Goal: Information Seeking & Learning: Learn about a topic

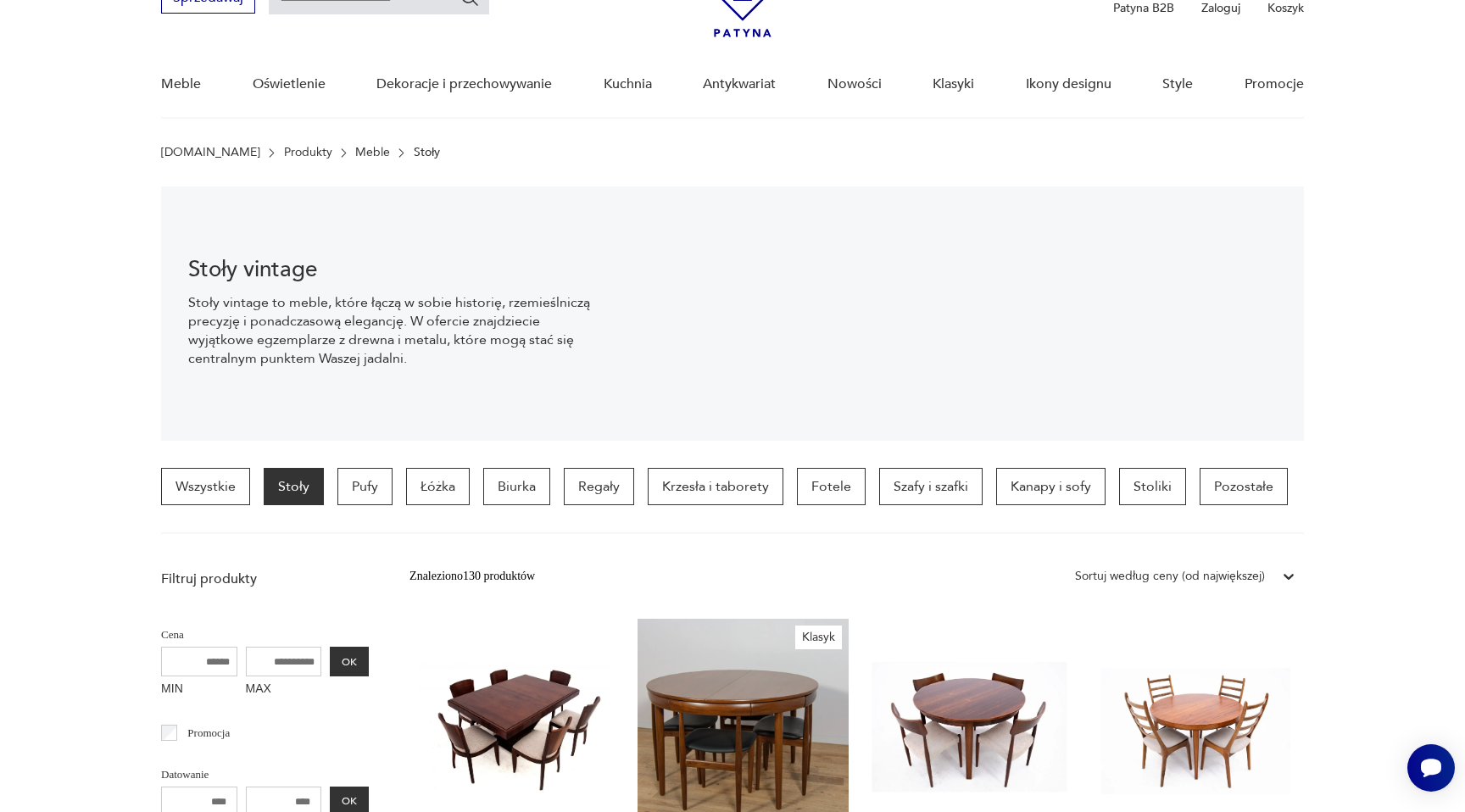
scroll to position [51, 0]
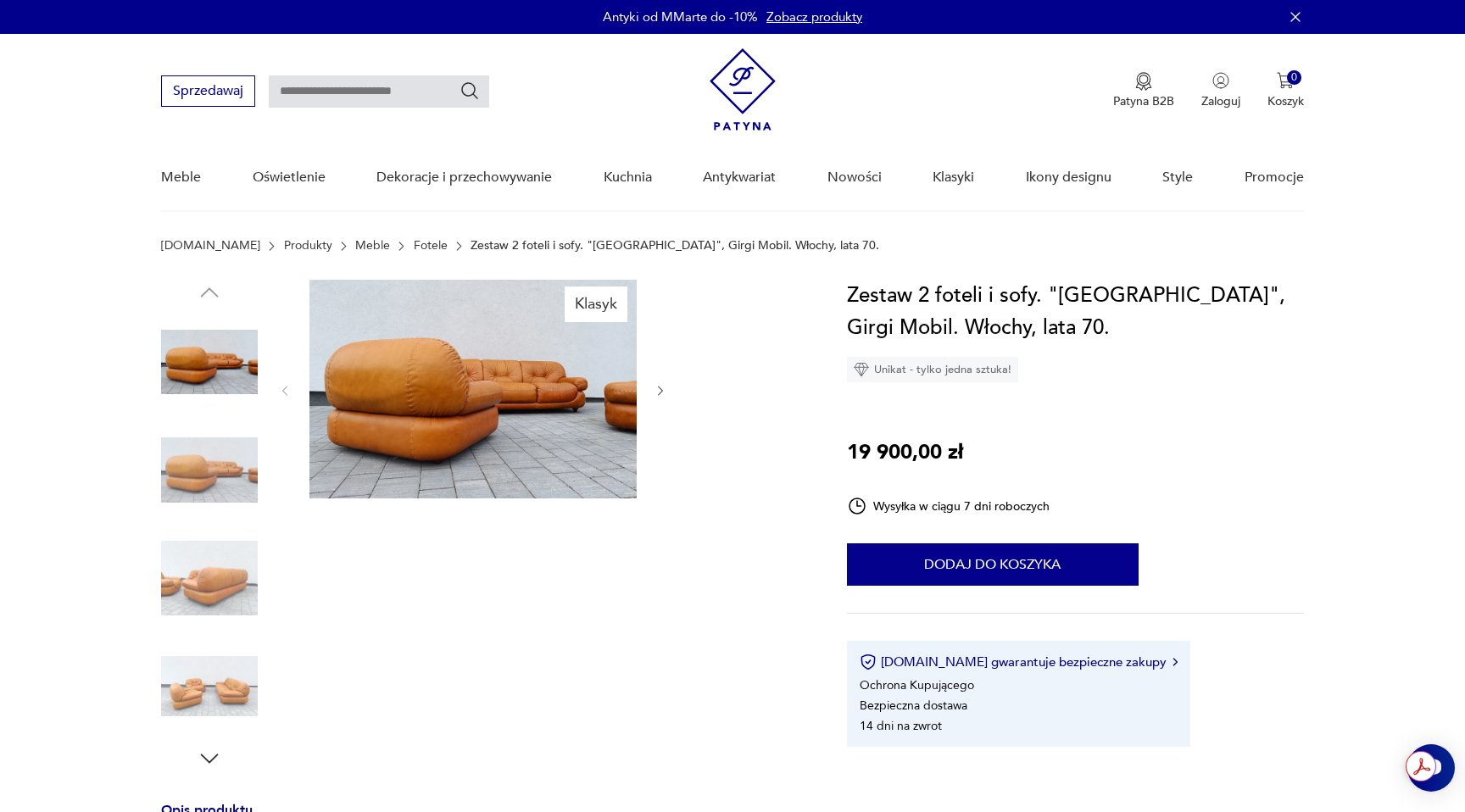
click at [229, 467] on img at bounding box center [209, 470] width 97 height 96
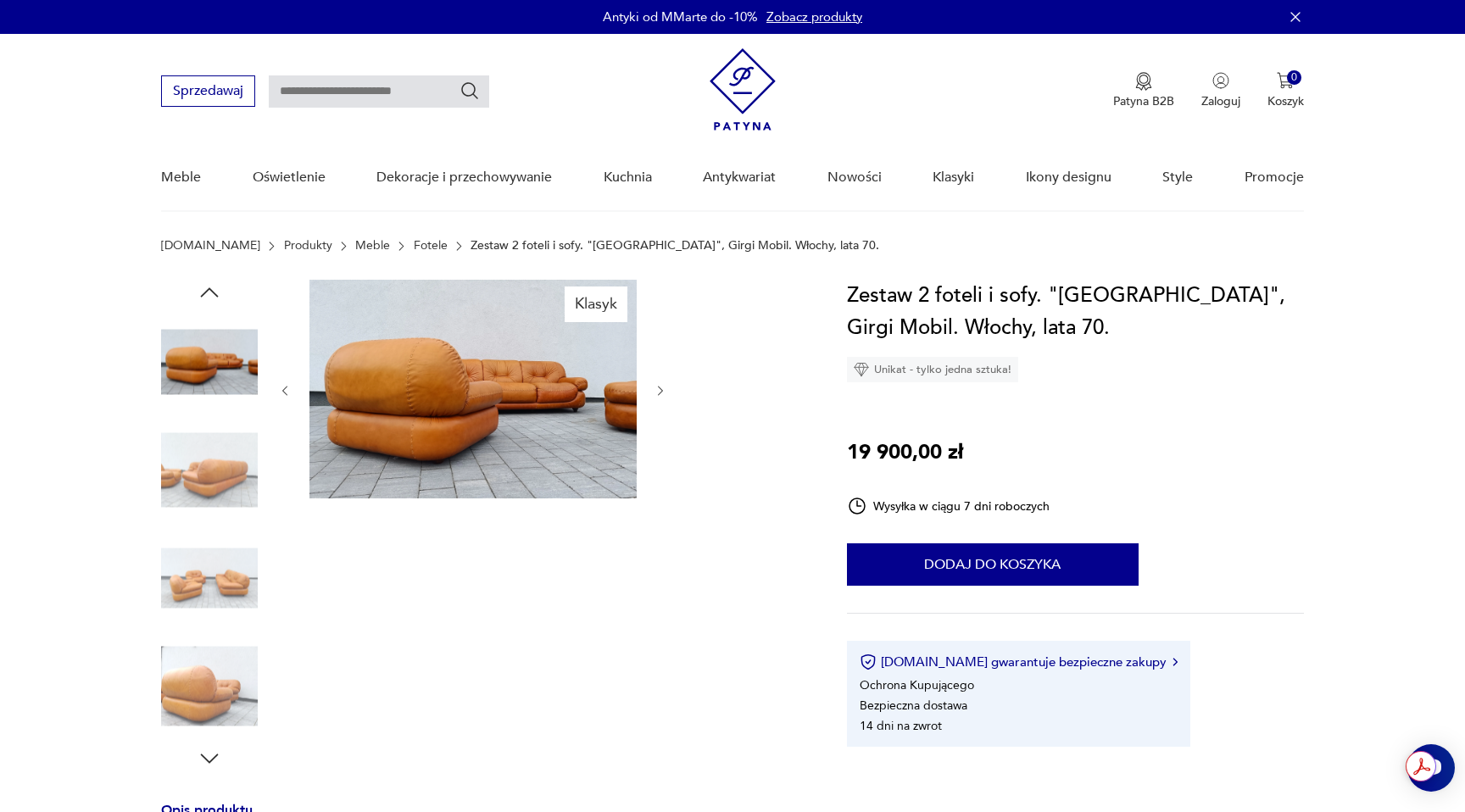
click at [215, 528] on div at bounding box center [209, 418] width 97 height 424
click at [215, 577] on img at bounding box center [209, 577] width 97 height 96
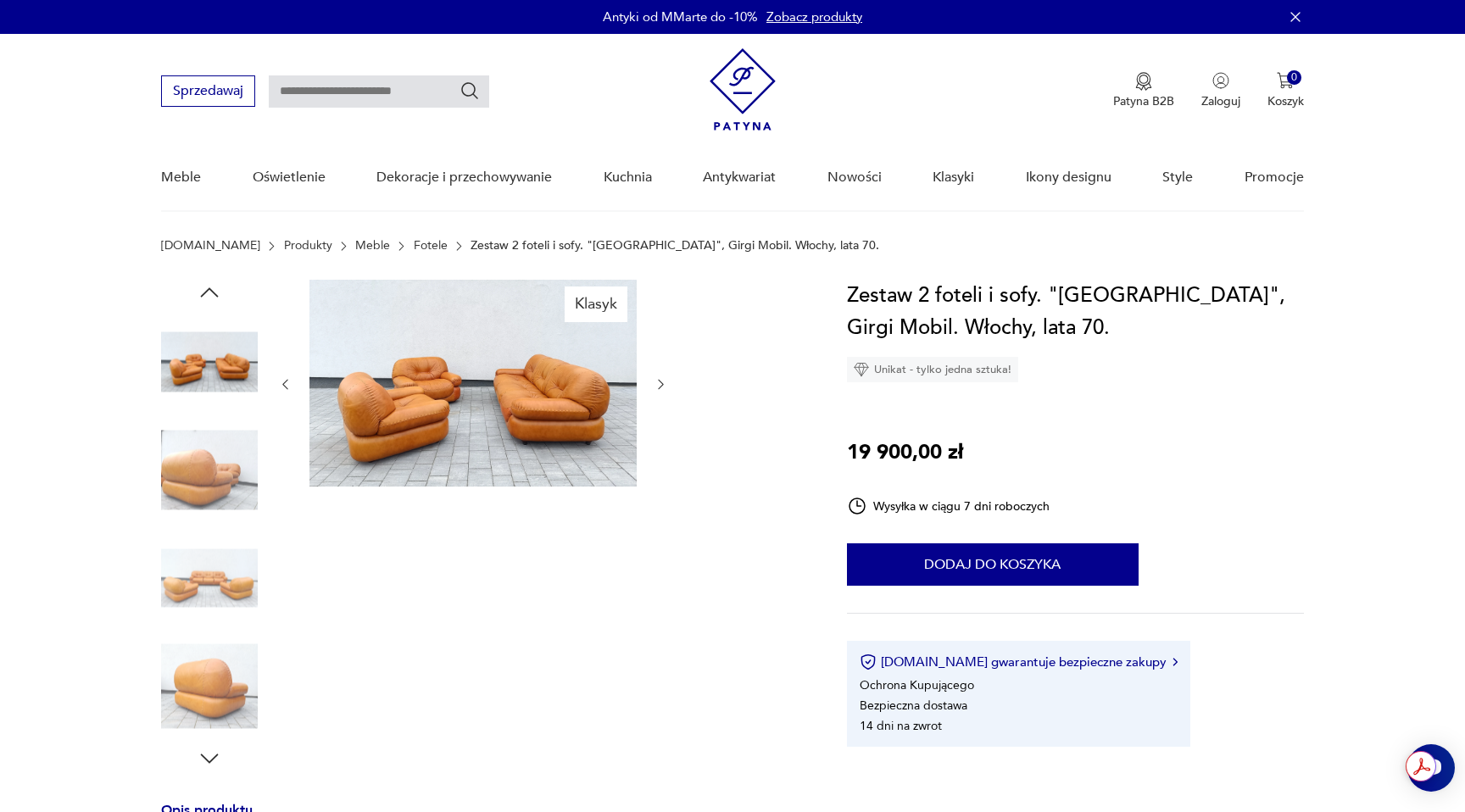
click at [214, 639] on img at bounding box center [209, 686] width 97 height 96
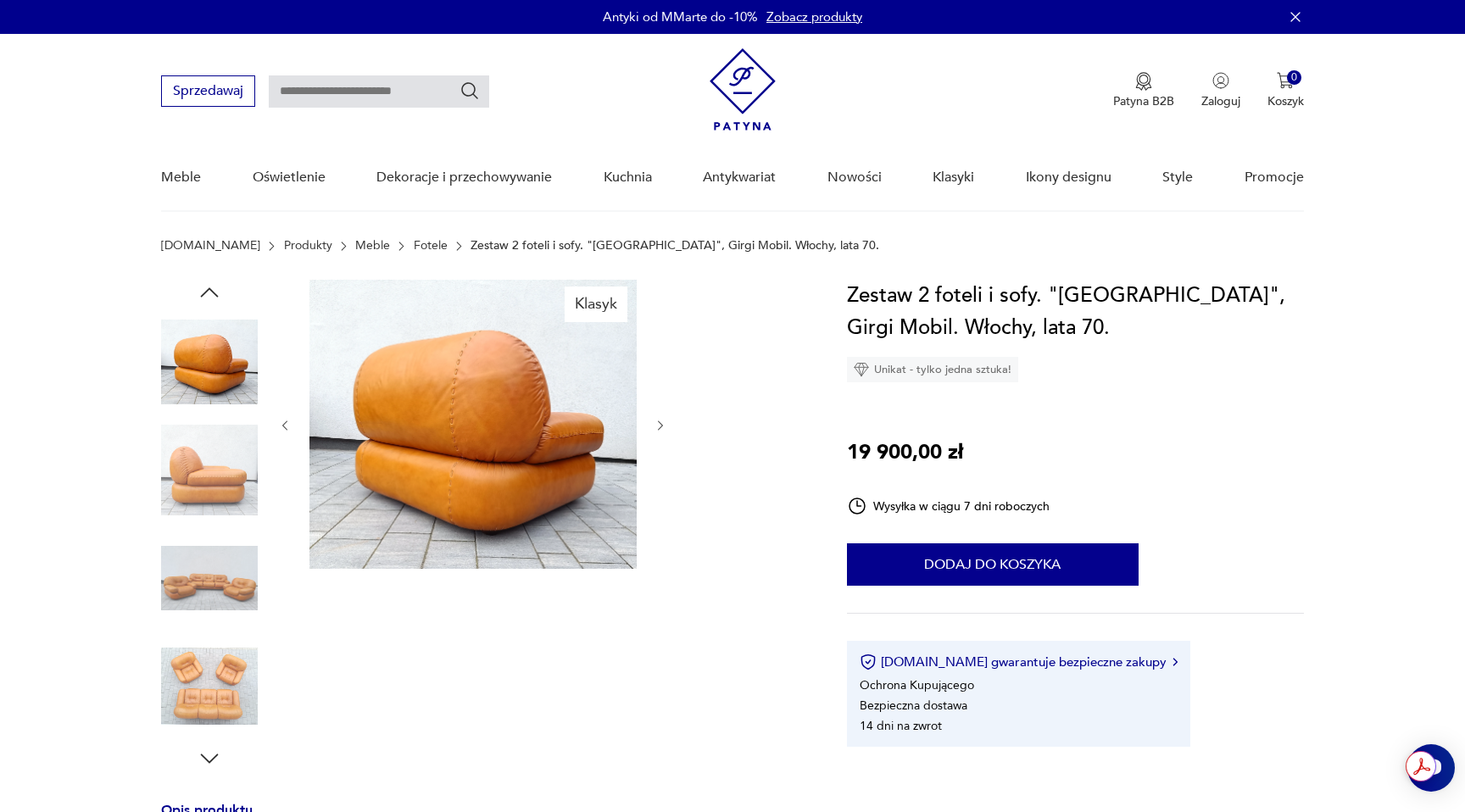
click at [199, 248] on link "[DOMAIN_NAME]" at bounding box center [211, 246] width 99 height 14
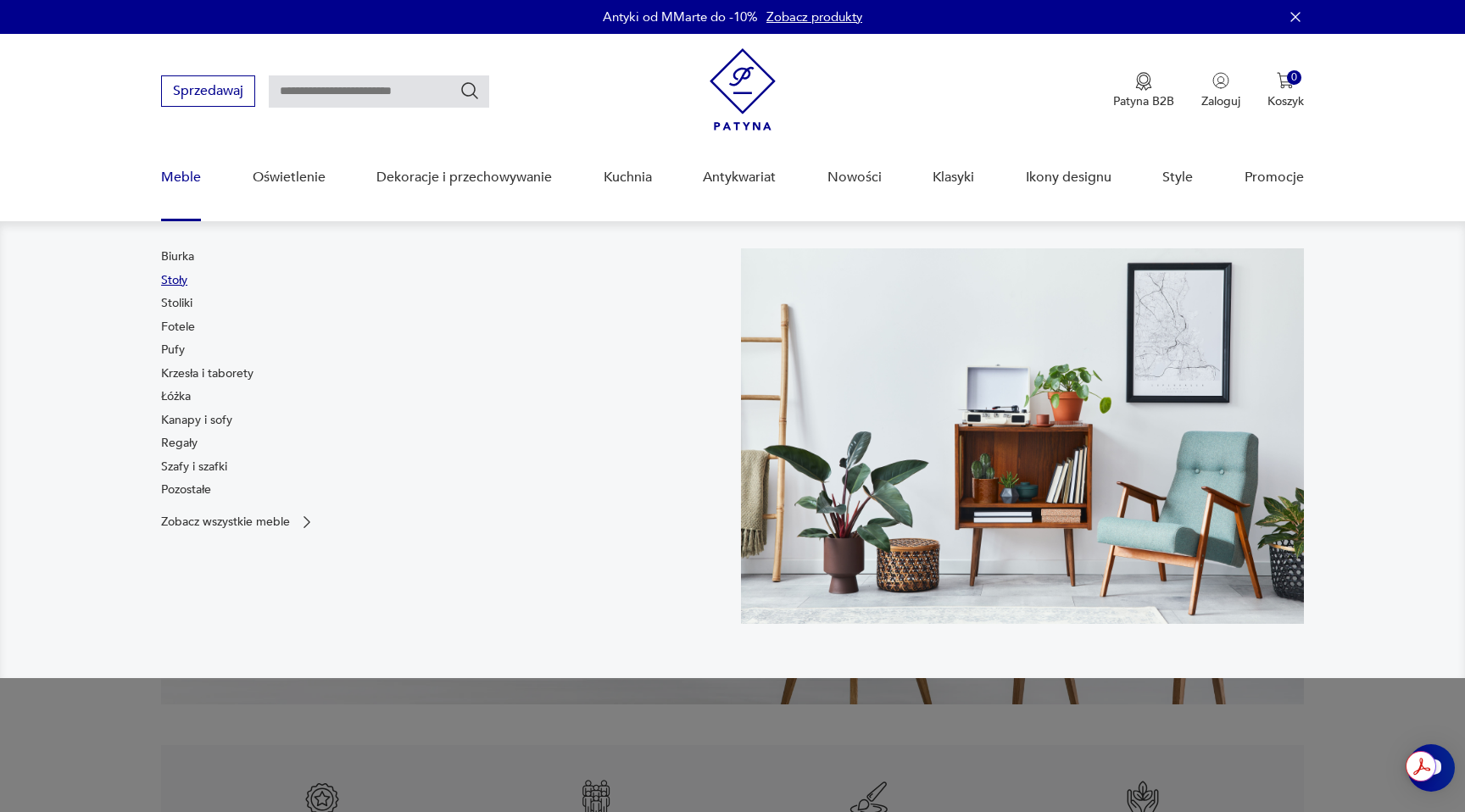
click at [185, 282] on link "Stoły" at bounding box center [174, 281] width 26 height 17
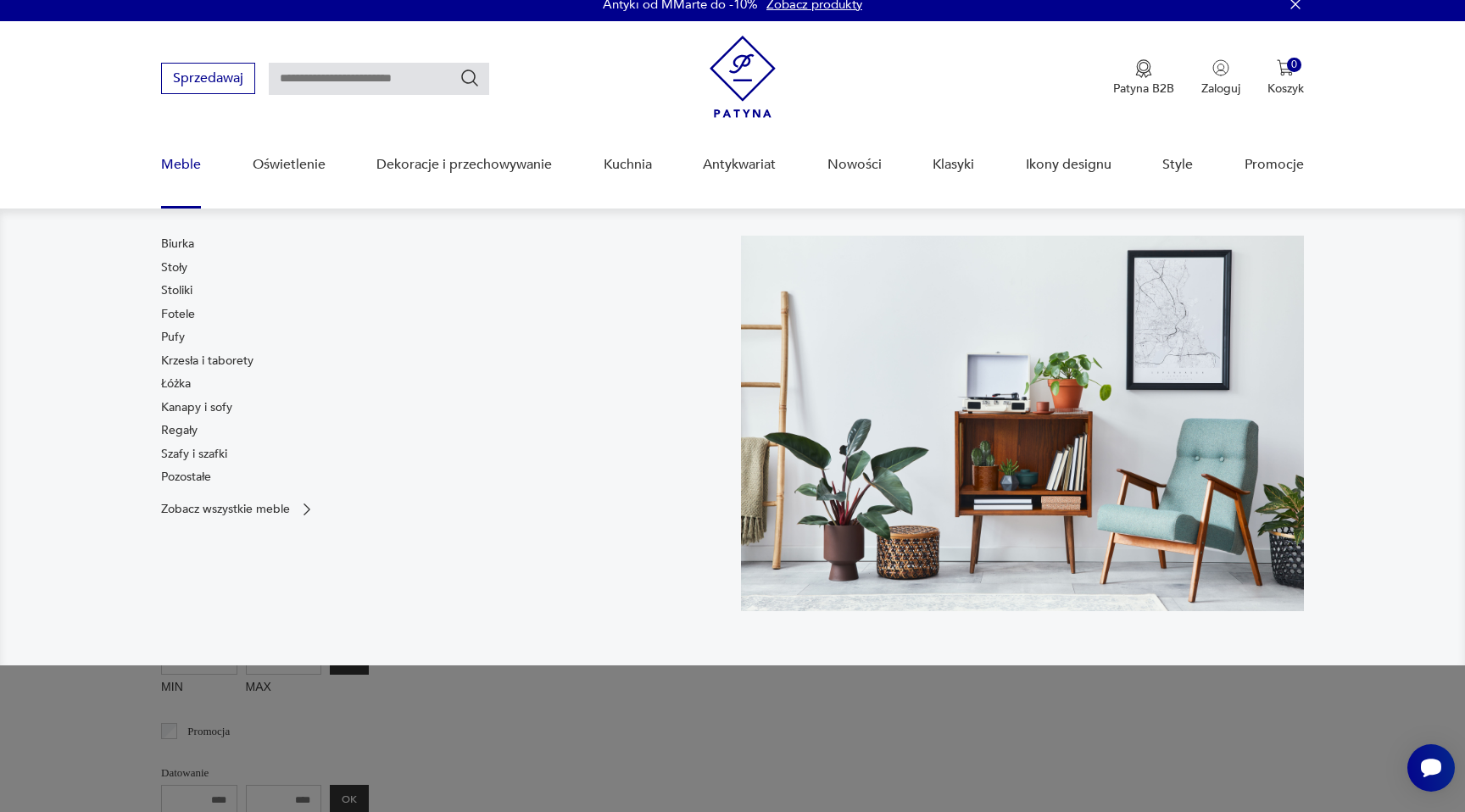
scroll to position [25, 0]
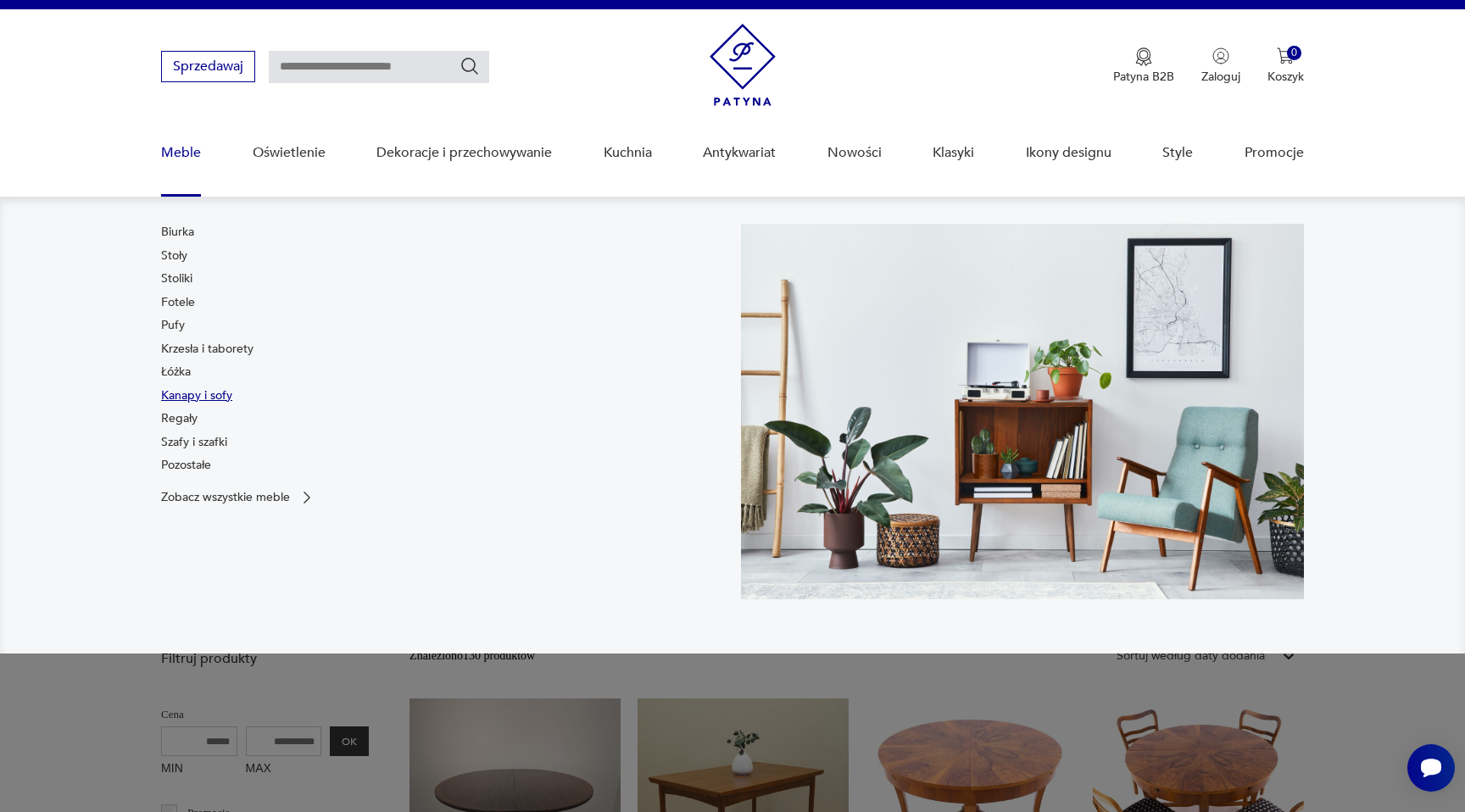
click at [183, 398] on link "Kanapy i sofy" at bounding box center [196, 396] width 71 height 17
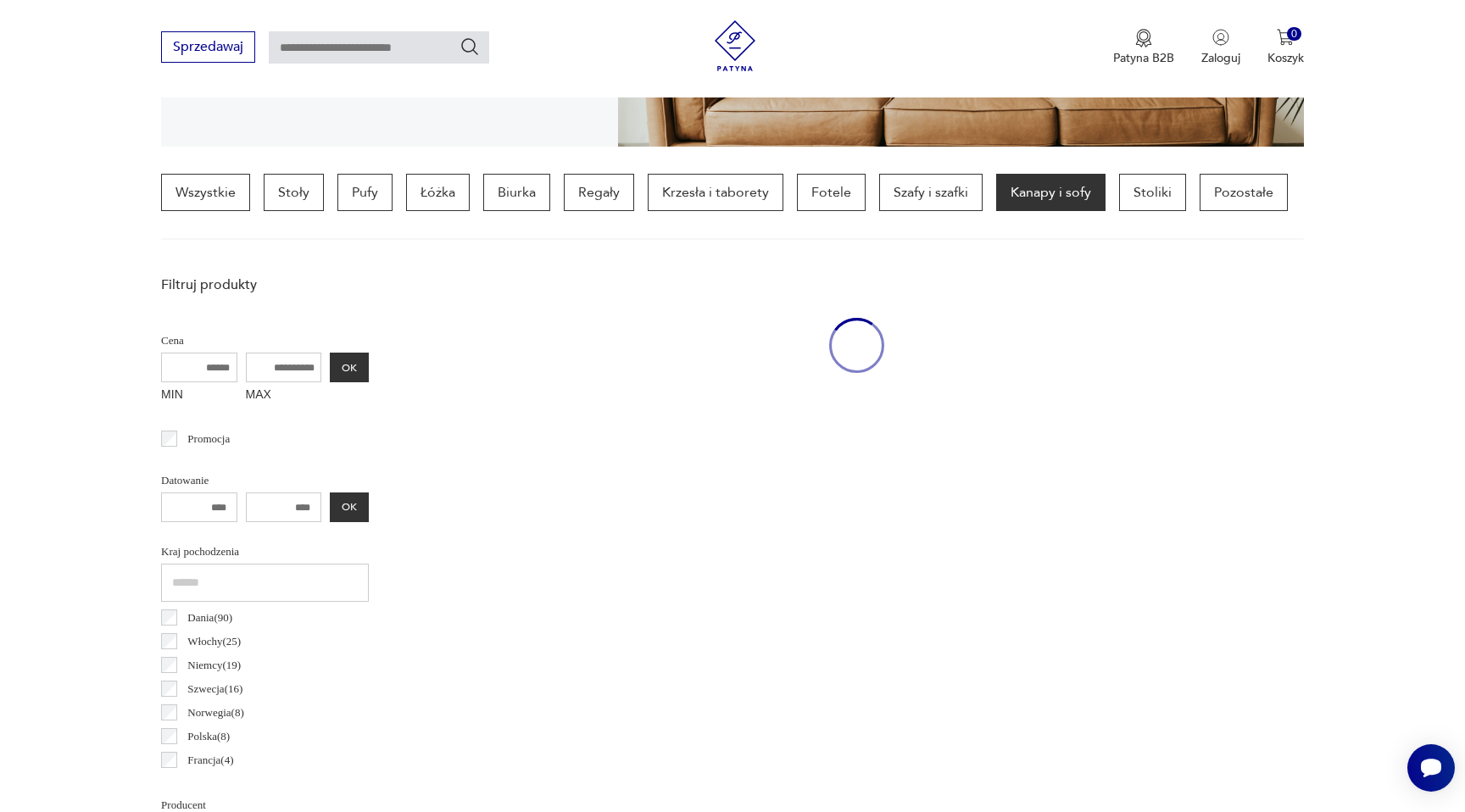
scroll to position [400, 0]
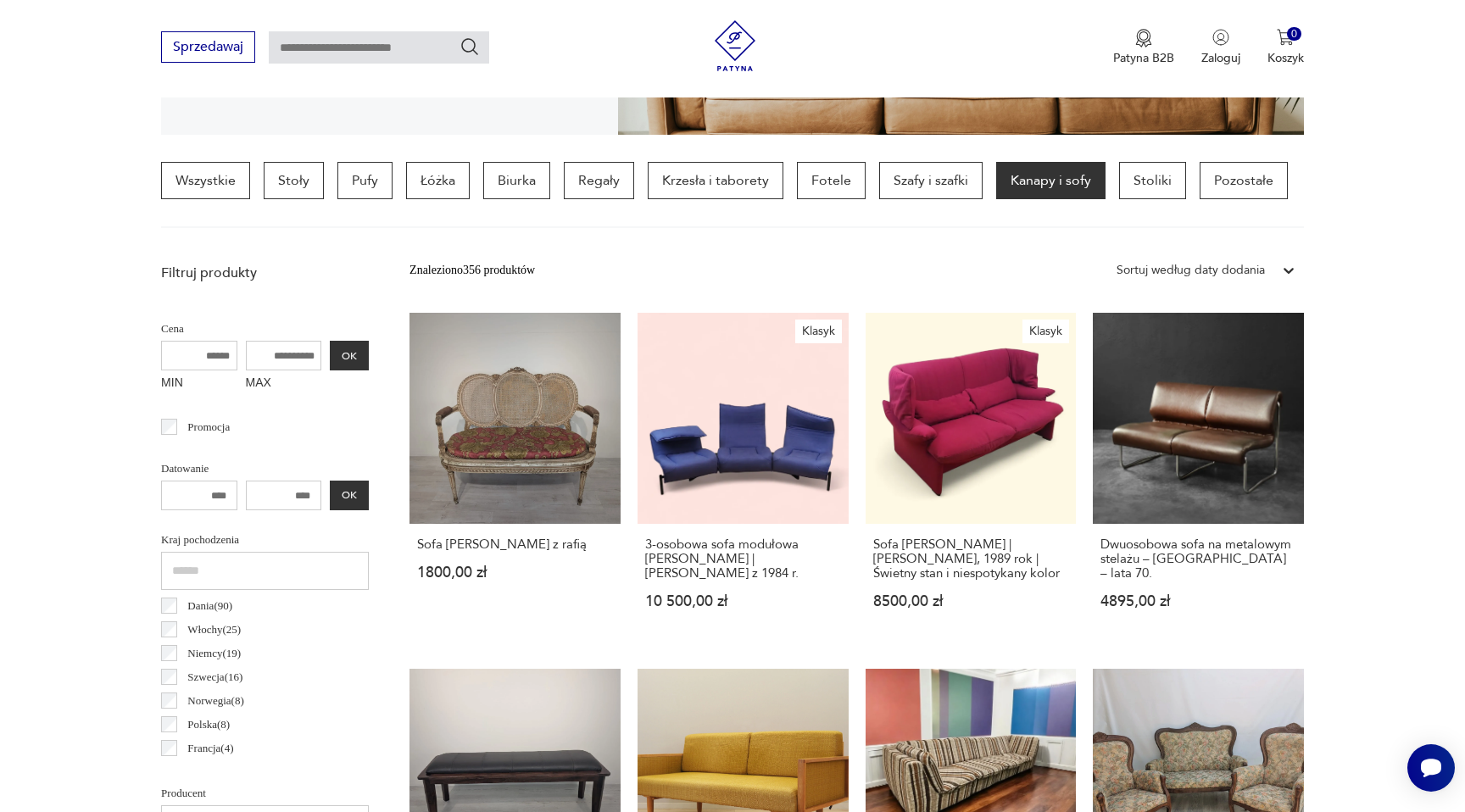
click at [1169, 275] on div "Sortuj według daty dodania" at bounding box center [1191, 271] width 149 height 19
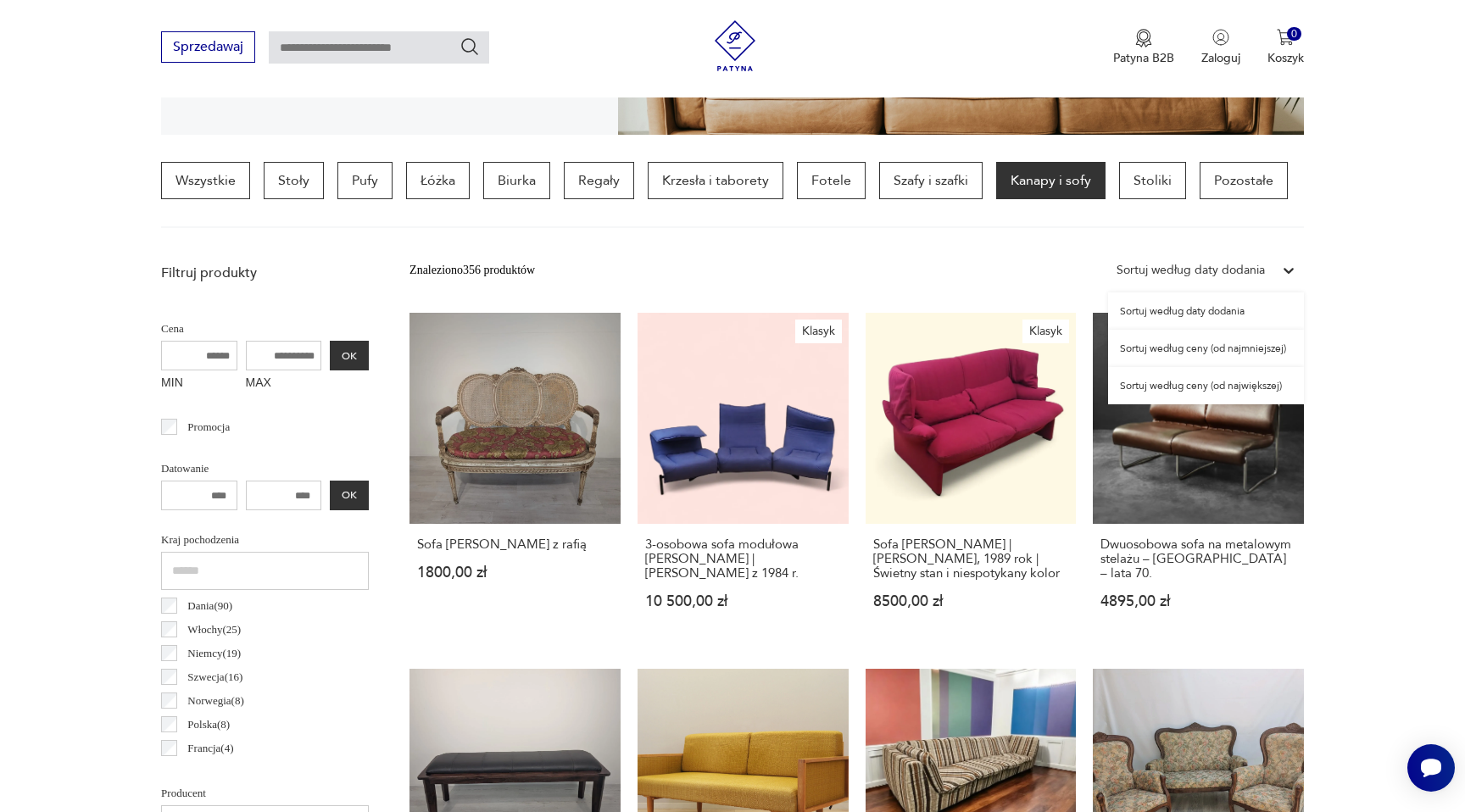
click at [1204, 386] on div "Sortuj według ceny (od największej)" at bounding box center [1205, 386] width 196 height 38
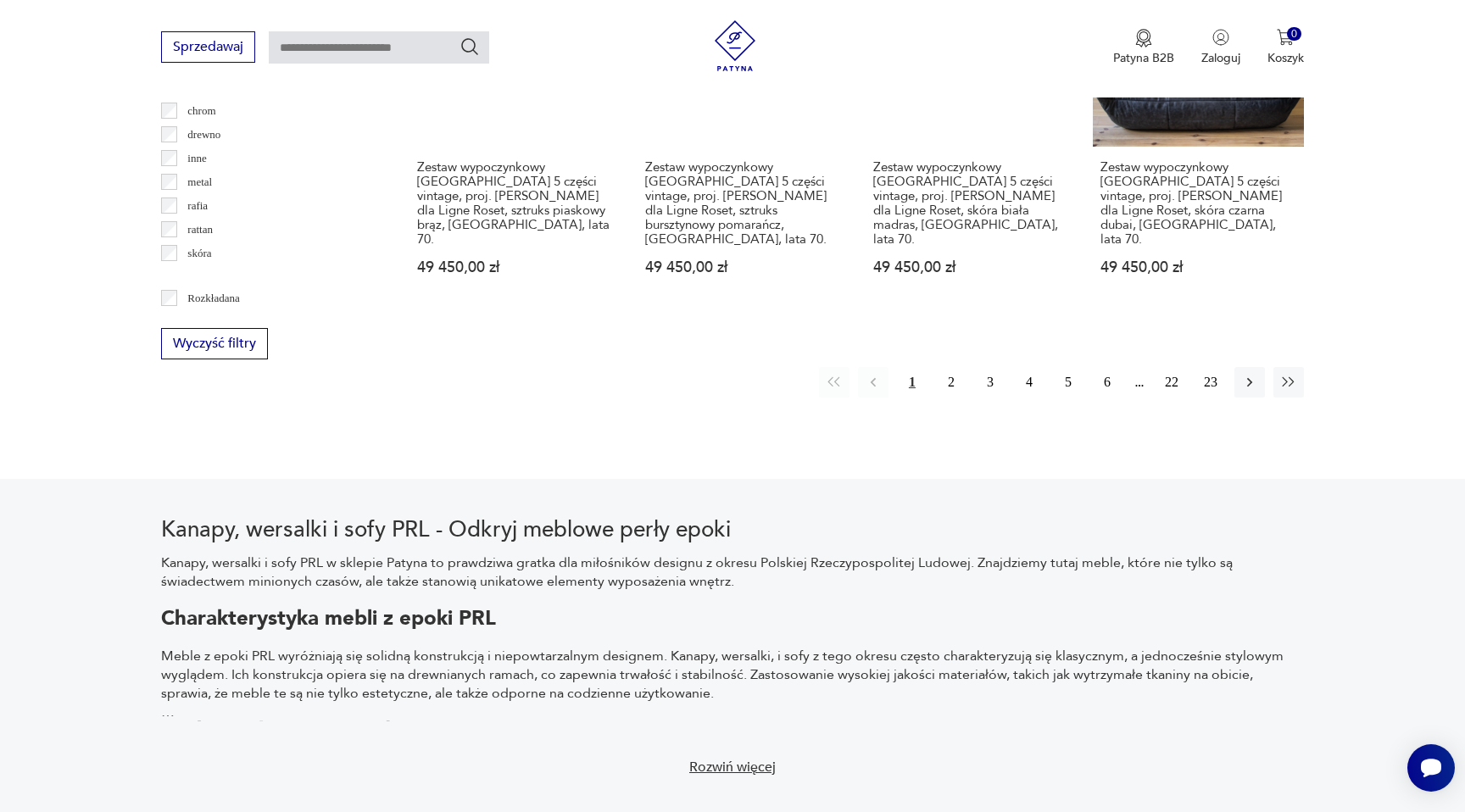
scroll to position [1928, 0]
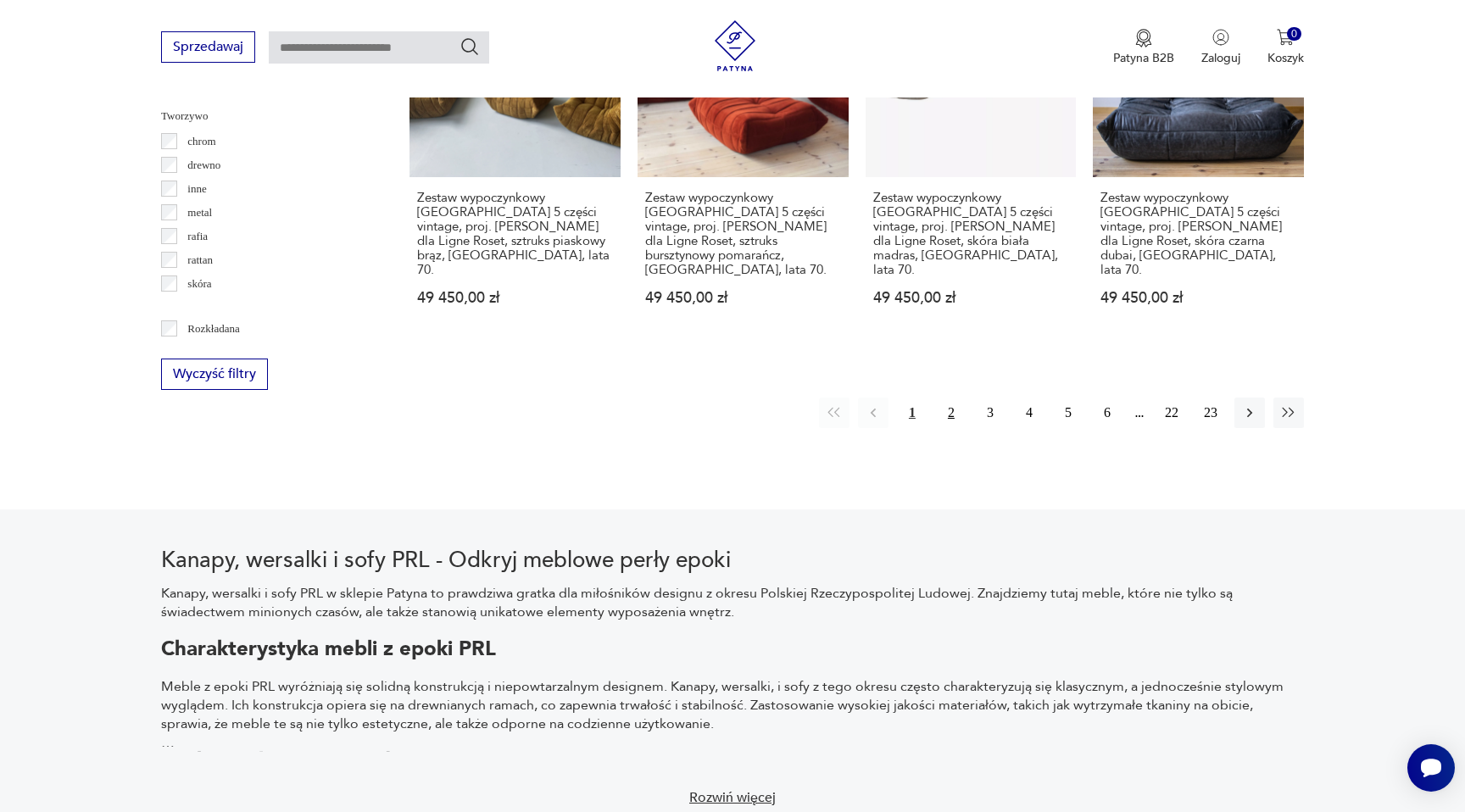
click at [952, 398] on button "2" at bounding box center [952, 413] width 31 height 31
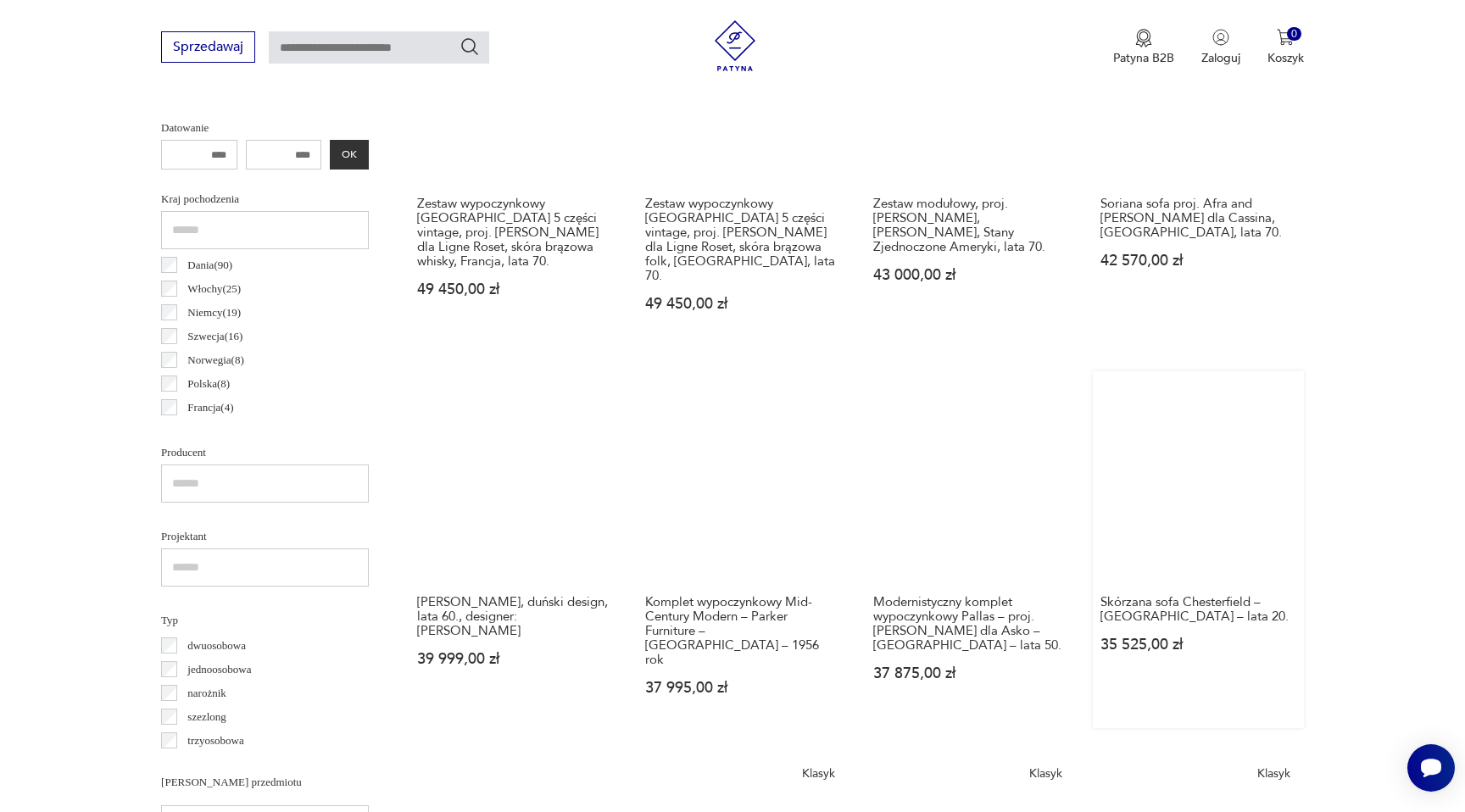
scroll to position [579, 0]
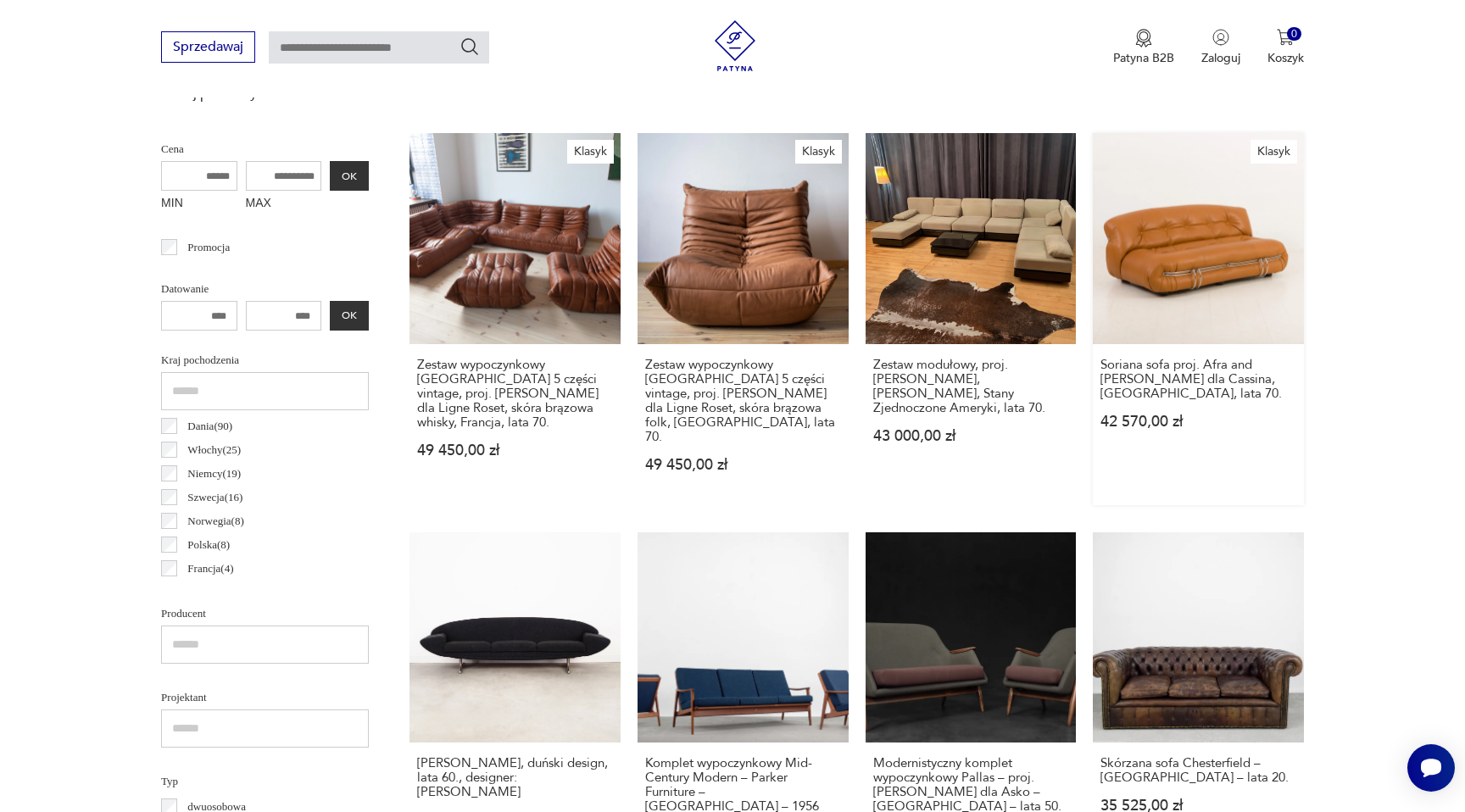
click at [1173, 280] on link "Klasyk Soriana sofa proj. Afra and Tobia Scarpa dla Cassina, Włochy, lata 70. 4…" at bounding box center [1198, 319] width 211 height 372
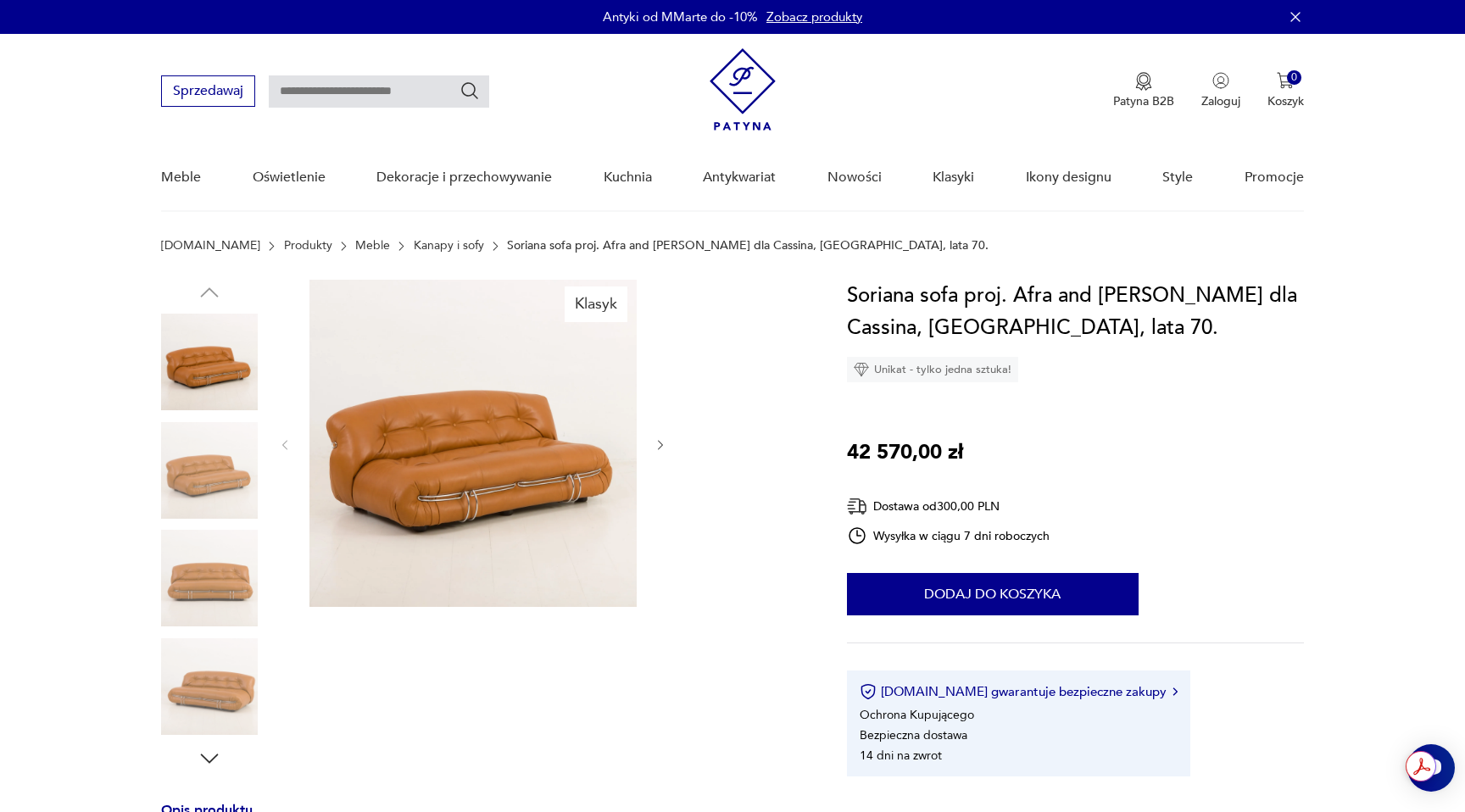
click at [226, 489] on img at bounding box center [209, 470] width 97 height 96
click at [220, 540] on img at bounding box center [209, 577] width 97 height 96
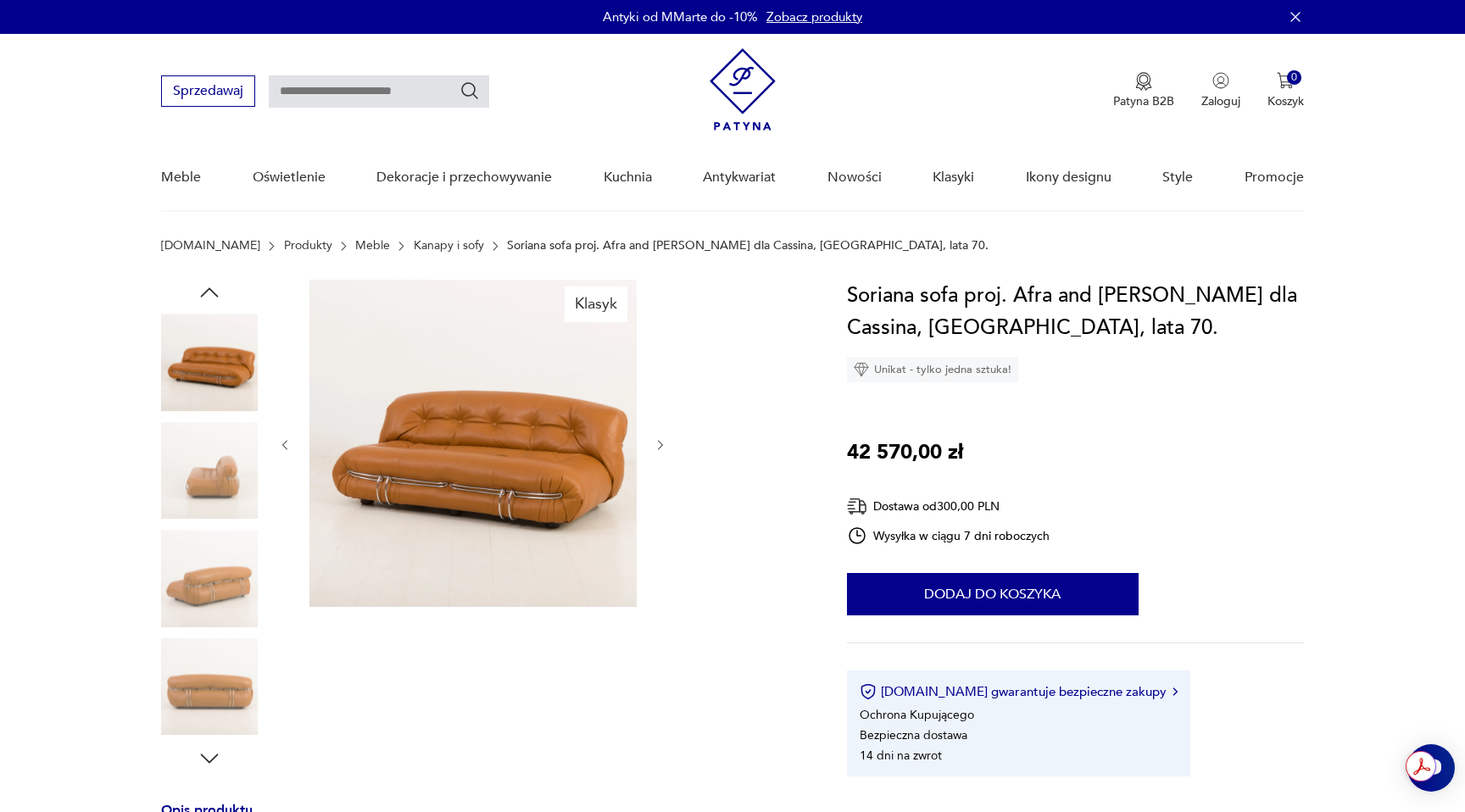
click at [219, 581] on img at bounding box center [209, 577] width 97 height 96
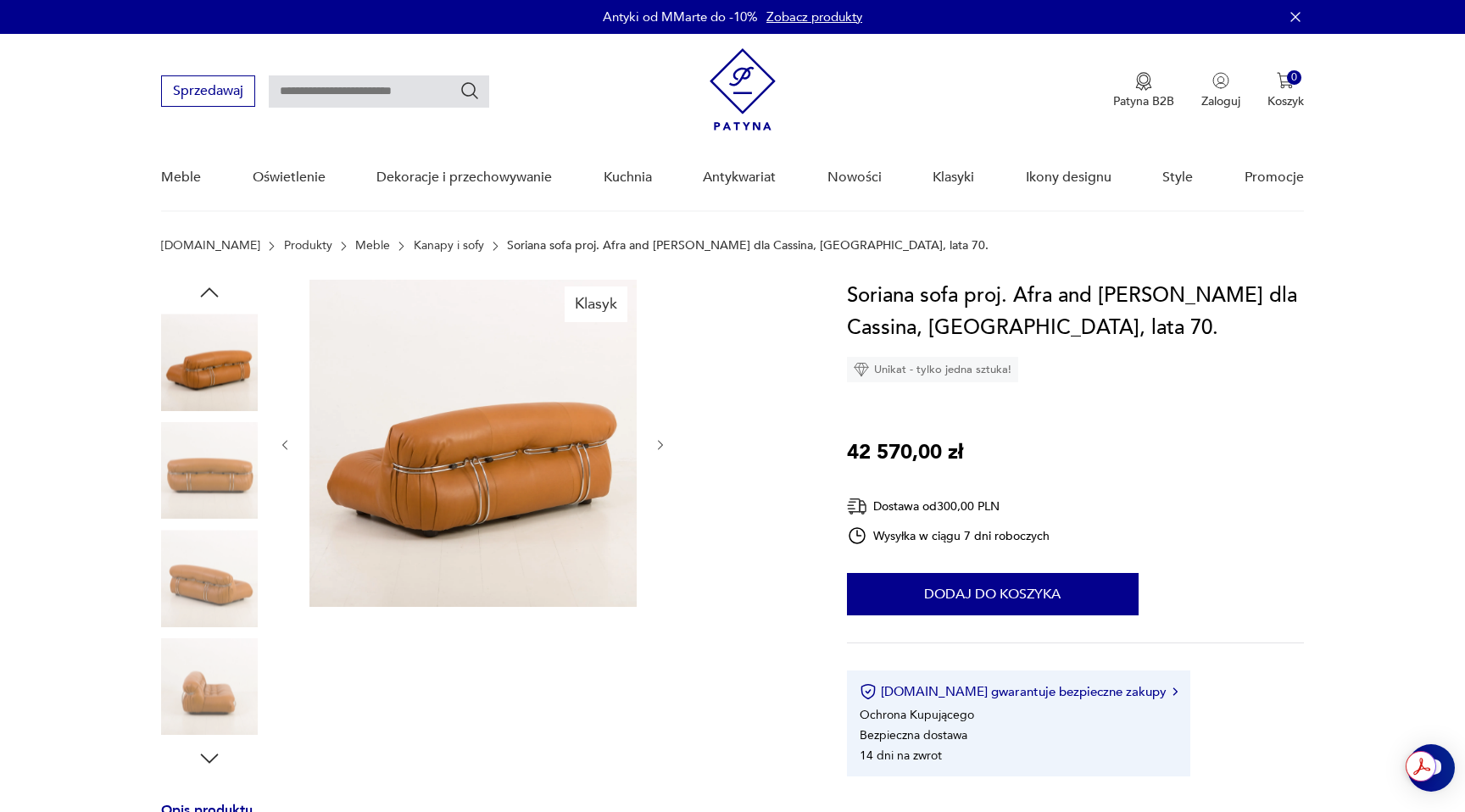
click at [220, 641] on img at bounding box center [209, 686] width 97 height 96
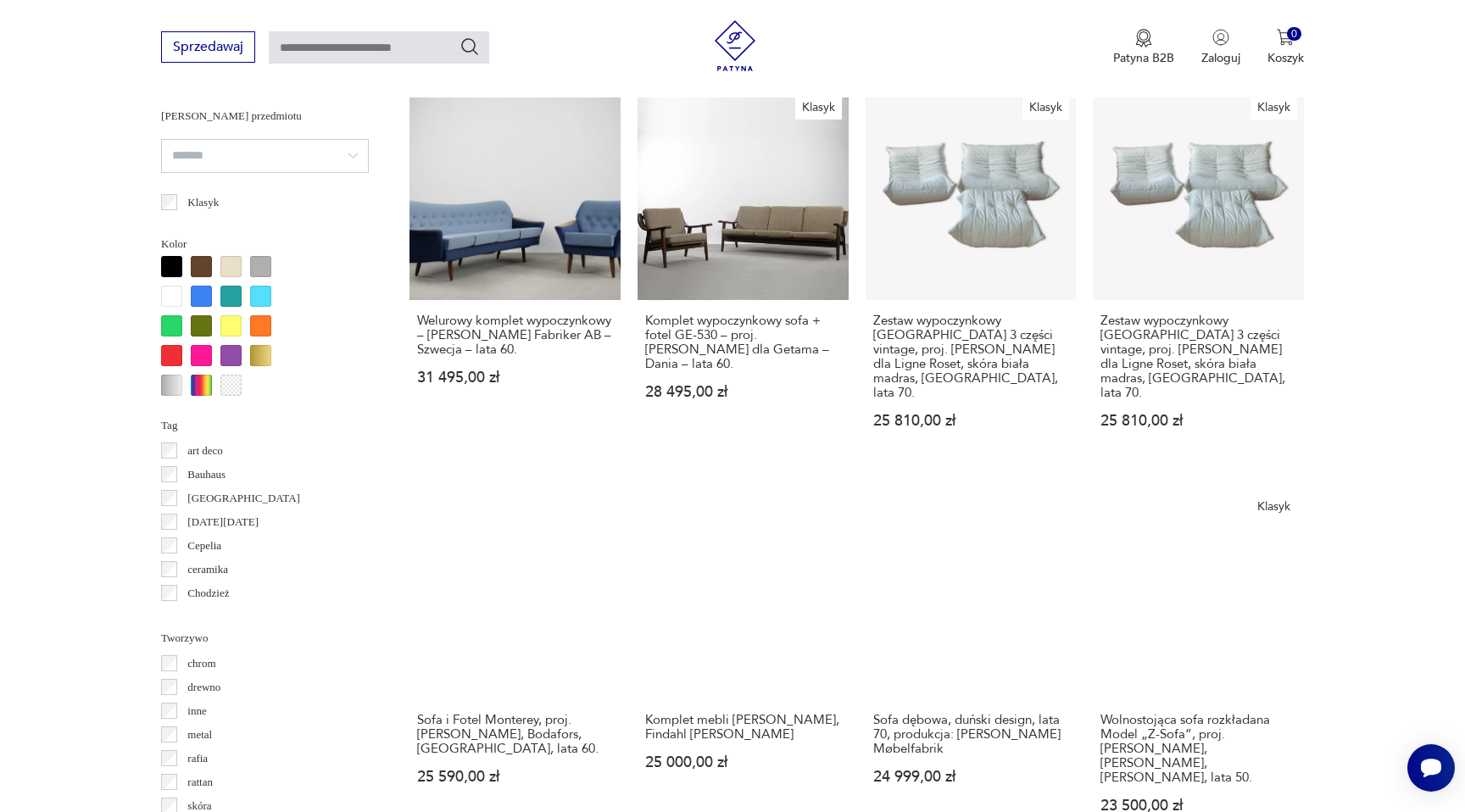
scroll to position [1583, 0]
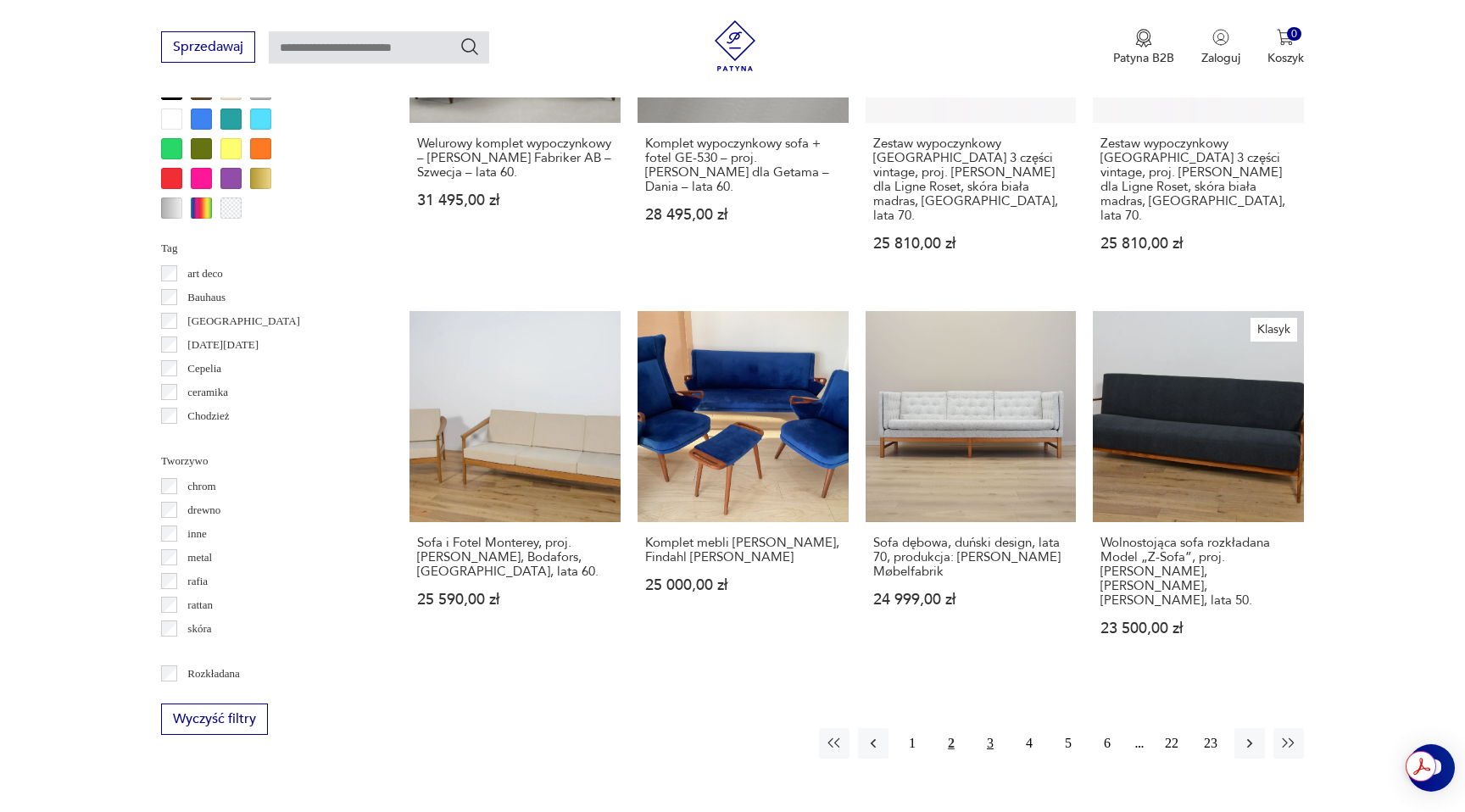
click at [987, 728] on button "3" at bounding box center [991, 744] width 31 height 31
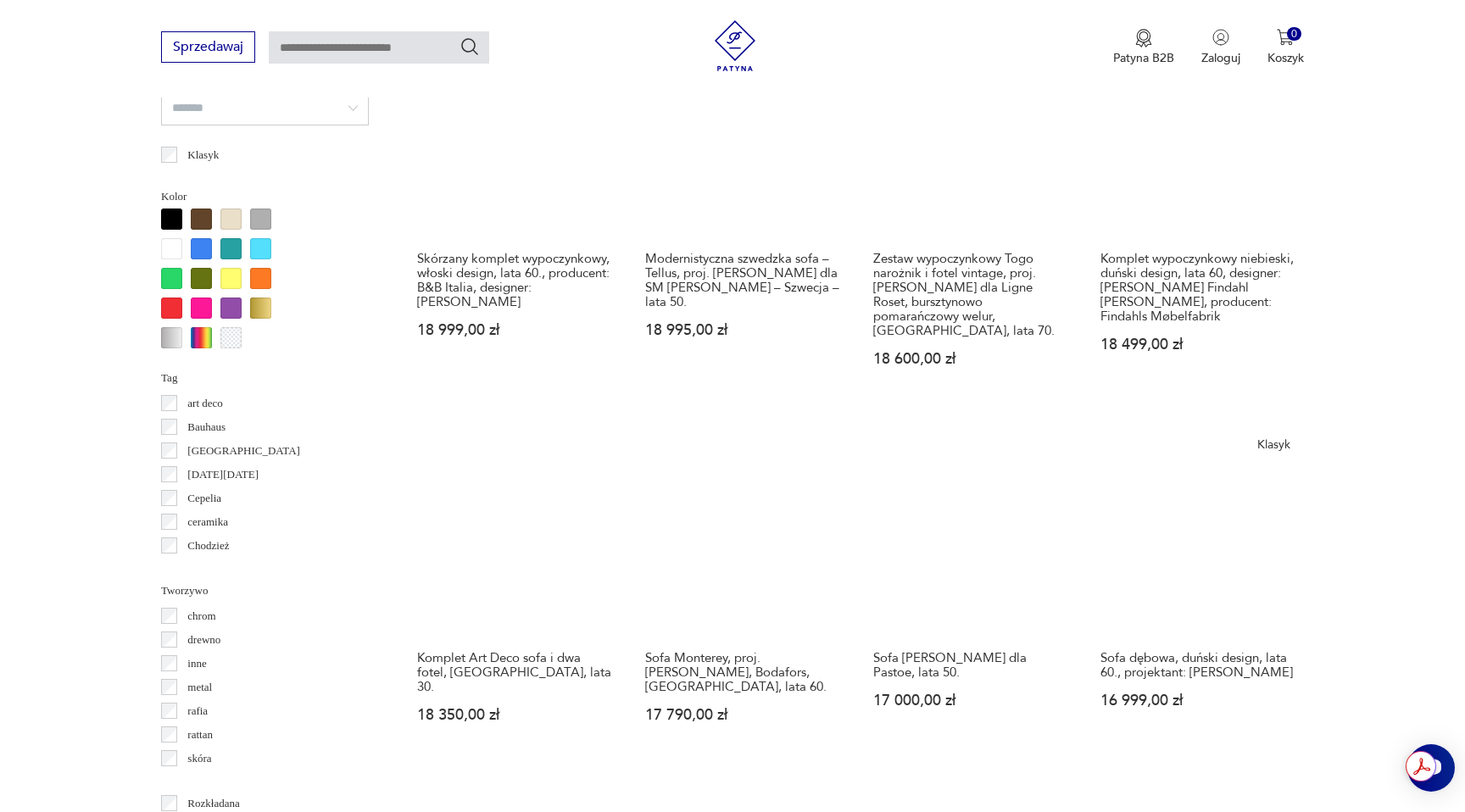
scroll to position [1627, 0]
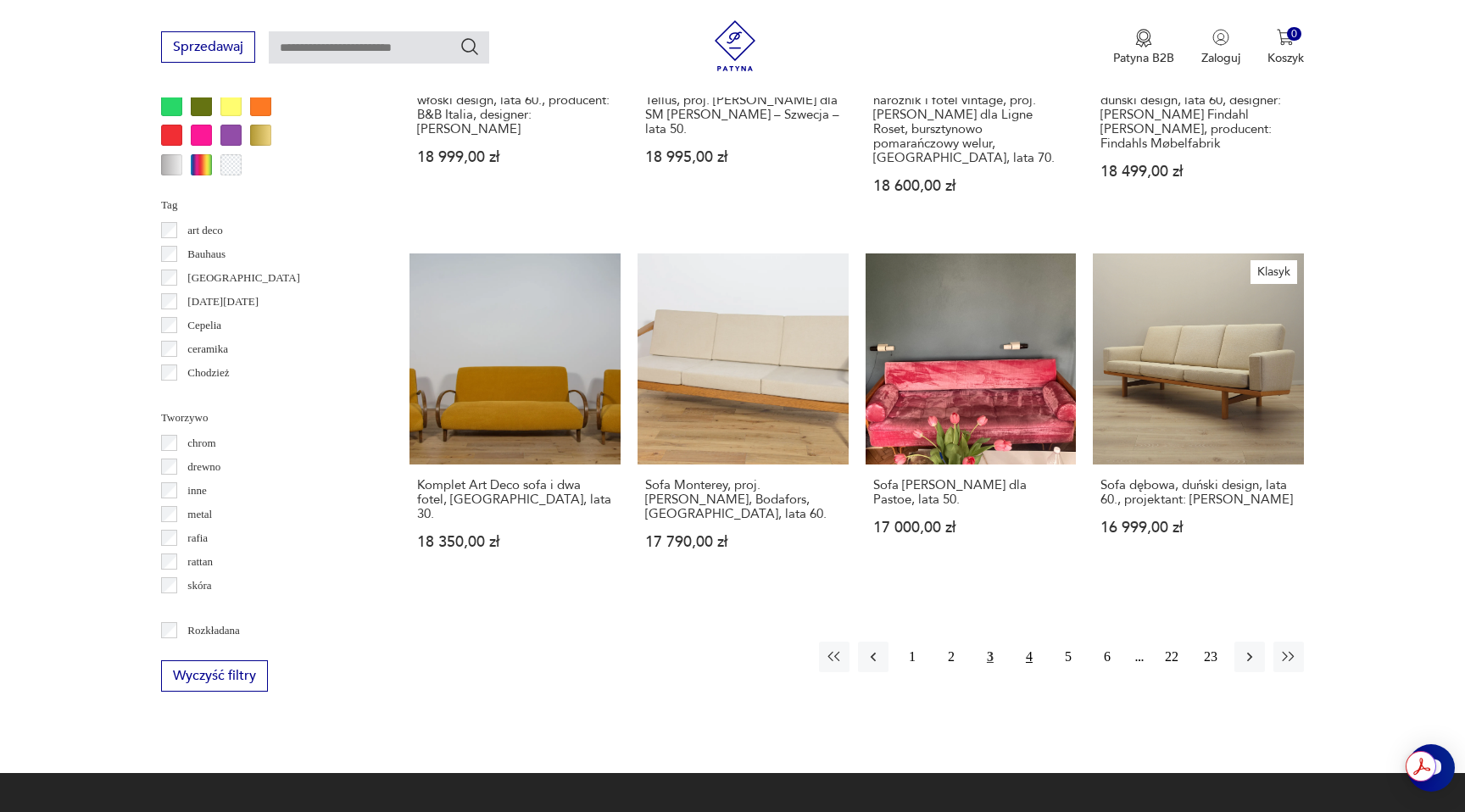
click at [1030, 641] on button "4" at bounding box center [1029, 657] width 31 height 31
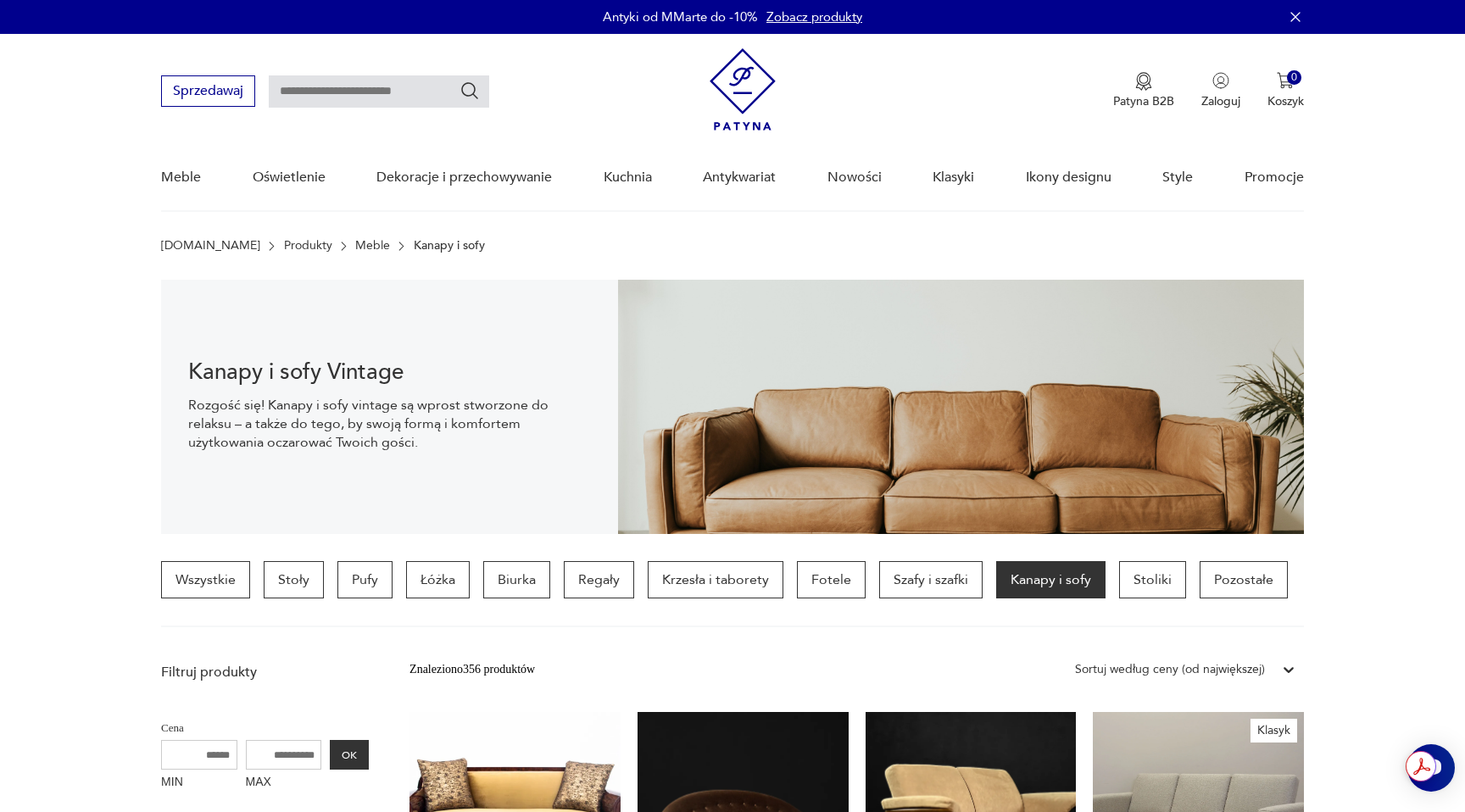
click at [381, 84] on input "text" at bounding box center [379, 91] width 220 height 32
type input "****"
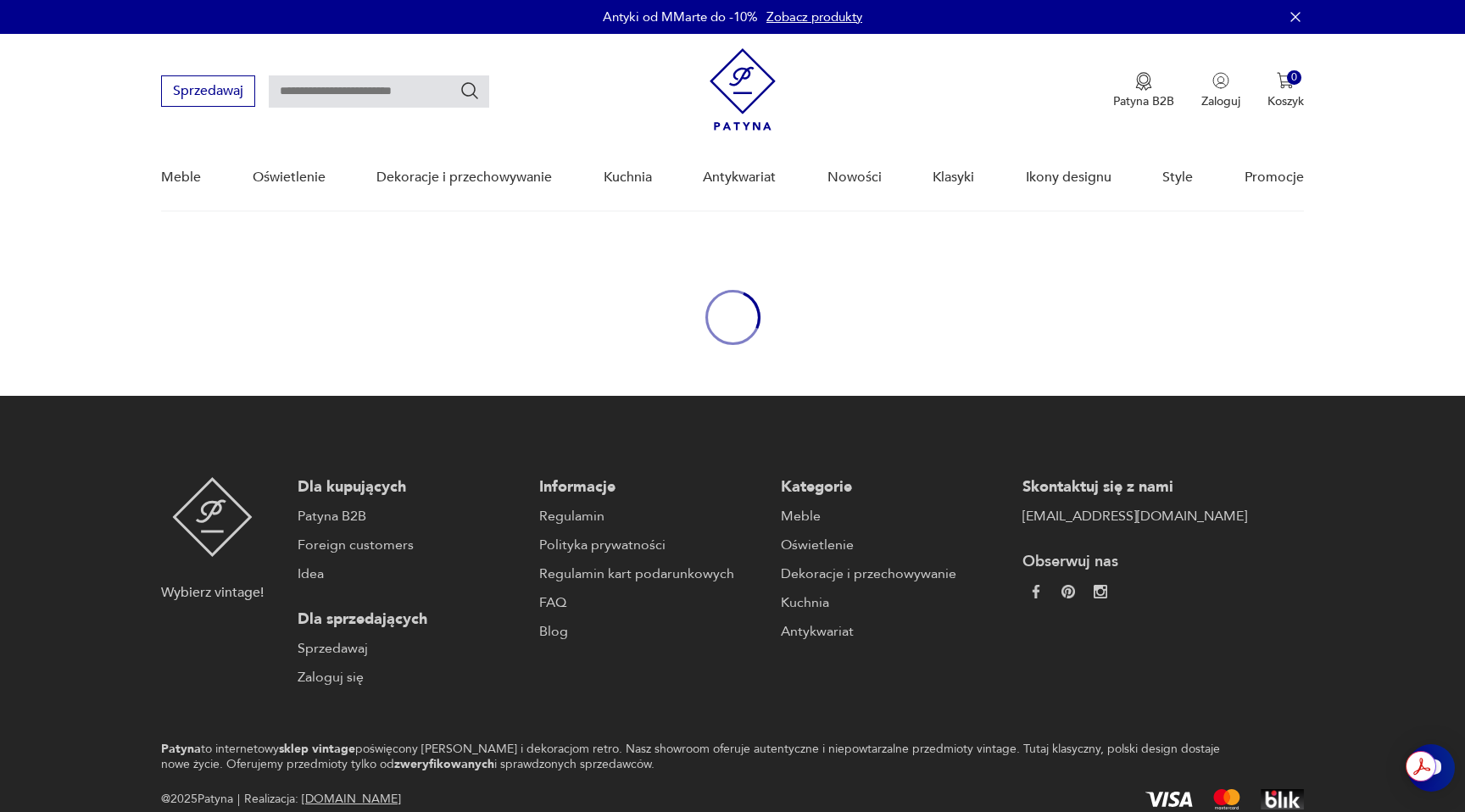
type input "****"
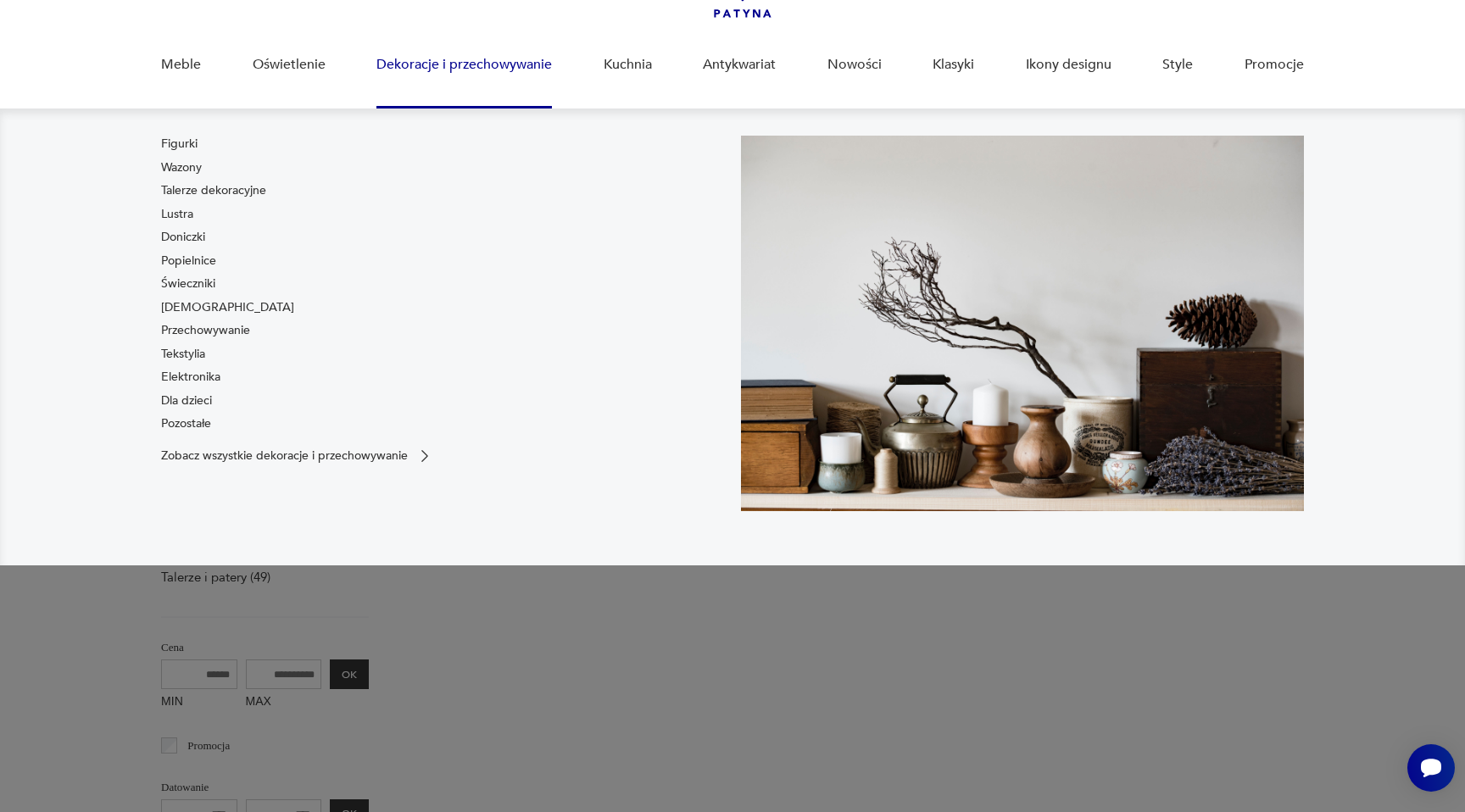
scroll to position [169, 0]
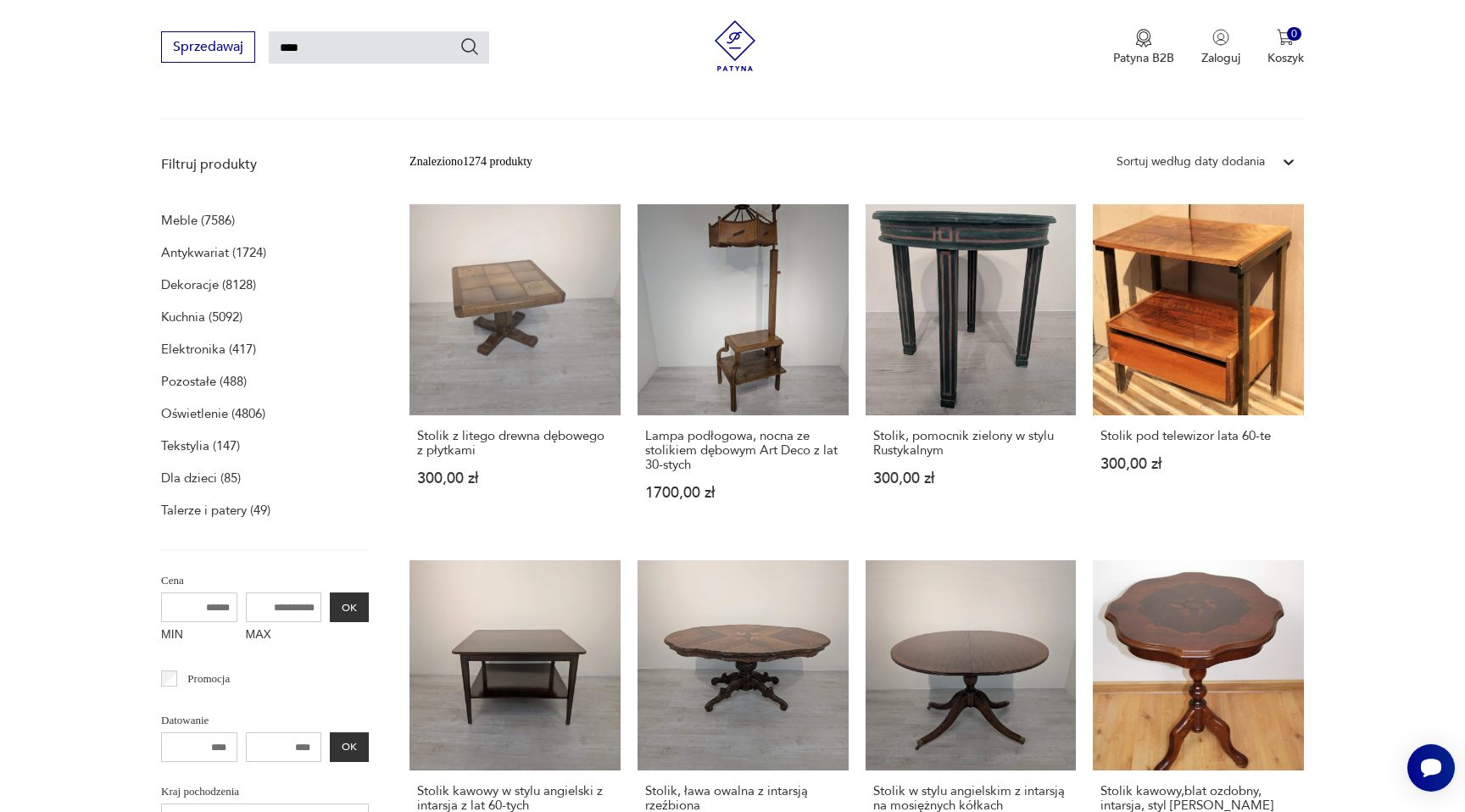
click at [409, 55] on input "****" at bounding box center [379, 48] width 220 height 32
click at [408, 55] on input "****" at bounding box center [379, 48] width 220 height 32
type input "******"
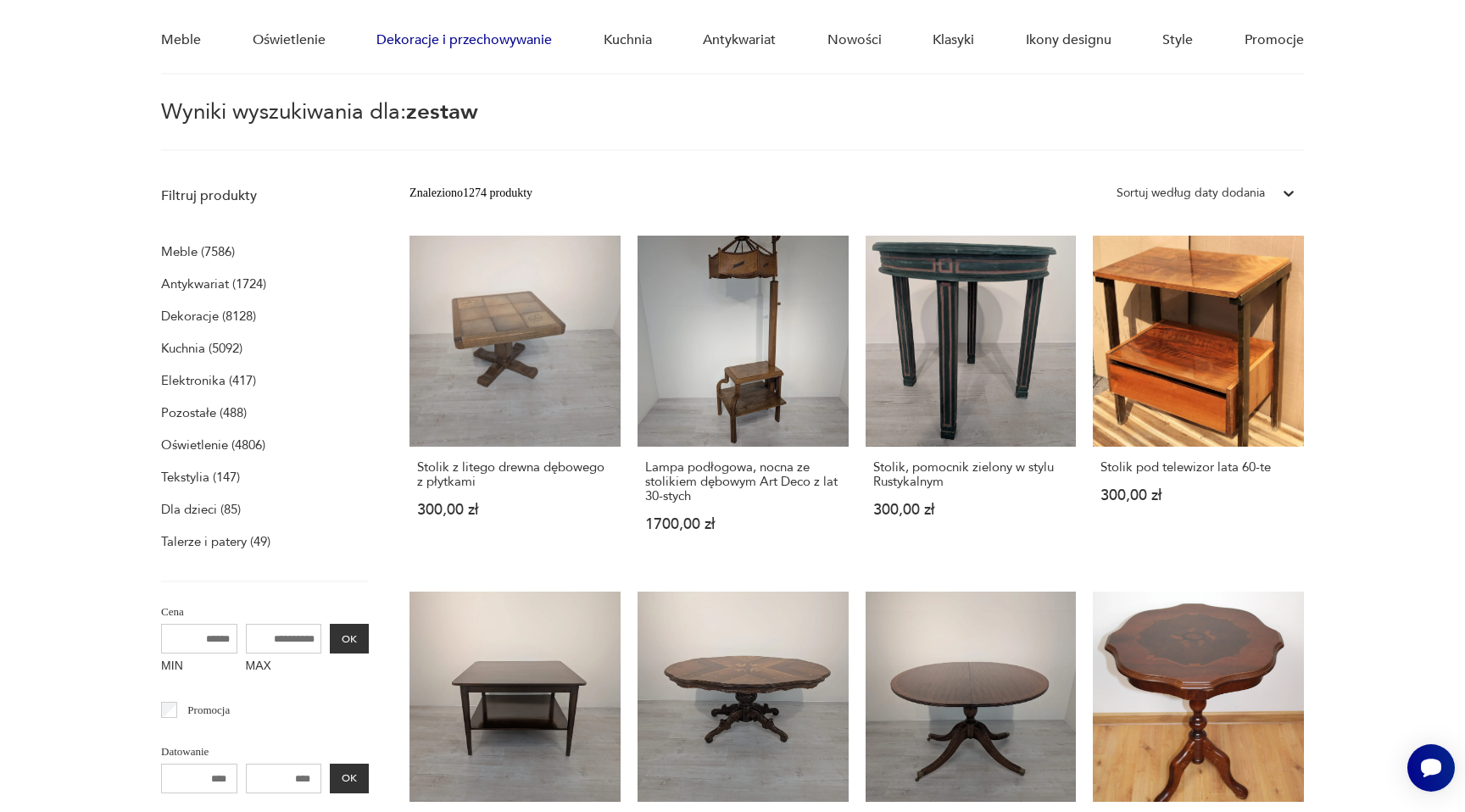
scroll to position [60, 0]
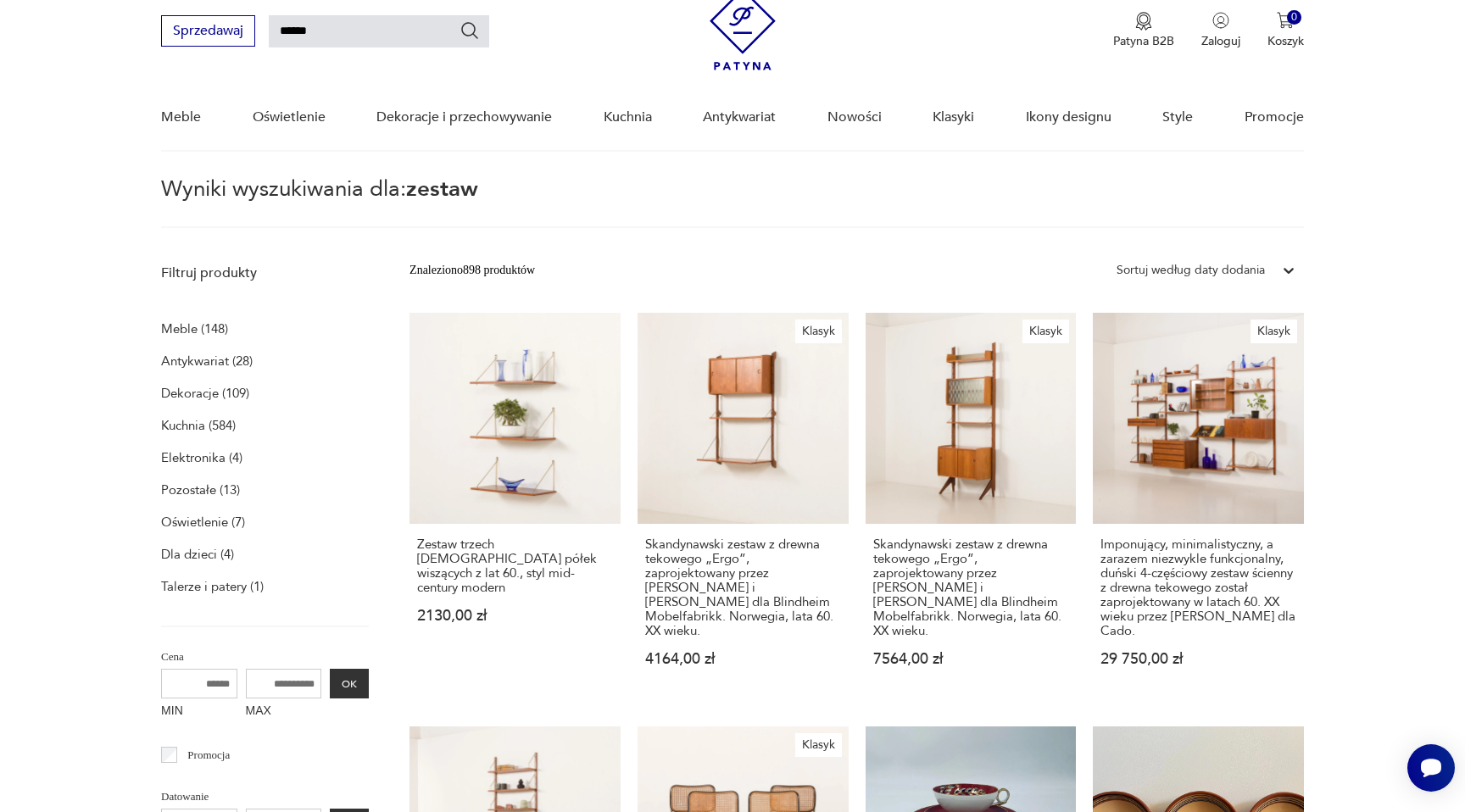
click at [193, 321] on p "Meble (148)" at bounding box center [195, 329] width 67 height 24
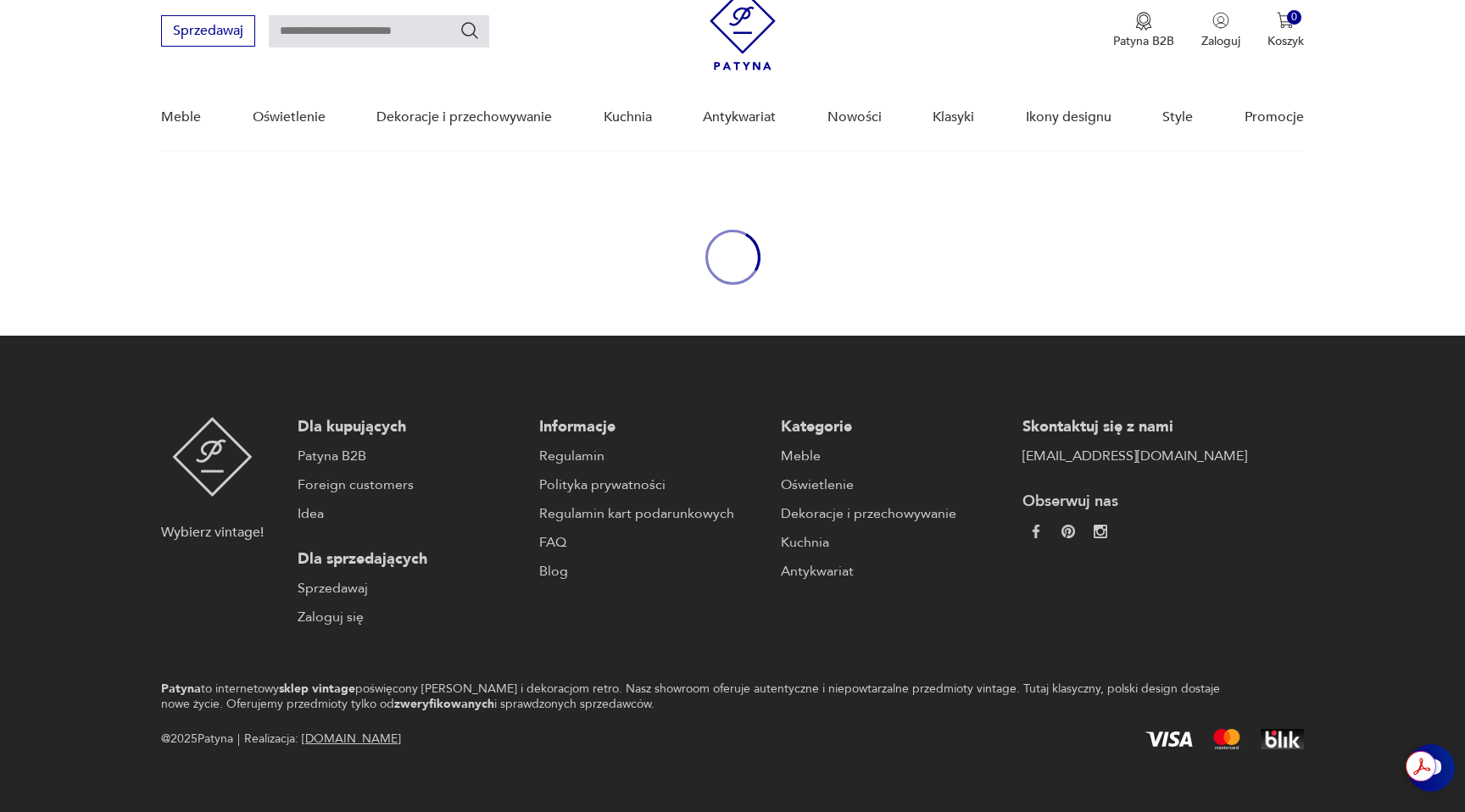
type input "******"
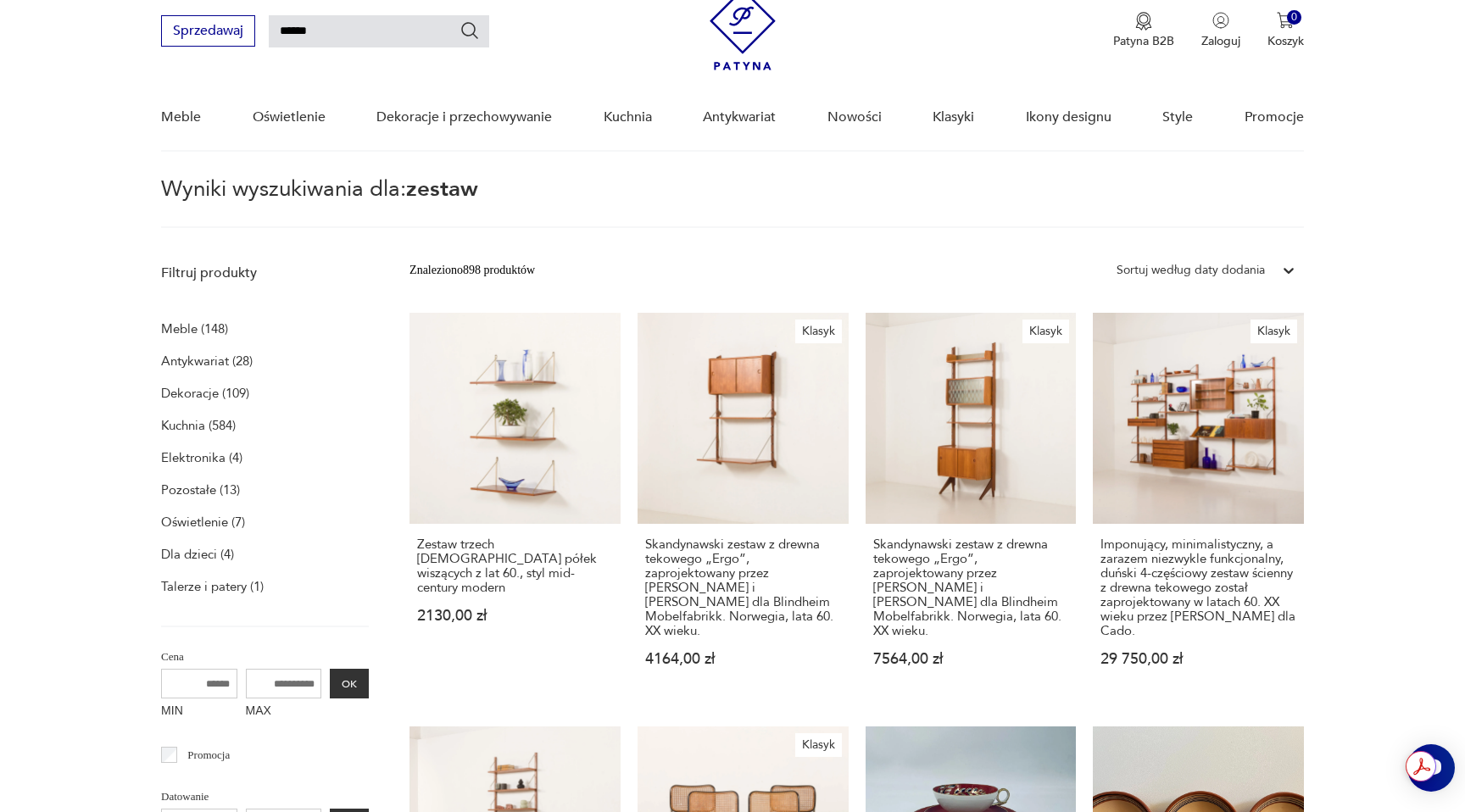
click at [188, 326] on p "Meble (148)" at bounding box center [195, 329] width 67 height 24
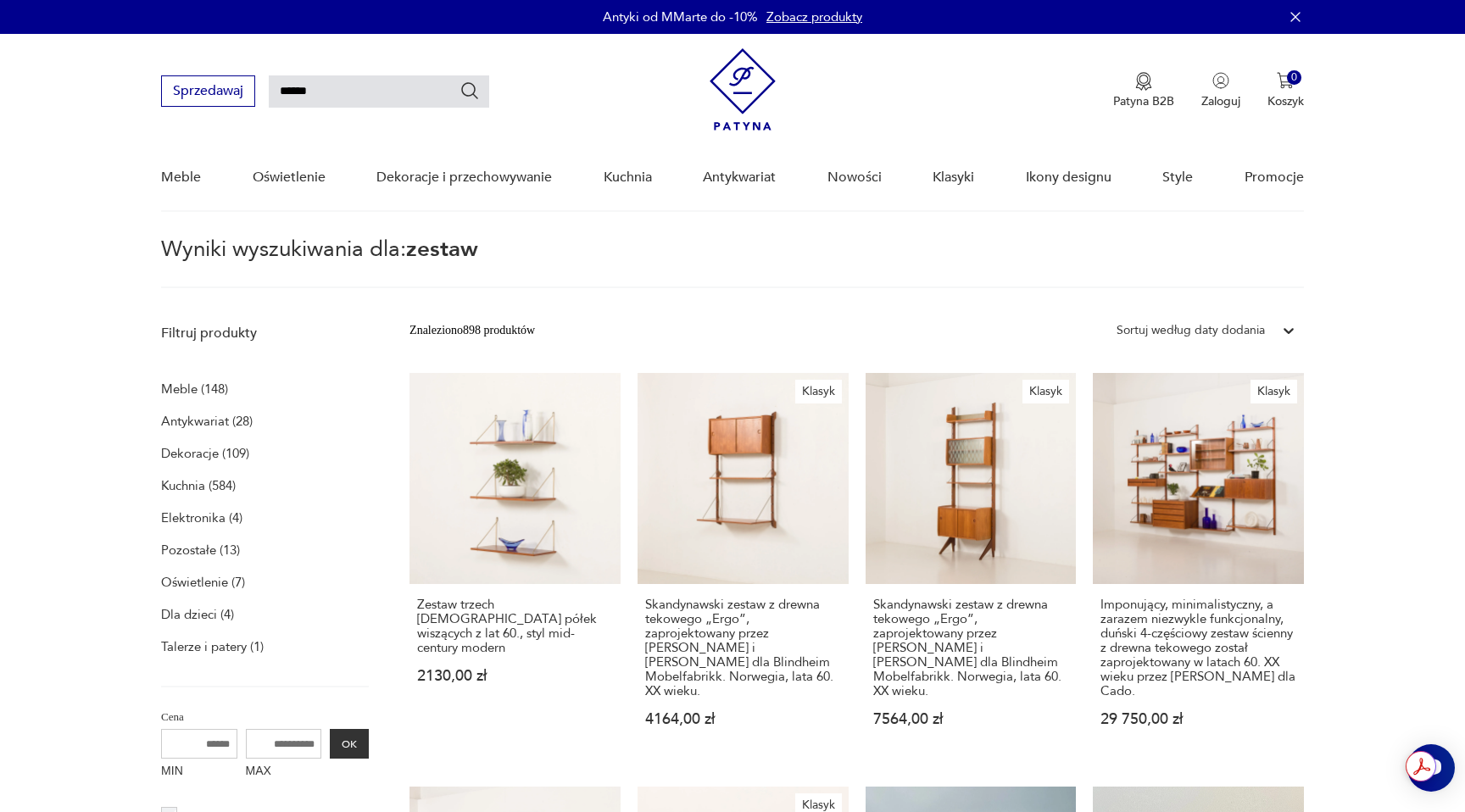
click at [410, 94] on input "******" at bounding box center [379, 91] width 220 height 32
type input "**********"
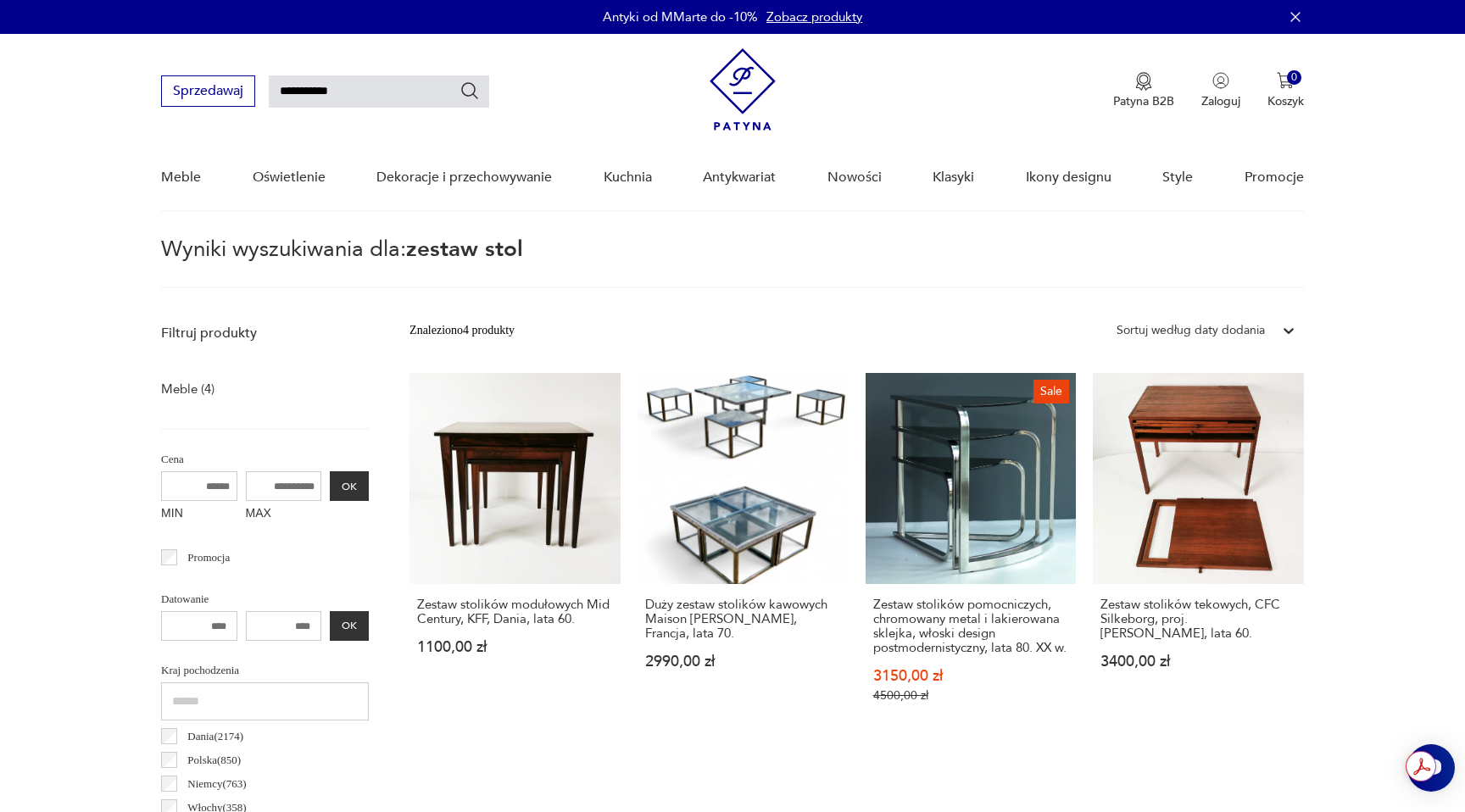
click at [397, 88] on input "**********" at bounding box center [379, 91] width 220 height 32
type input "******"
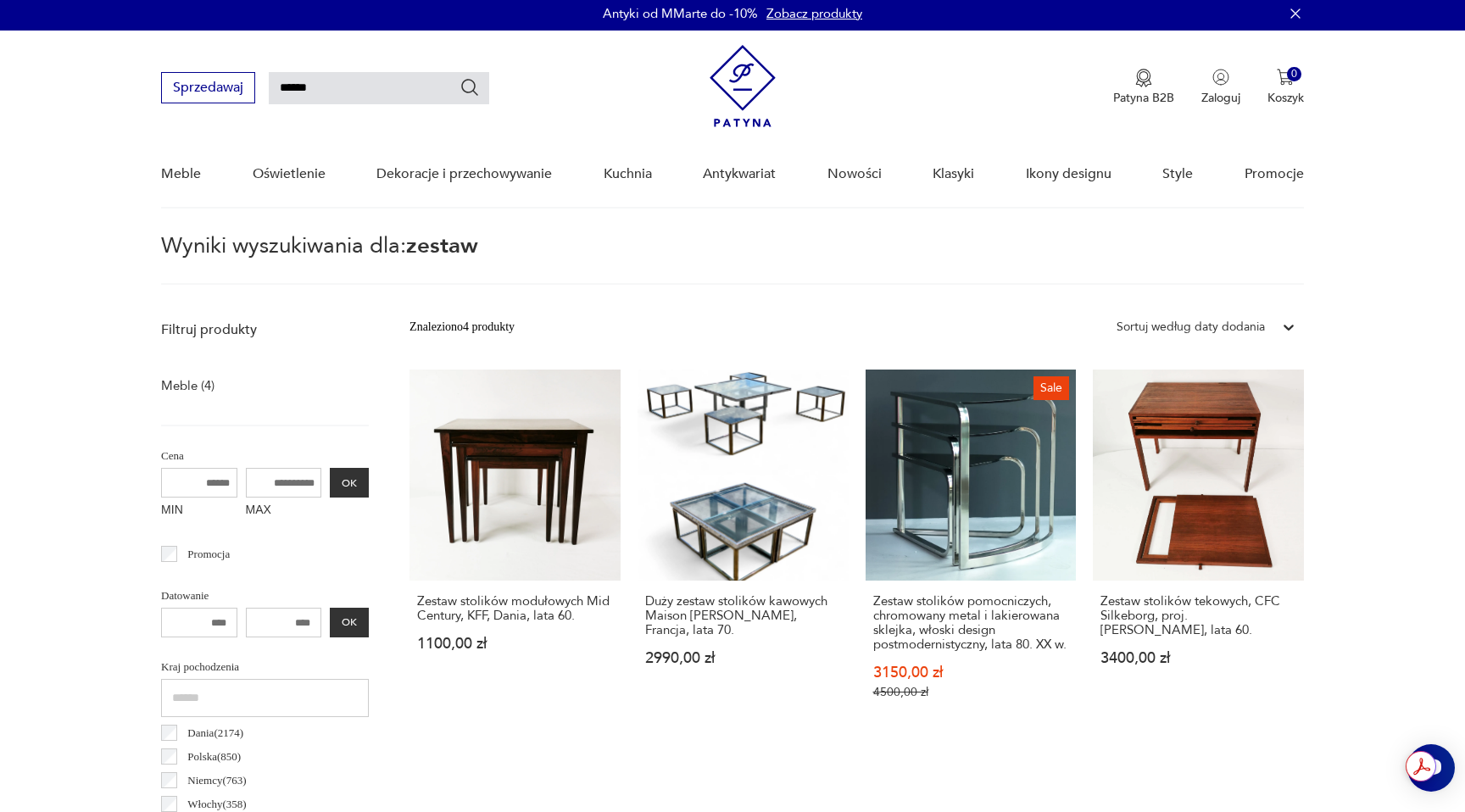
scroll to position [60, 0]
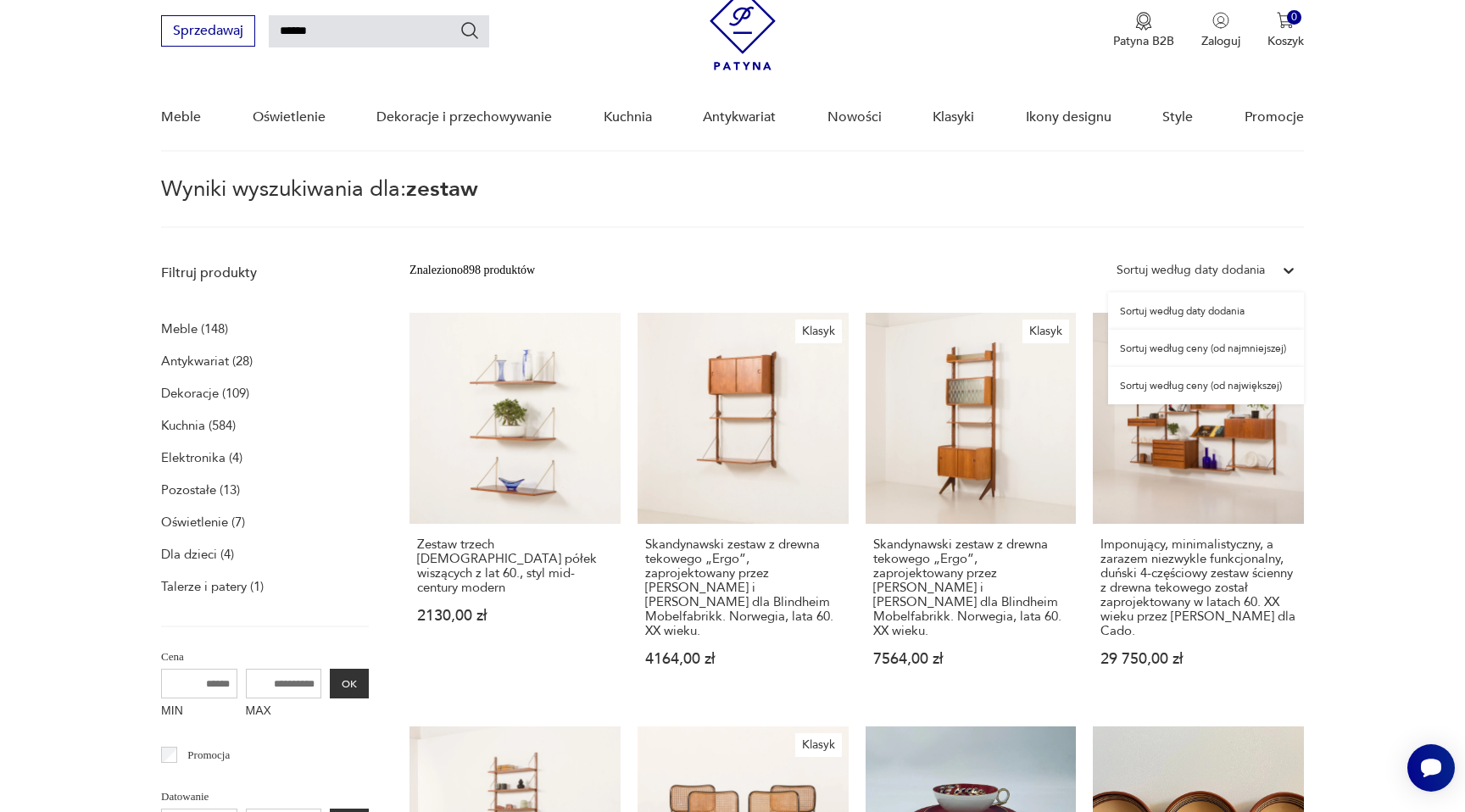
click at [1208, 270] on div "Sortuj według daty dodania" at bounding box center [1191, 271] width 149 height 19
click at [1230, 385] on div "Sortuj według ceny (od największej)" at bounding box center [1205, 386] width 196 height 38
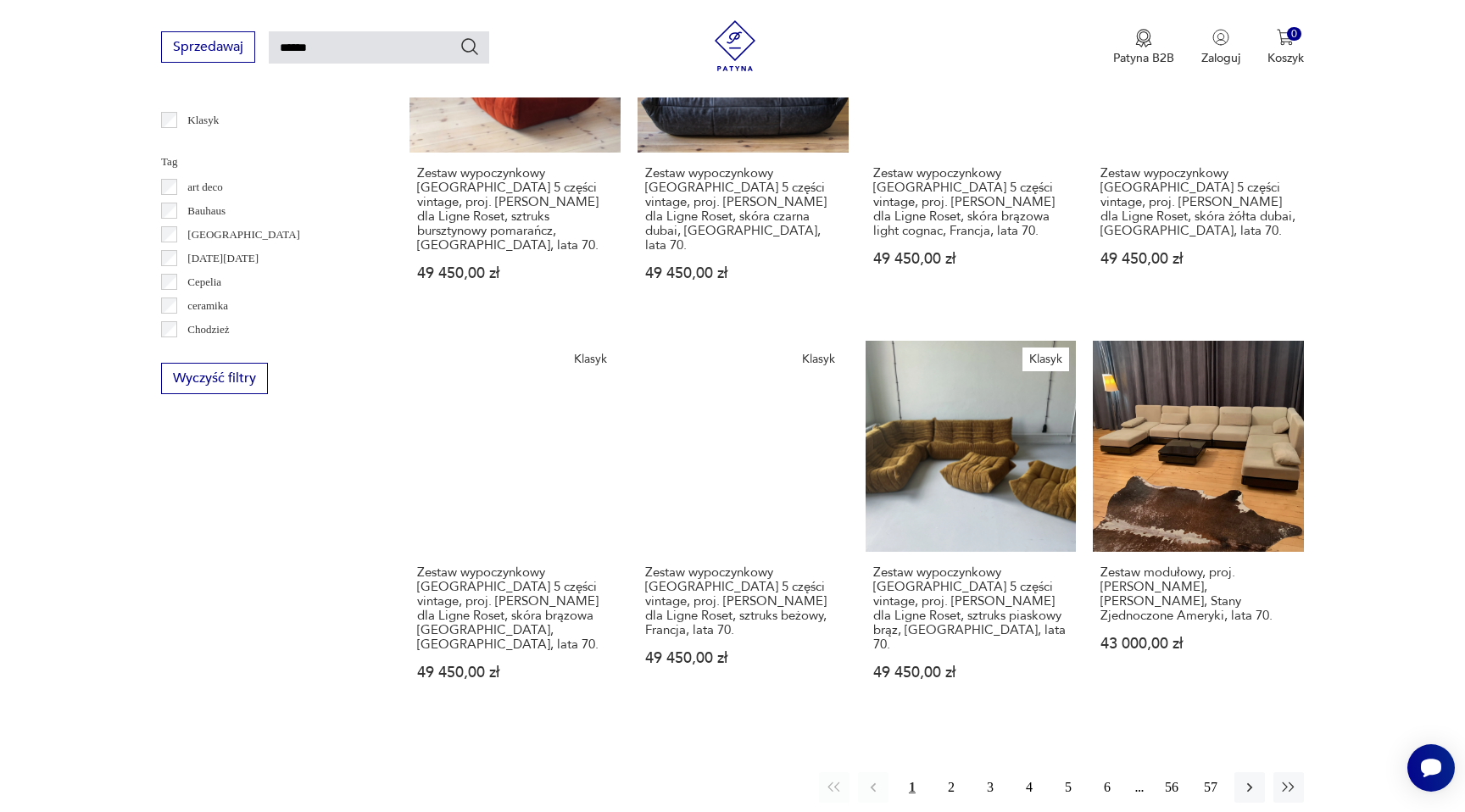
scroll to position [1236, 0]
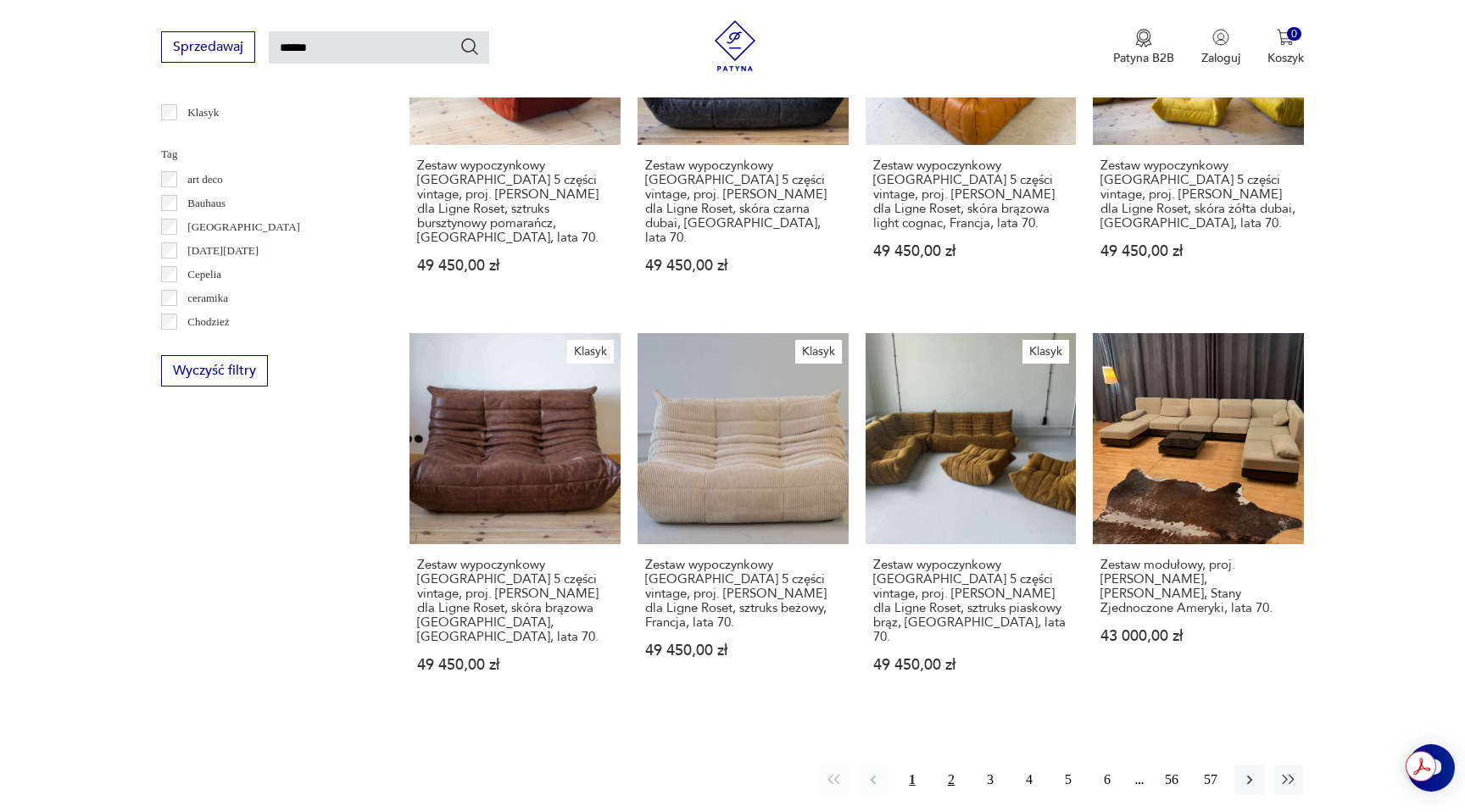
click at [948, 764] on button "2" at bounding box center [952, 780] width 31 height 31
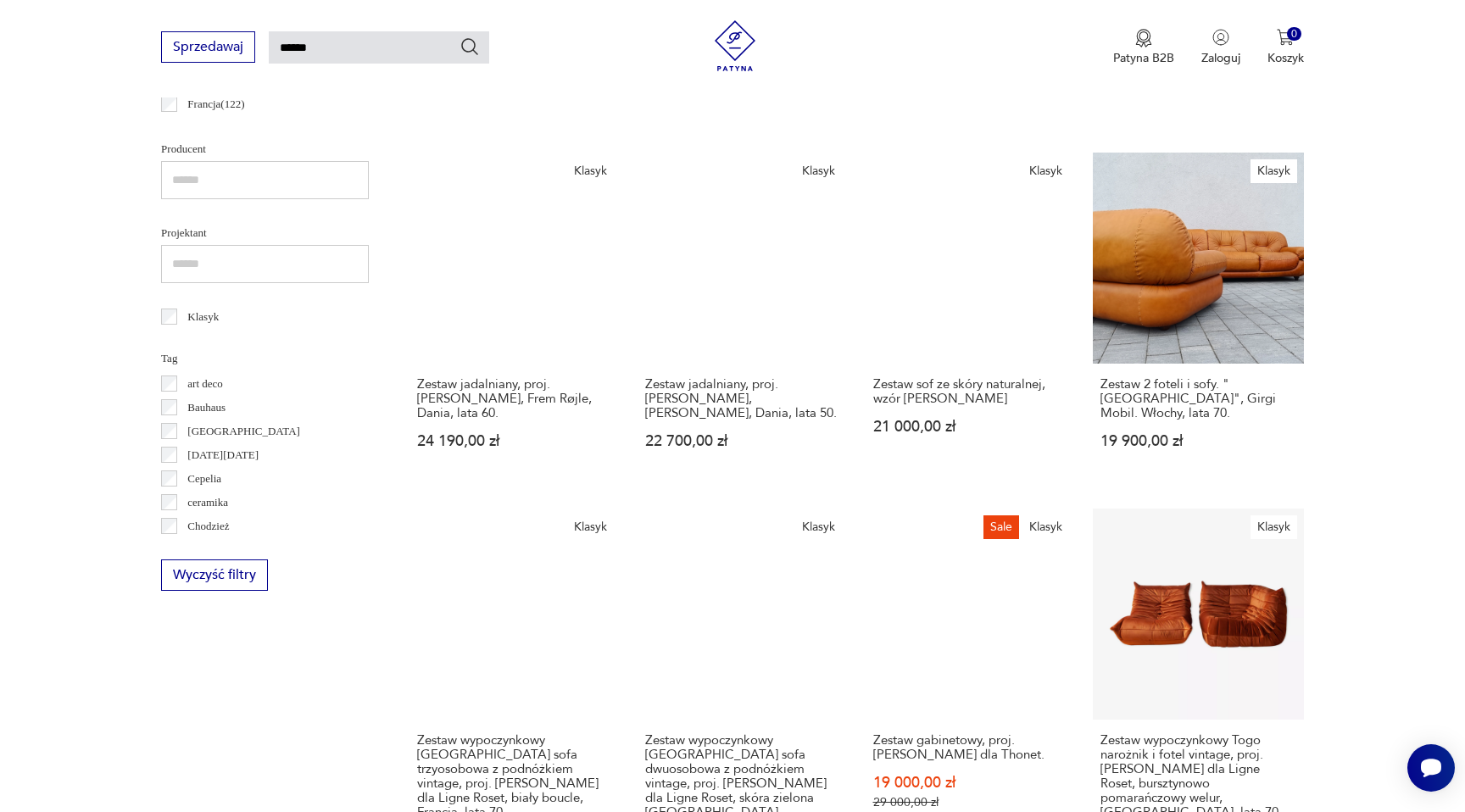
scroll to position [1359, 0]
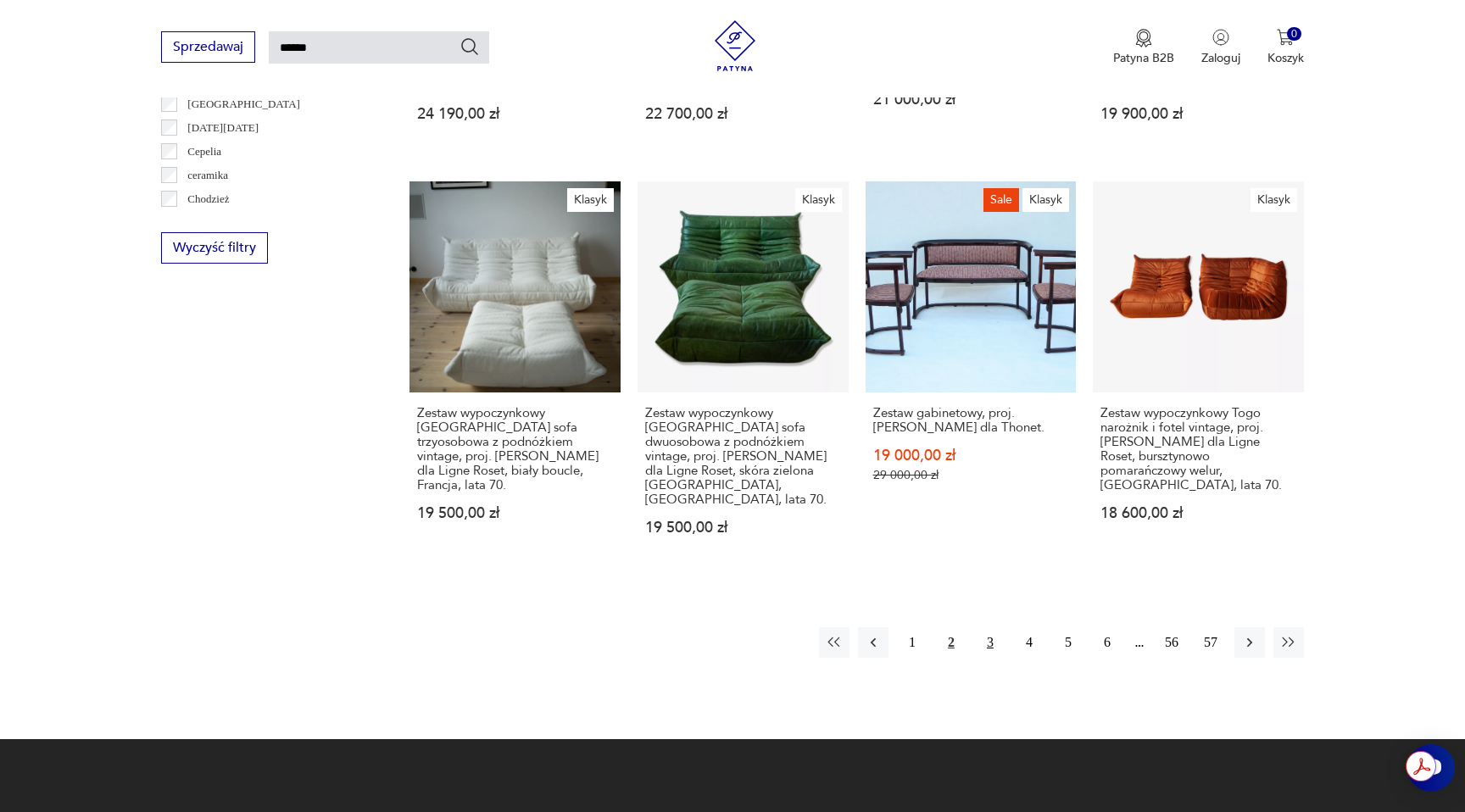
click at [990, 628] on button "3" at bounding box center [991, 643] width 31 height 31
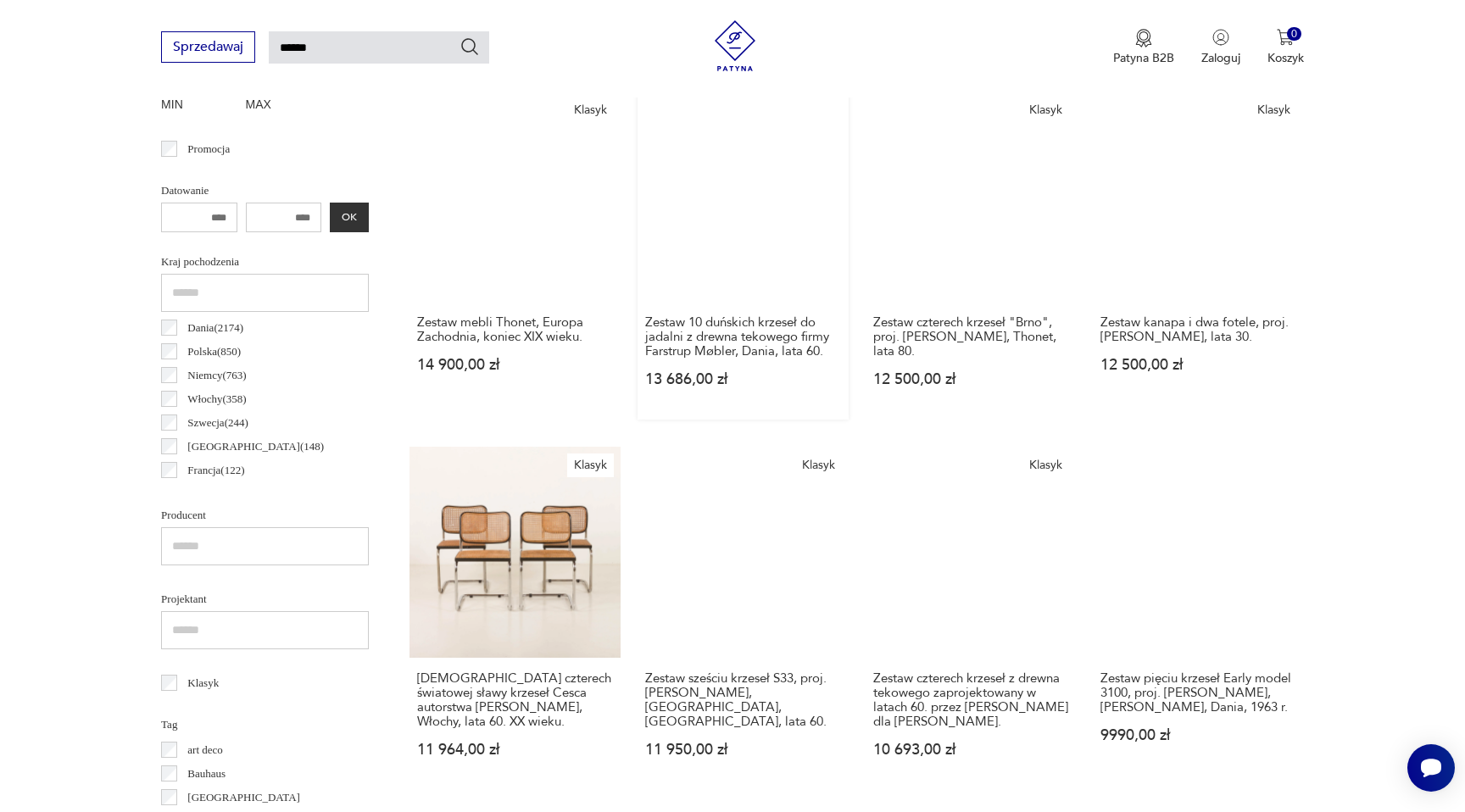
scroll to position [1247, 0]
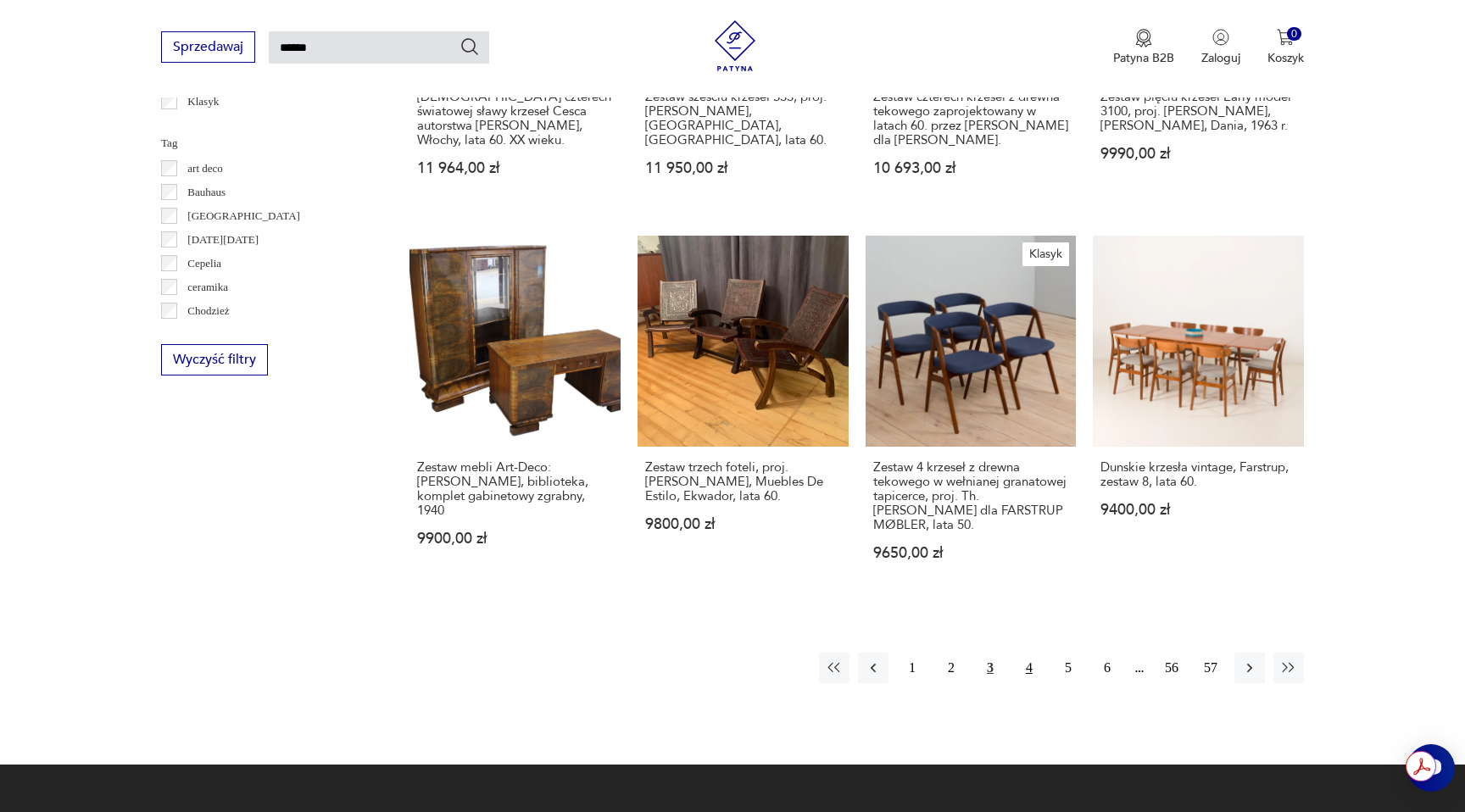
click at [1025, 652] on button "4" at bounding box center [1029, 668] width 31 height 31
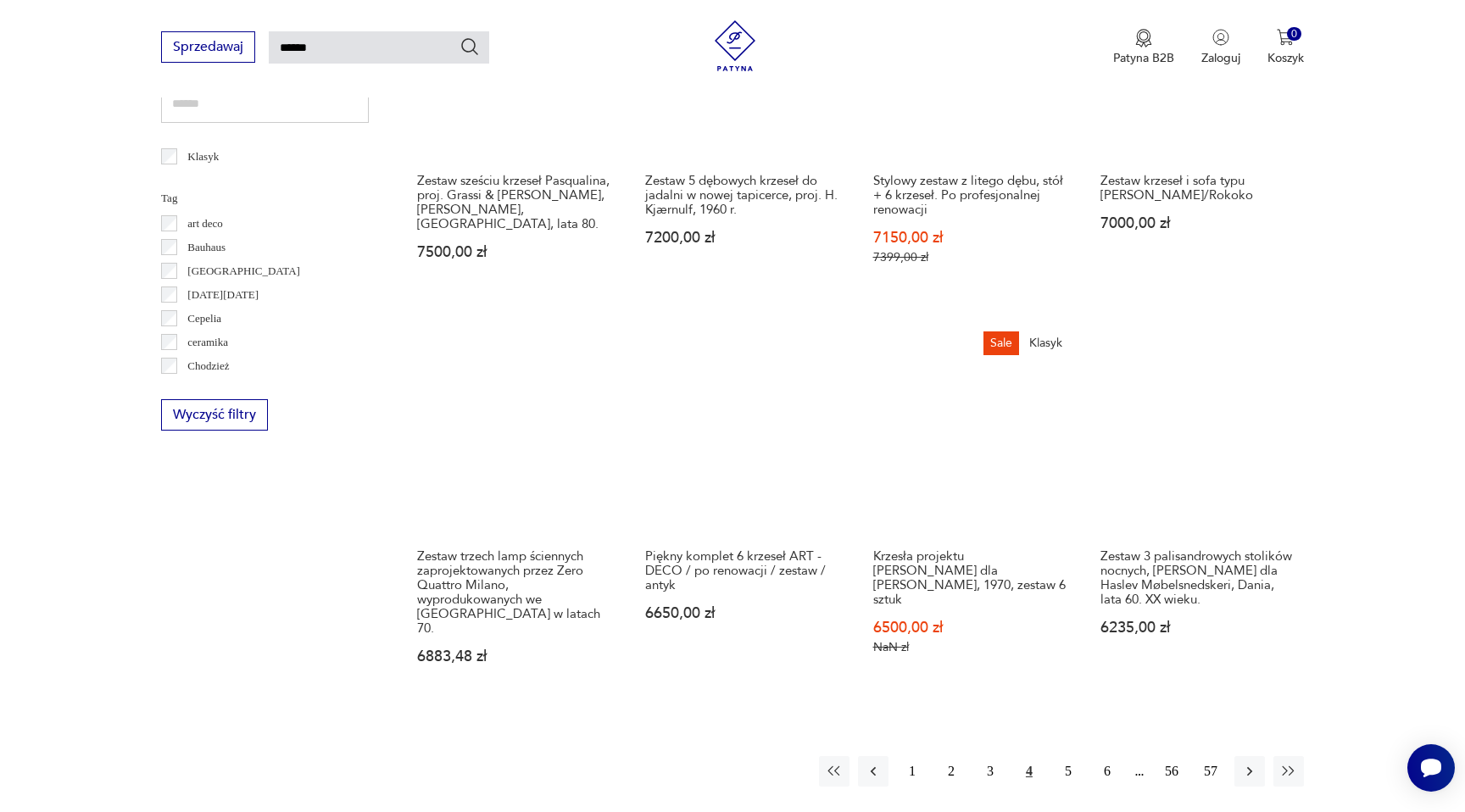
scroll to position [1352, 0]
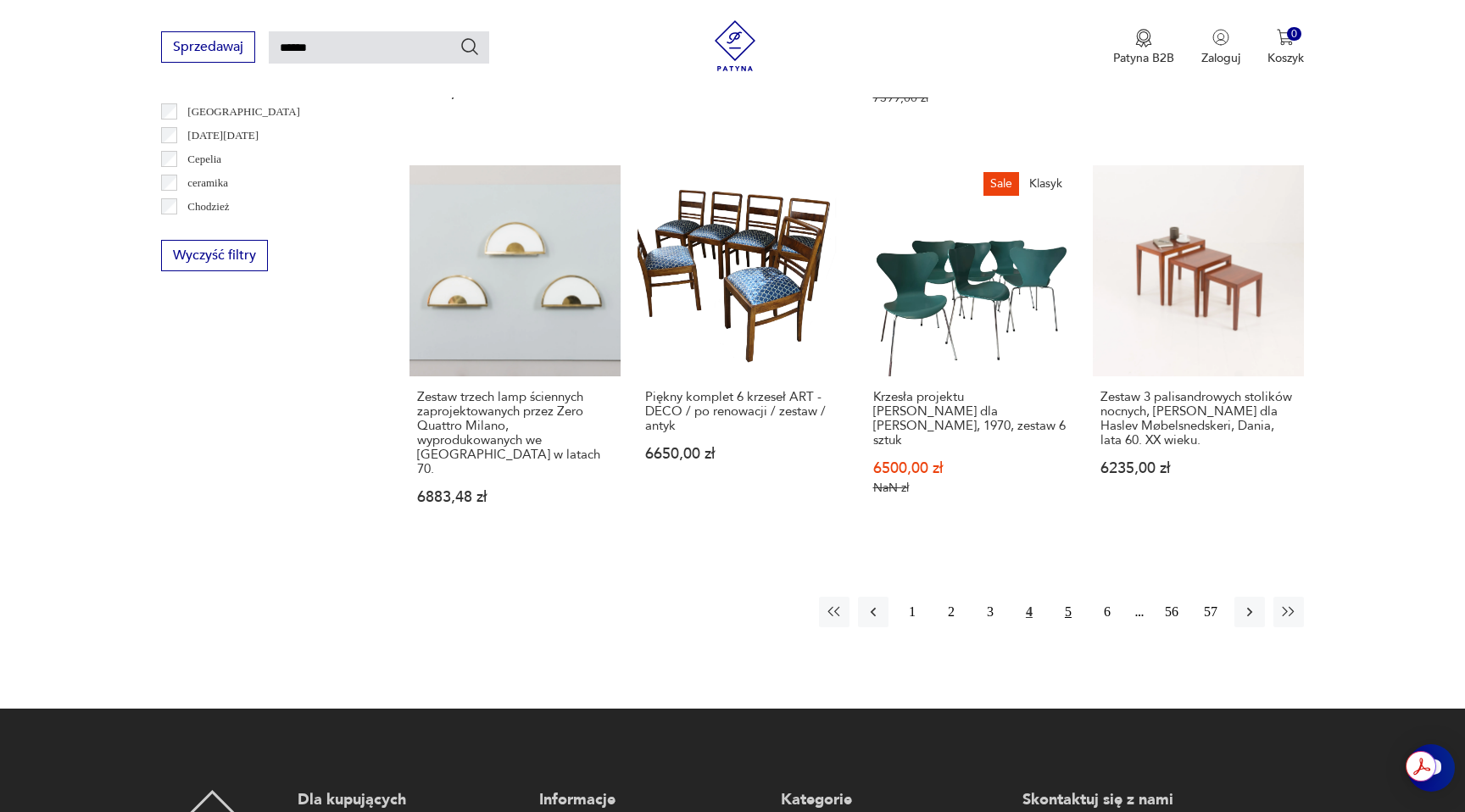
click at [1067, 597] on button "5" at bounding box center [1069, 612] width 31 height 31
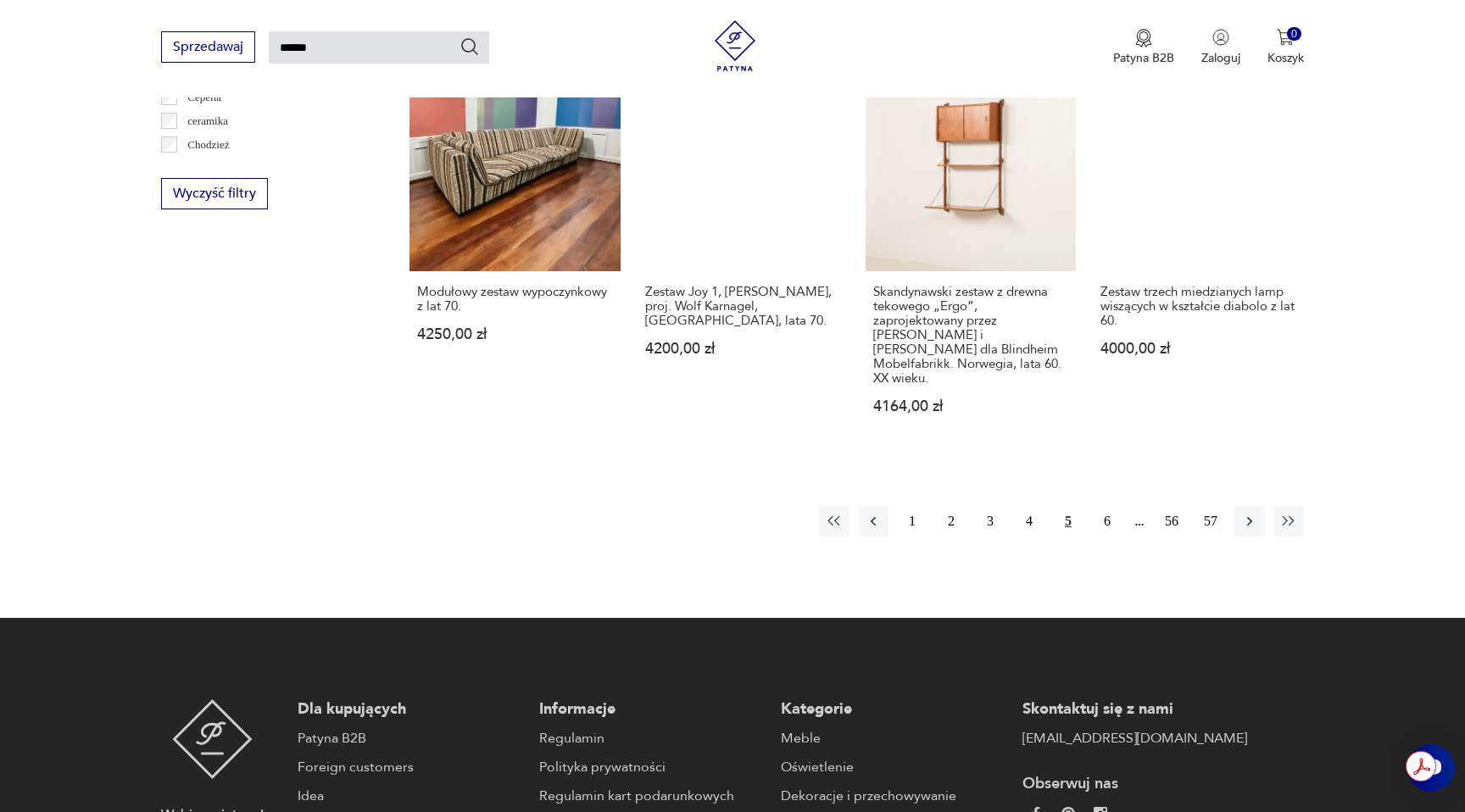
scroll to position [1367, 0]
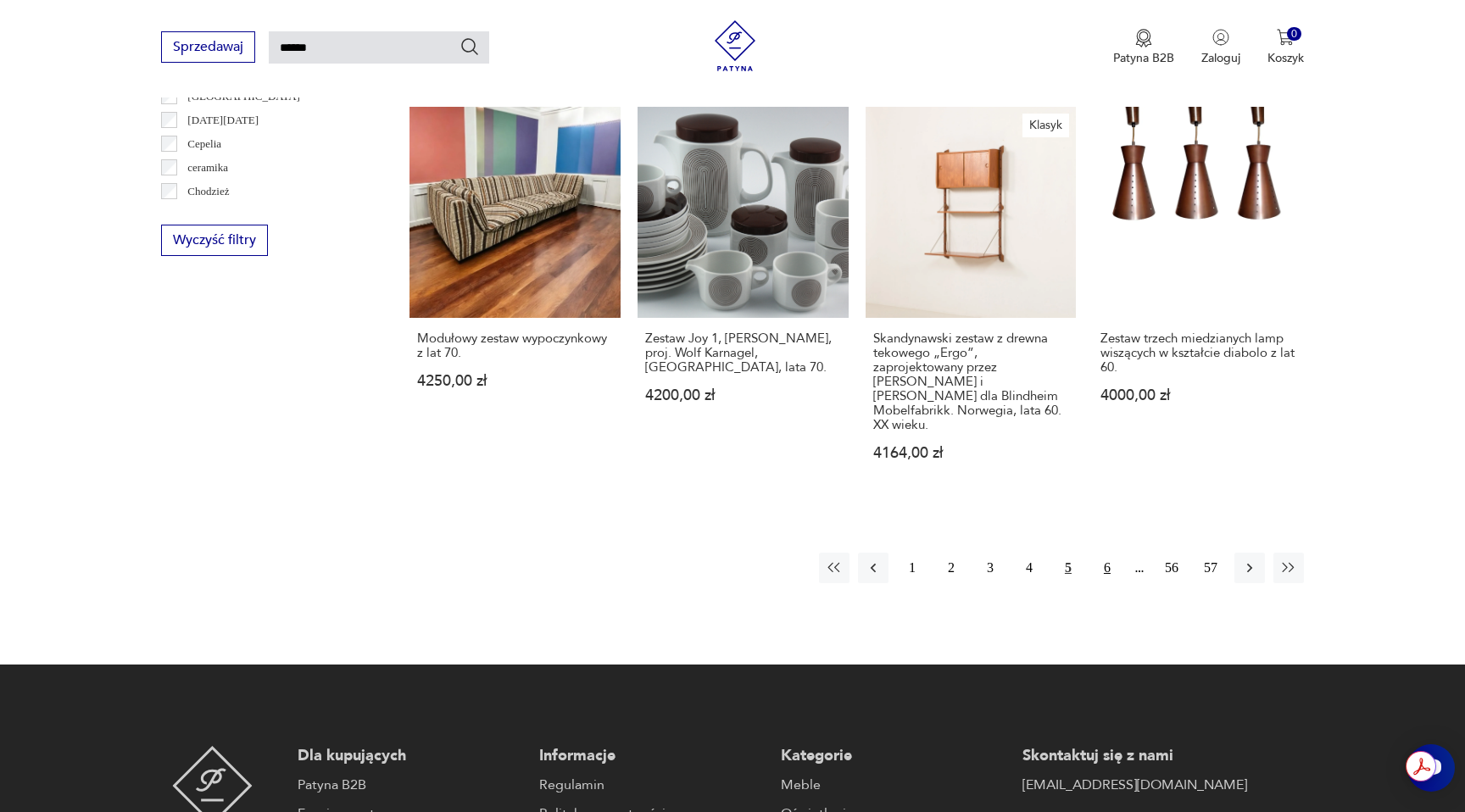
click at [1105, 555] on button "6" at bounding box center [1107, 568] width 31 height 31
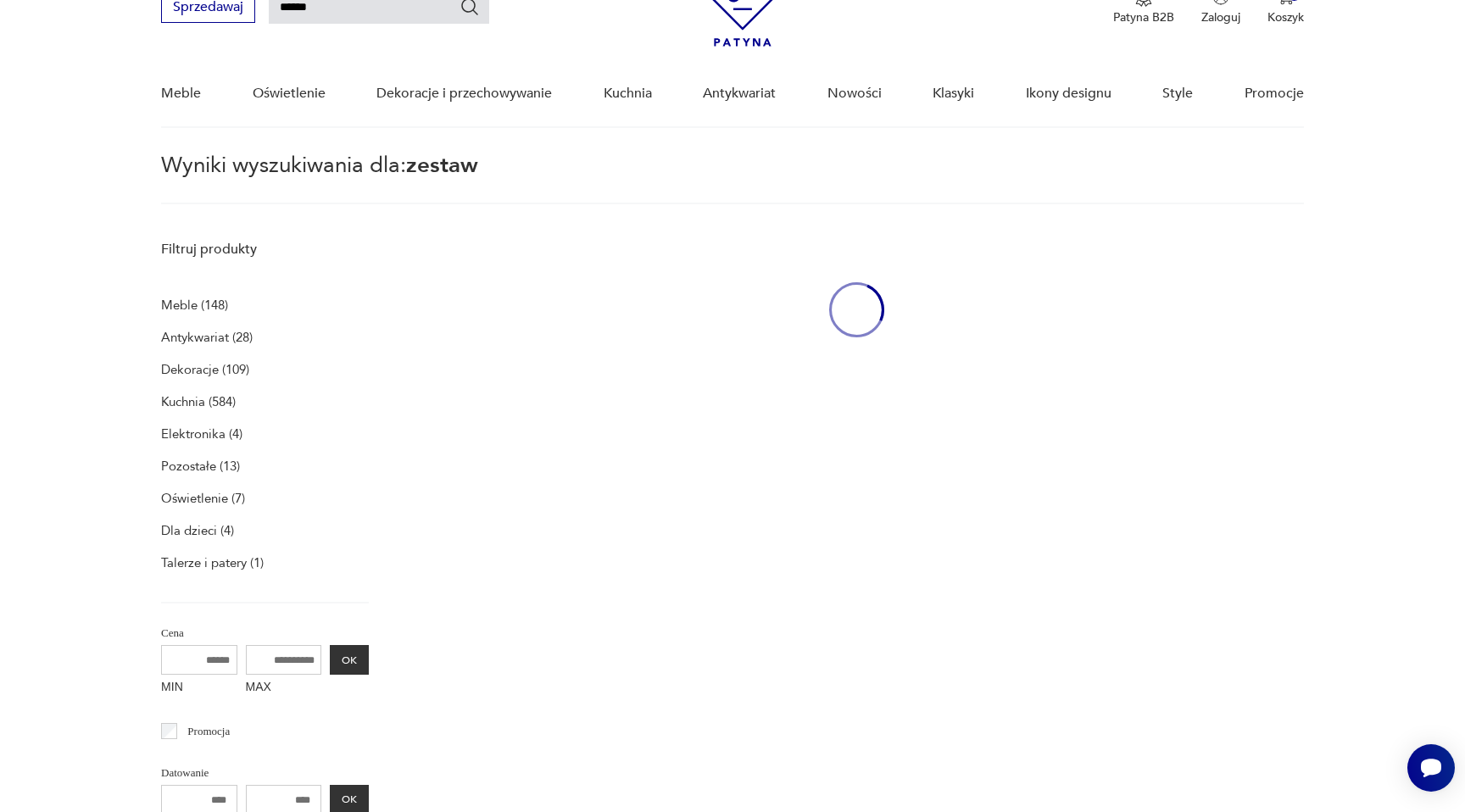
scroll to position [60, 0]
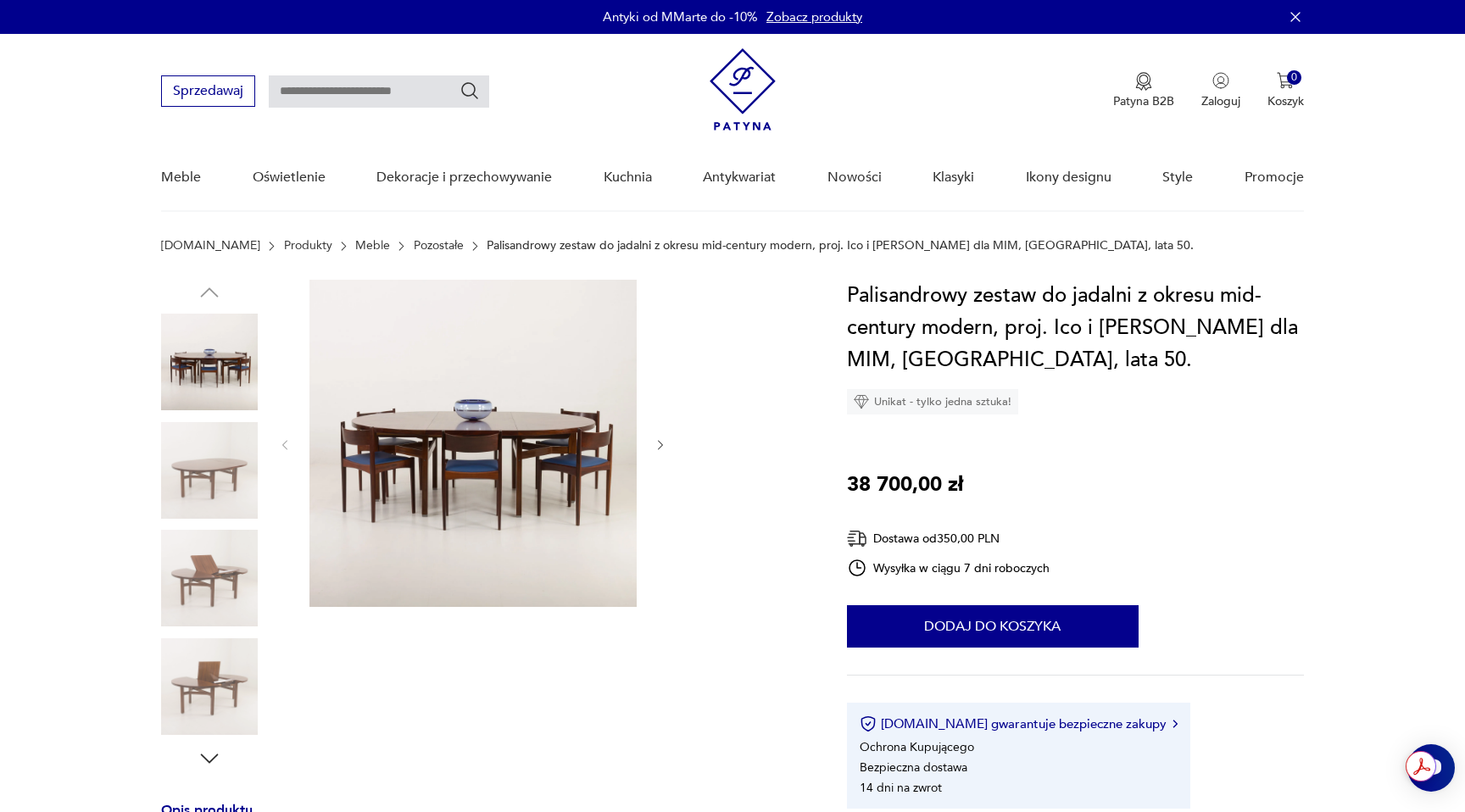
click at [246, 460] on img at bounding box center [209, 470] width 97 height 96
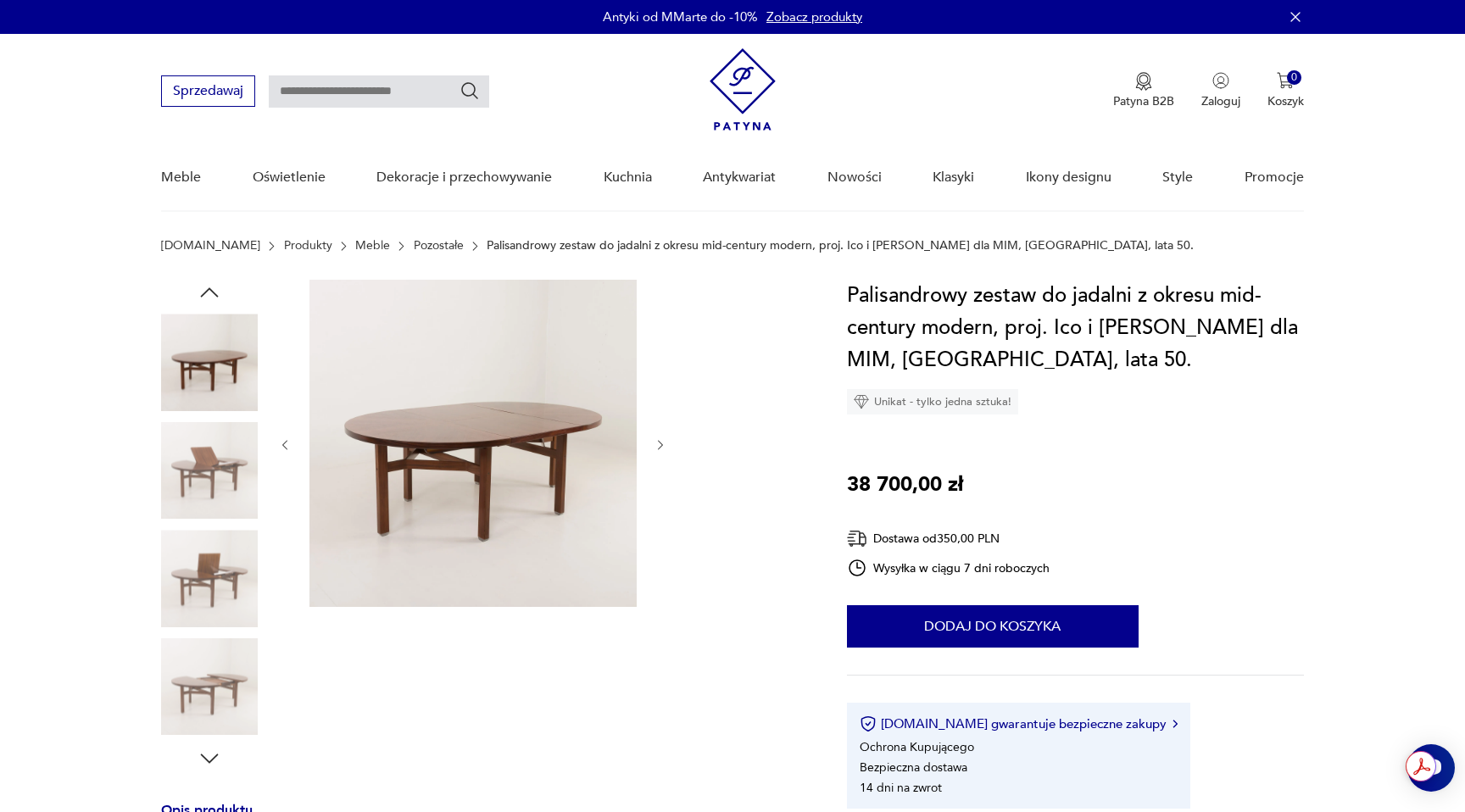
click at [231, 519] on div at bounding box center [209, 471] width 97 height 100
click at [224, 583] on img at bounding box center [209, 577] width 97 height 96
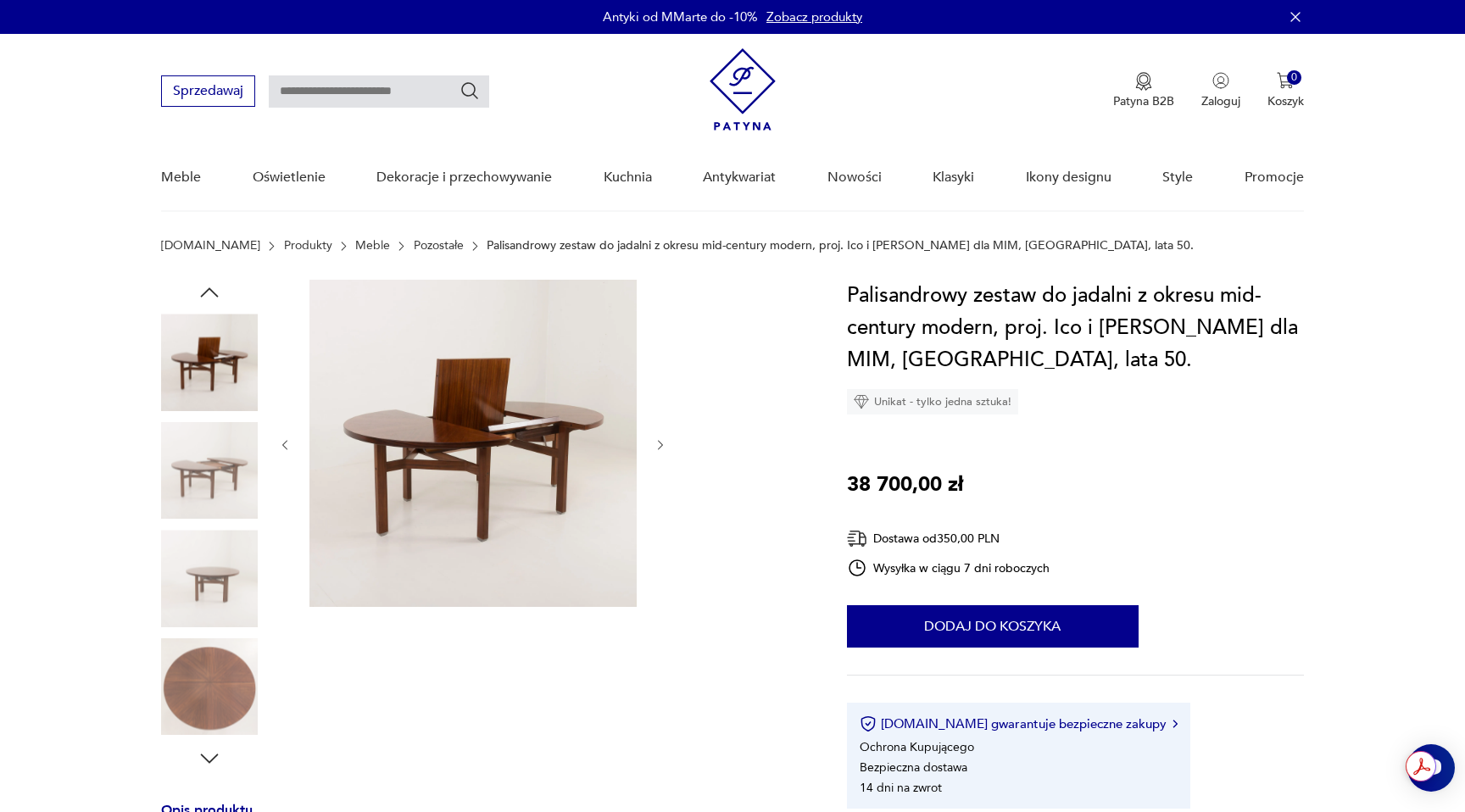
click at [221, 643] on img at bounding box center [209, 686] width 97 height 96
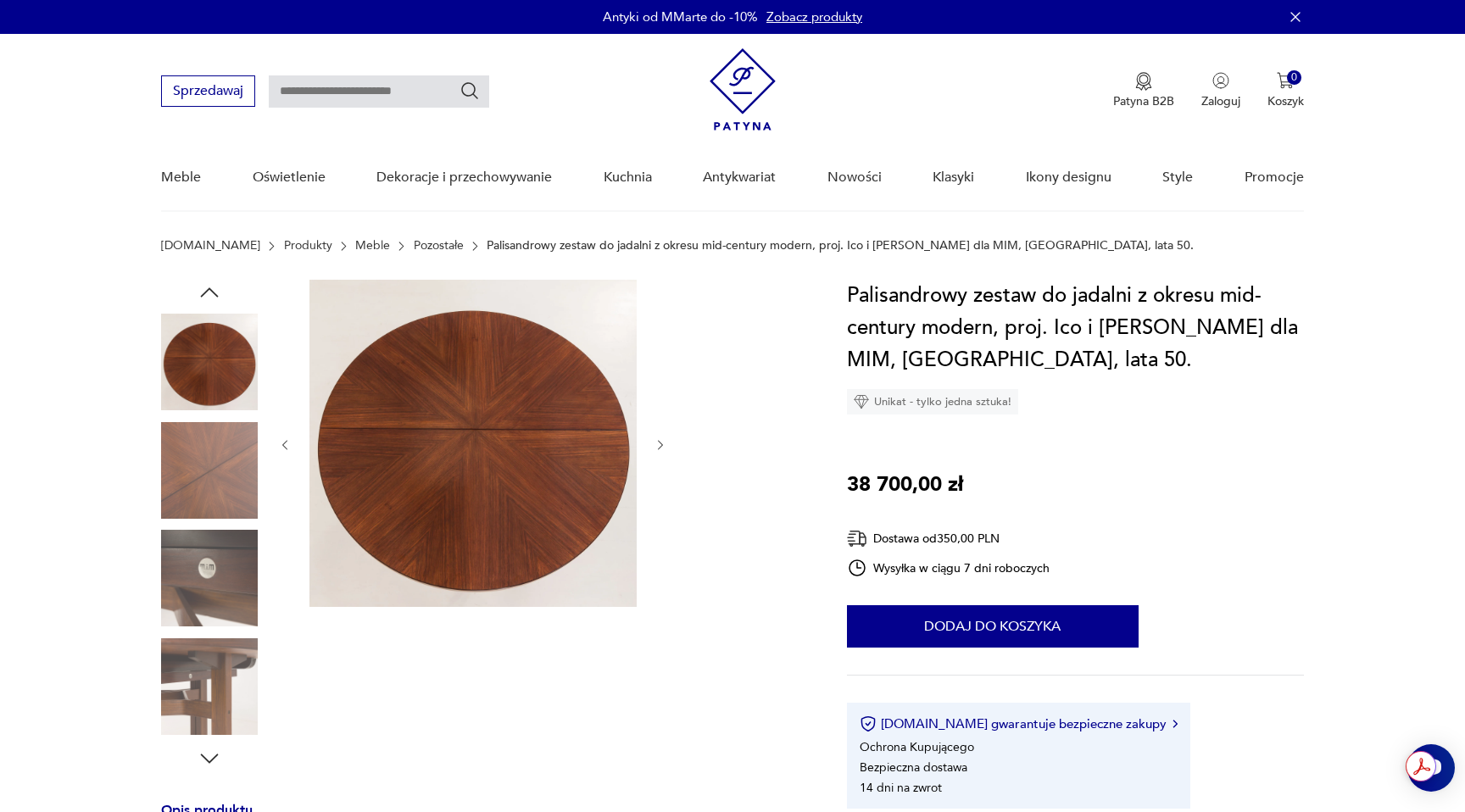
click at [214, 585] on img at bounding box center [209, 577] width 97 height 96
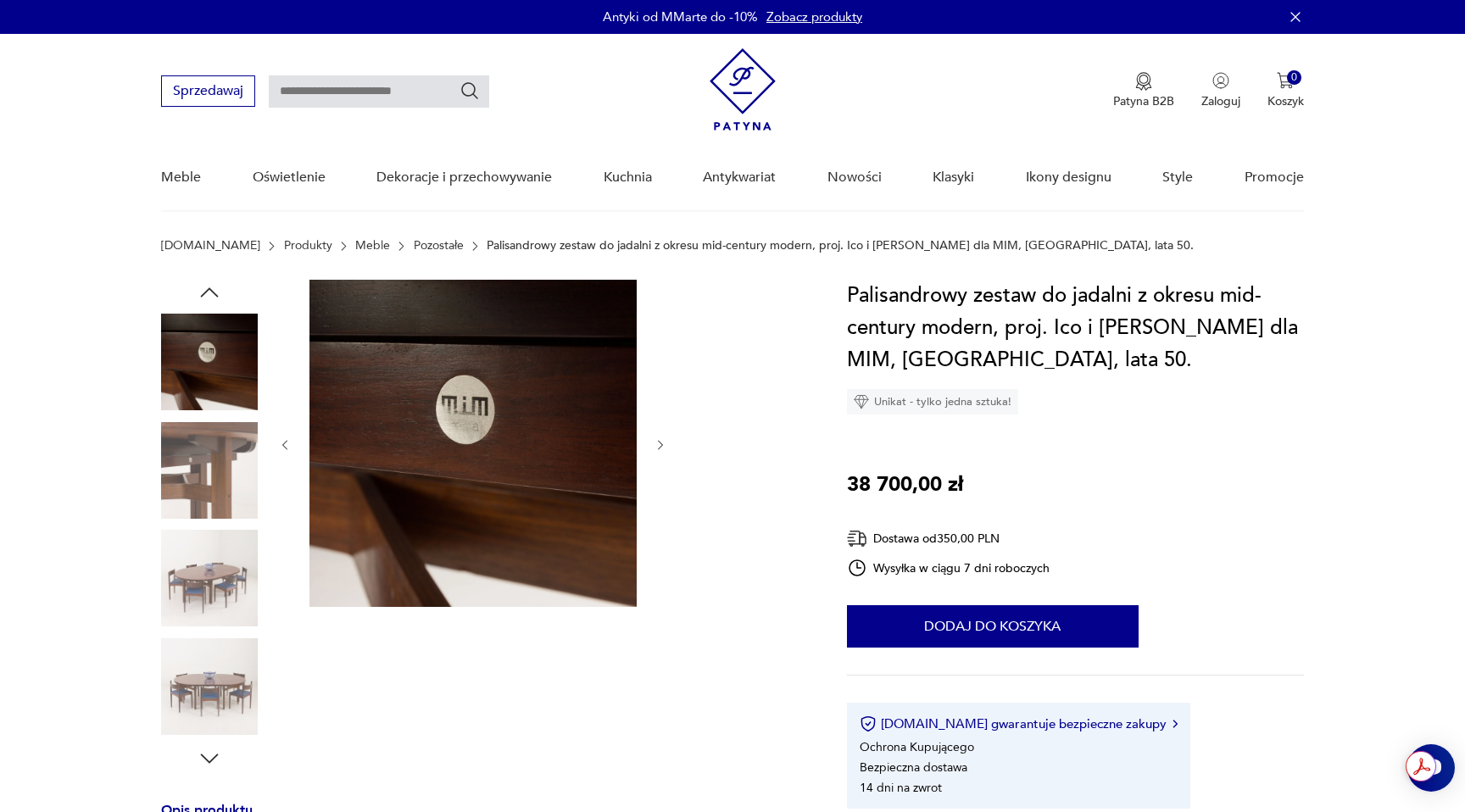
click at [217, 628] on div at bounding box center [209, 579] width 97 height 100
click at [217, 574] on img at bounding box center [209, 577] width 97 height 96
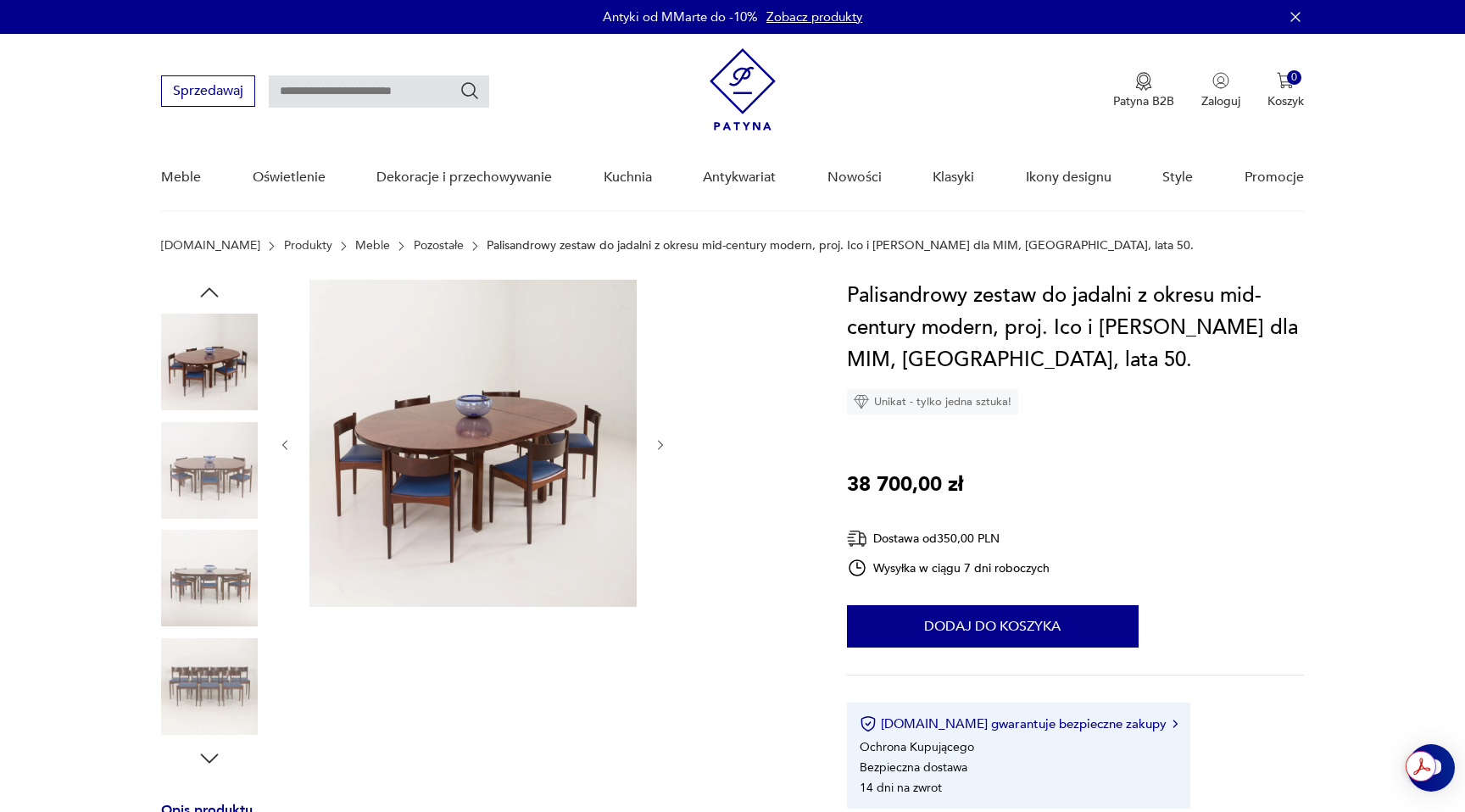
click at [218, 630] on div at bounding box center [209, 525] width 97 height 424
click at [218, 652] on img at bounding box center [209, 686] width 97 height 96
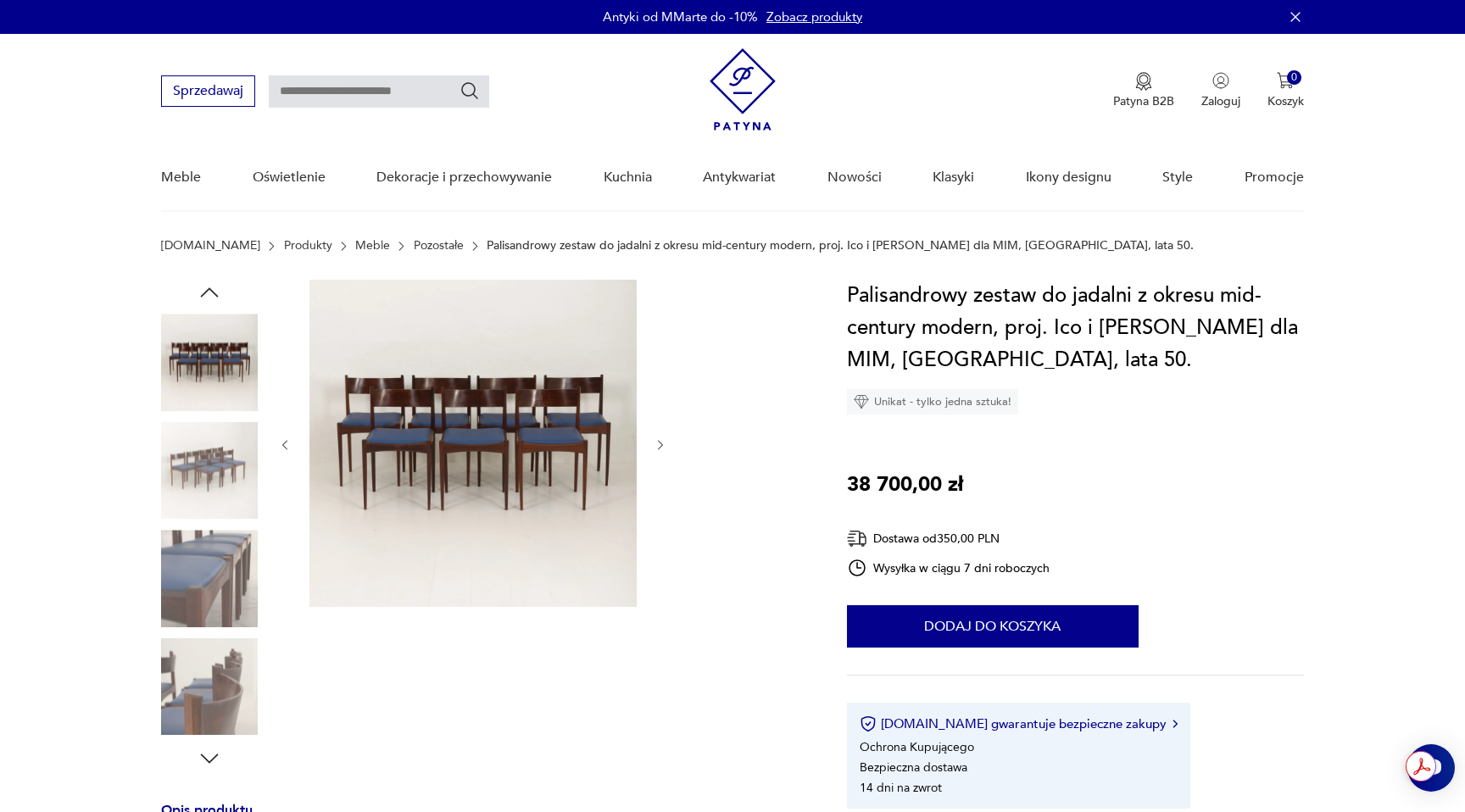
click at [220, 695] on img at bounding box center [209, 686] width 97 height 96
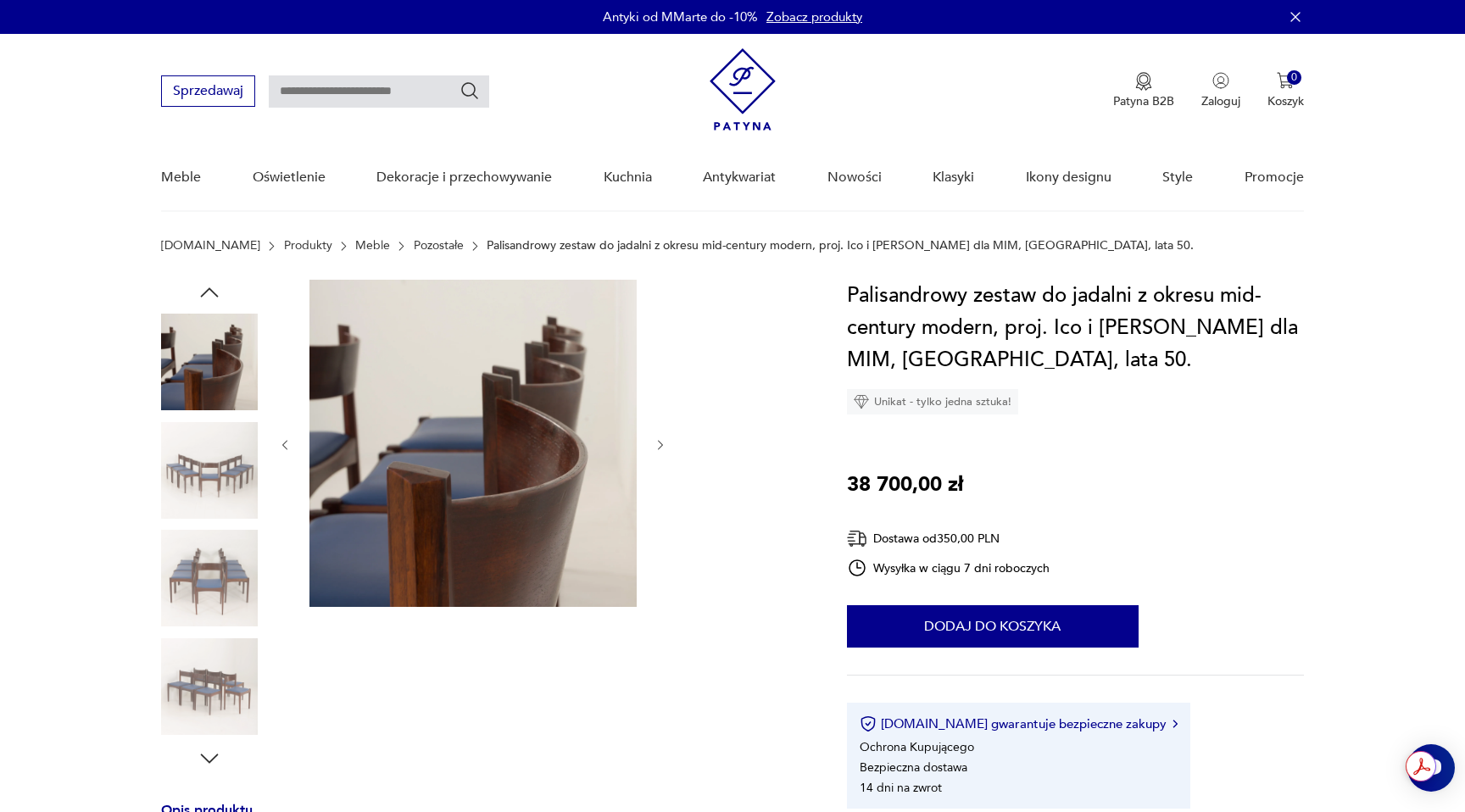
click at [211, 418] on div at bounding box center [209, 525] width 97 height 424
click at [211, 509] on img at bounding box center [209, 470] width 97 height 96
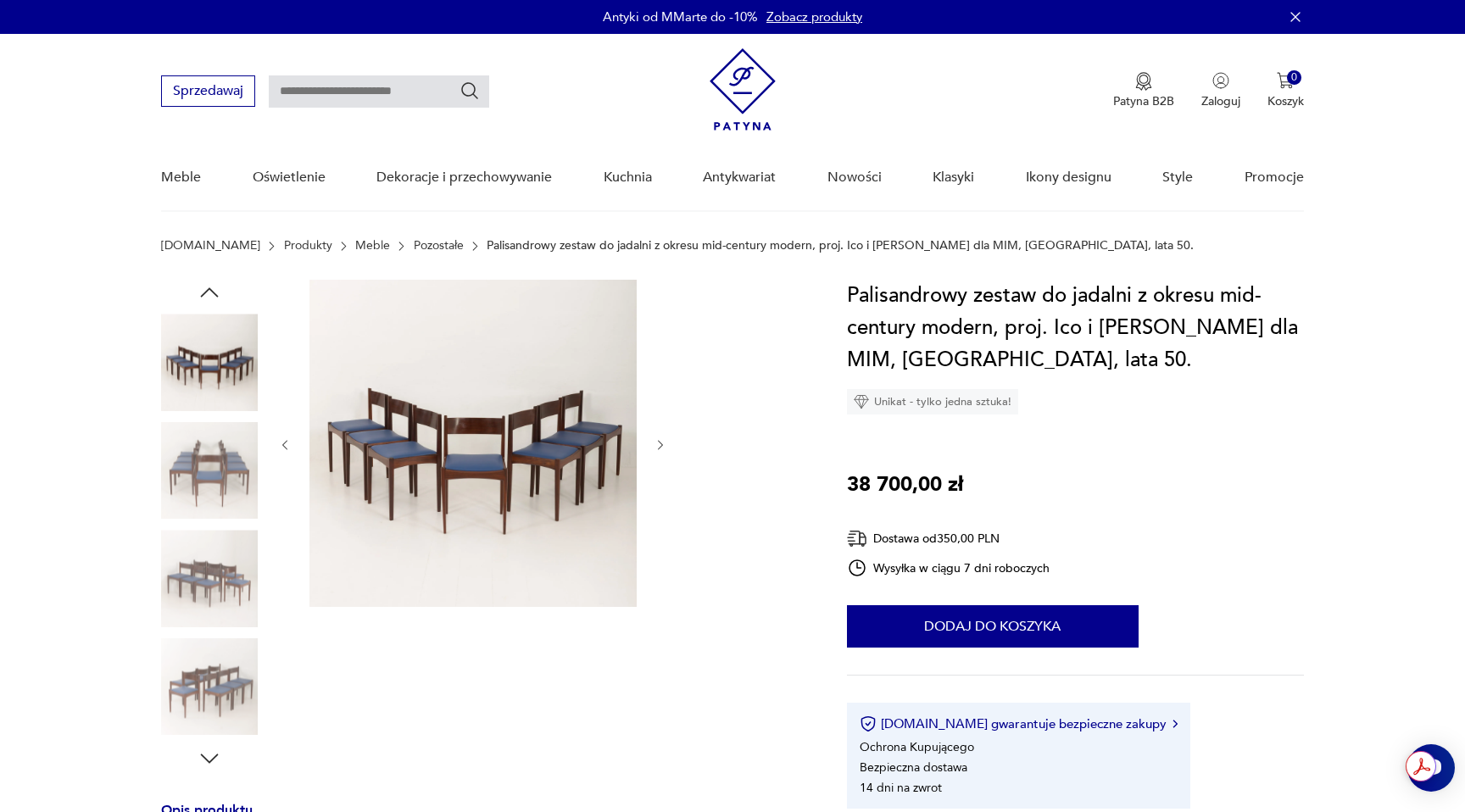
click at [210, 560] on img at bounding box center [209, 577] width 97 height 96
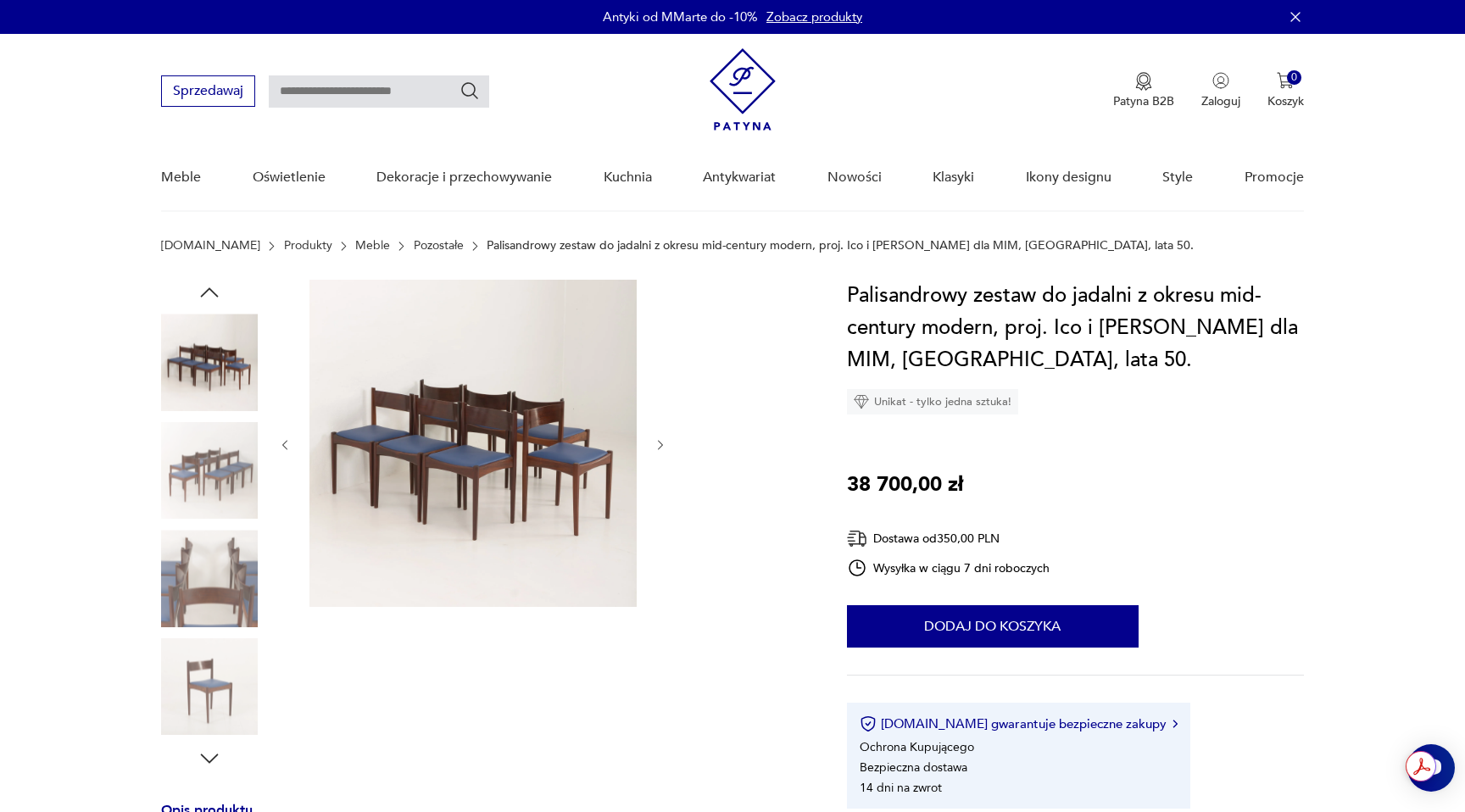
click at [212, 611] on img at bounding box center [209, 577] width 97 height 96
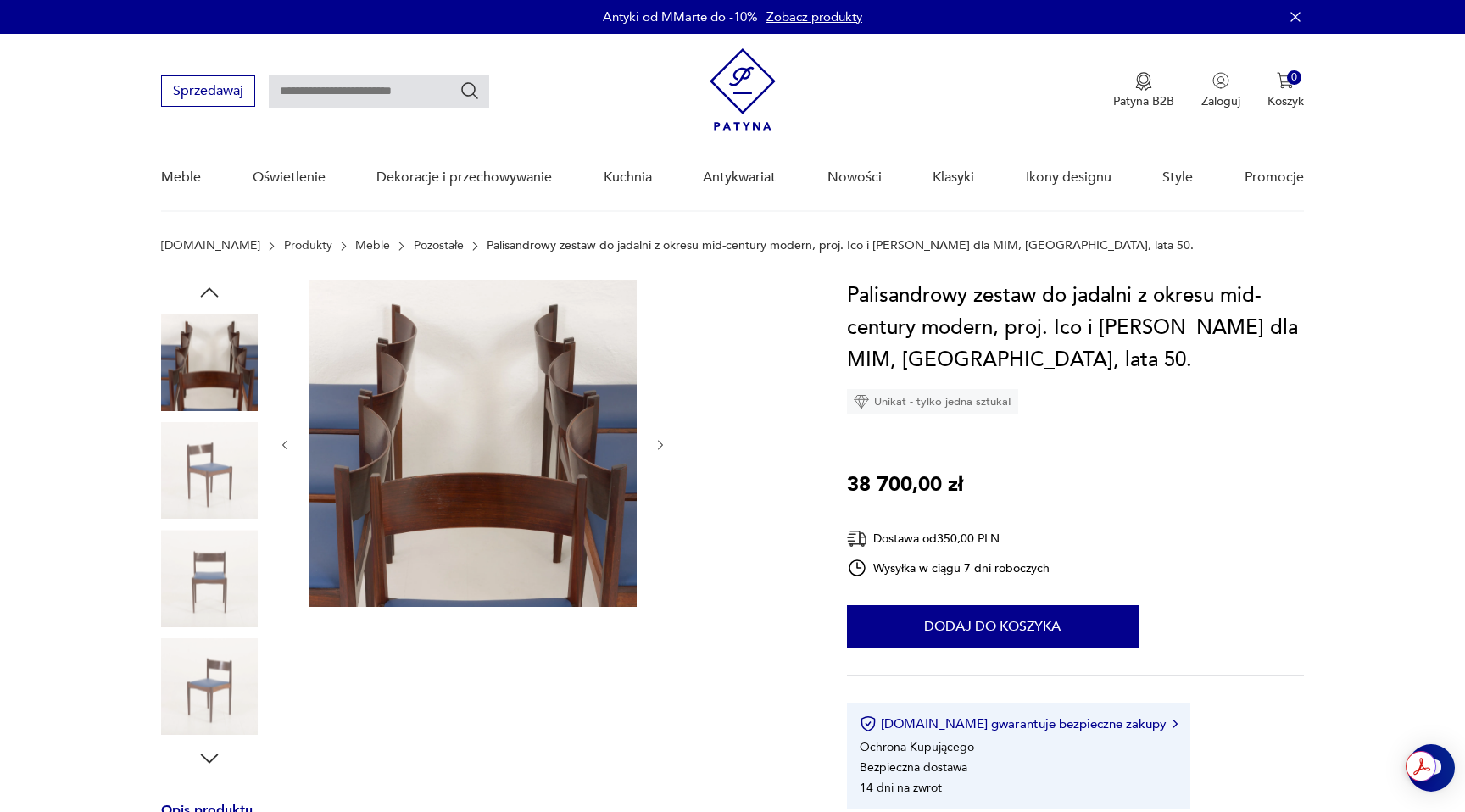
click at [214, 639] on img at bounding box center [209, 686] width 97 height 96
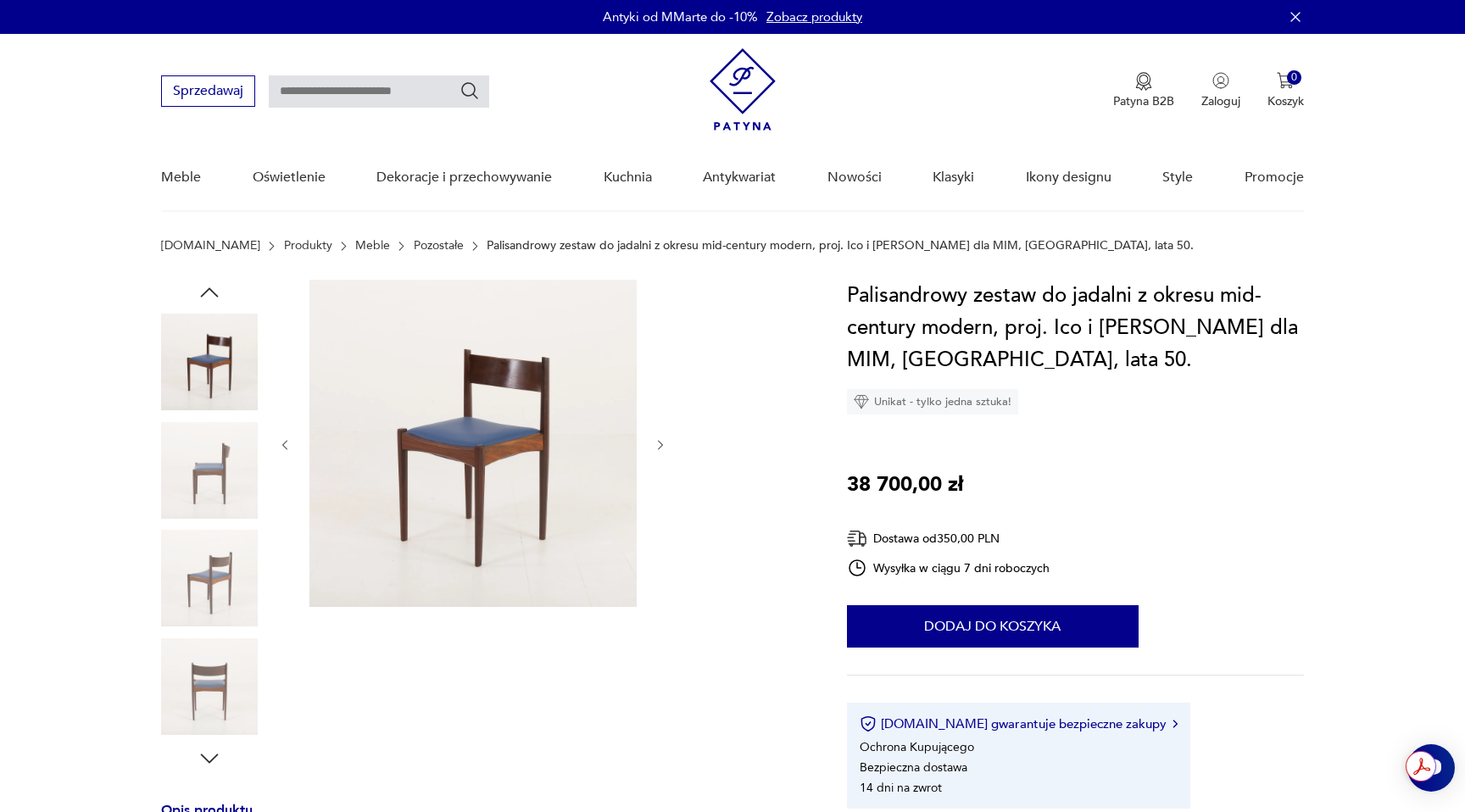
click at [214, 640] on img at bounding box center [209, 686] width 97 height 96
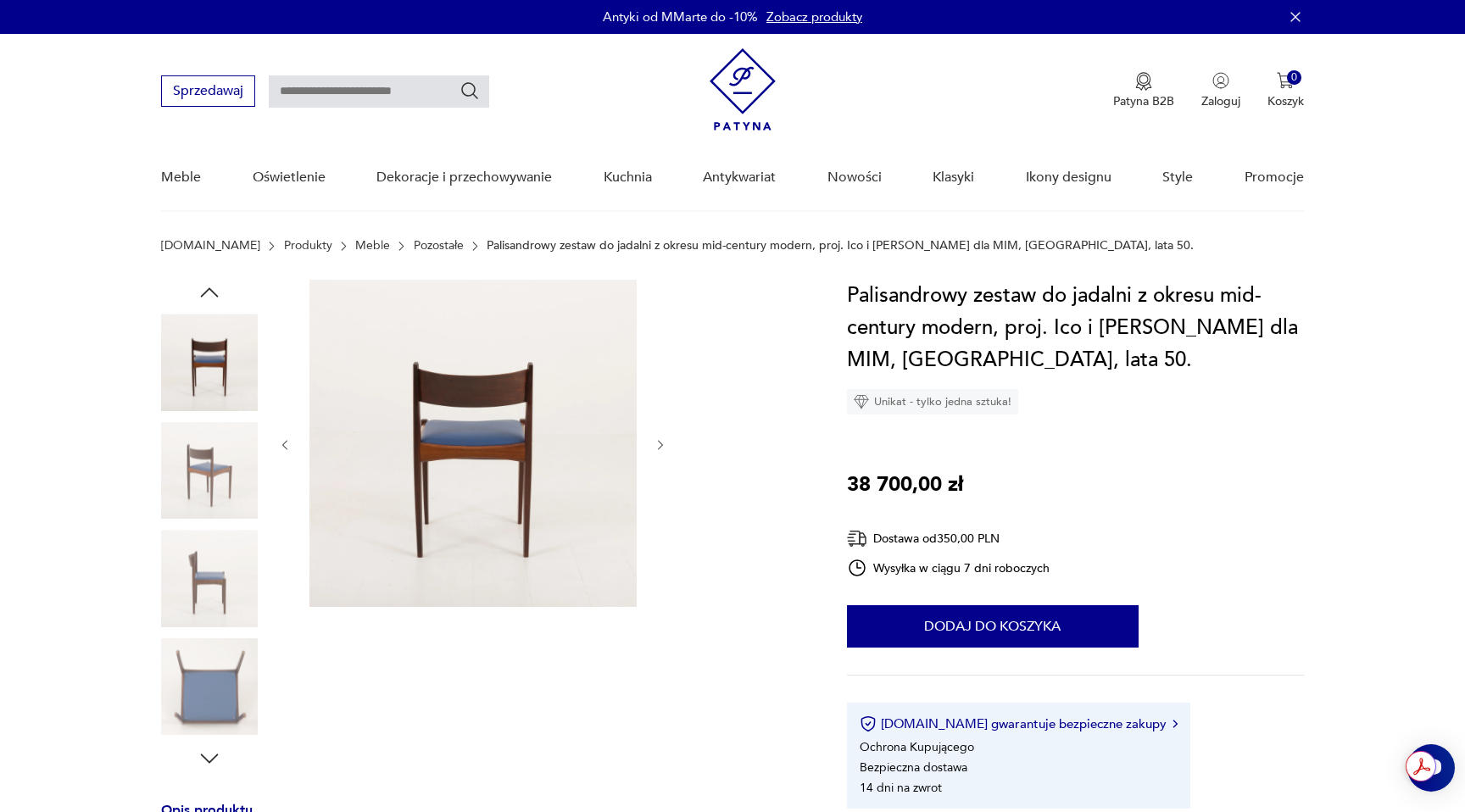
click at [214, 640] on img at bounding box center [209, 686] width 97 height 96
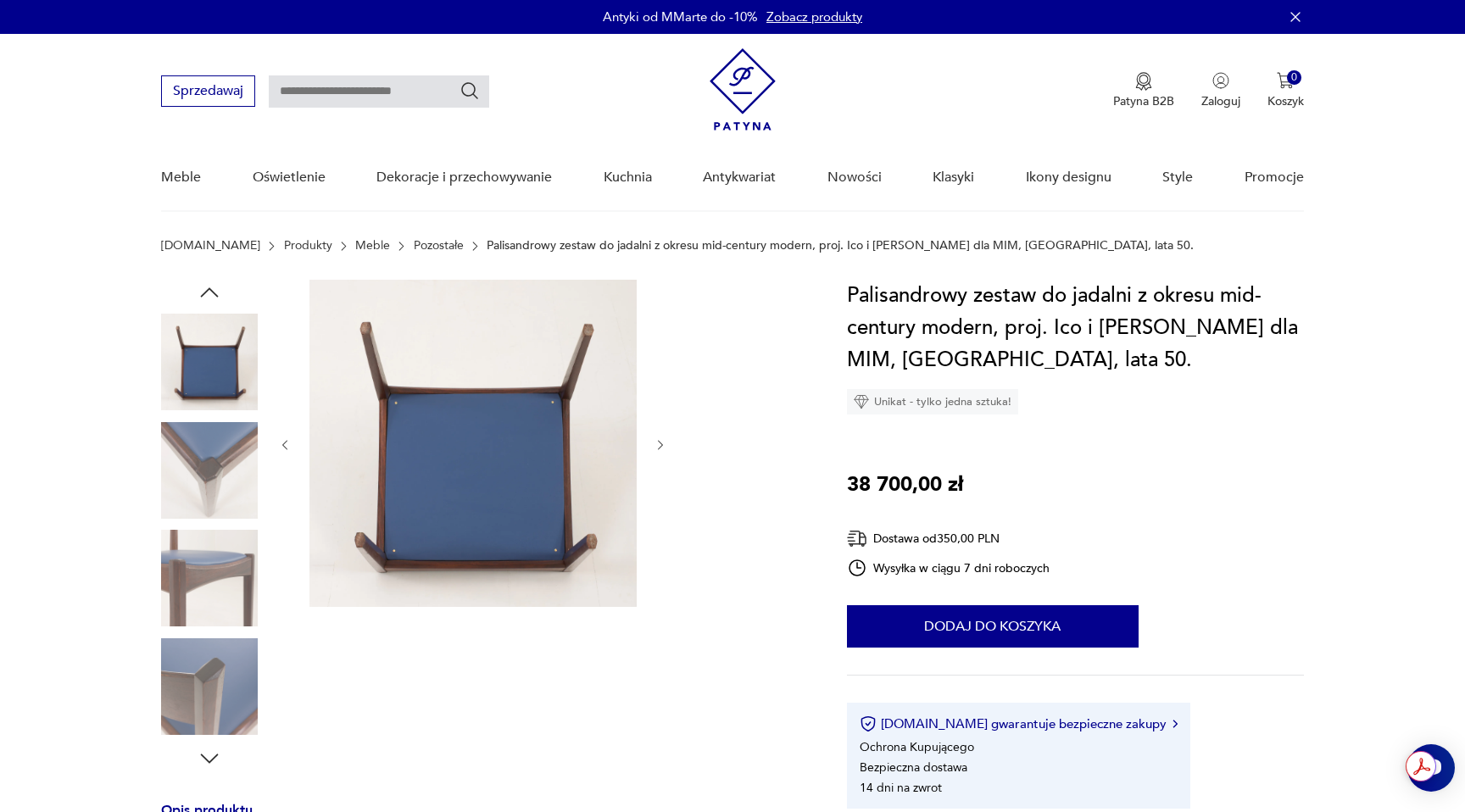
click at [214, 640] on img at bounding box center [209, 686] width 97 height 96
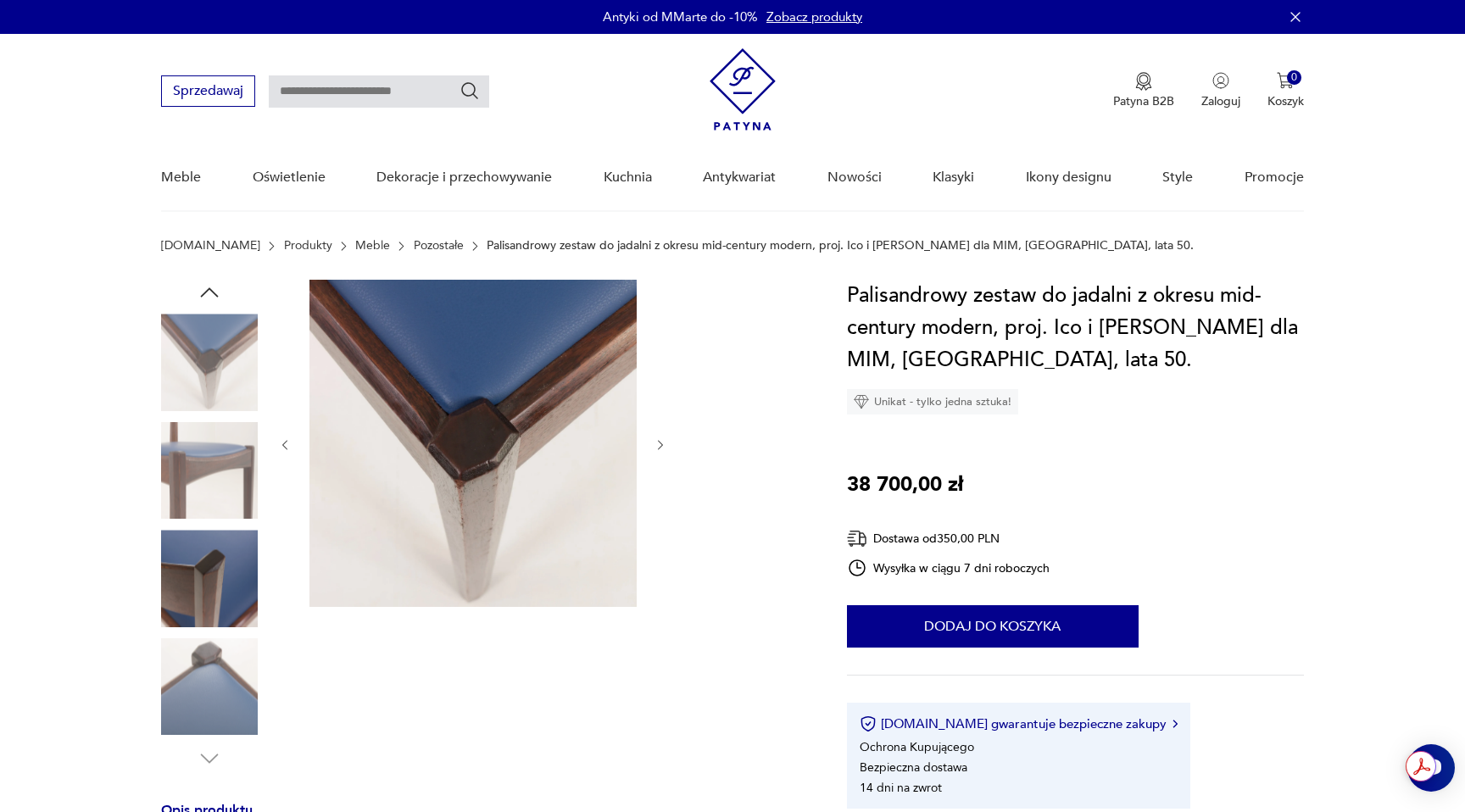
click at [214, 640] on img at bounding box center [209, 686] width 97 height 96
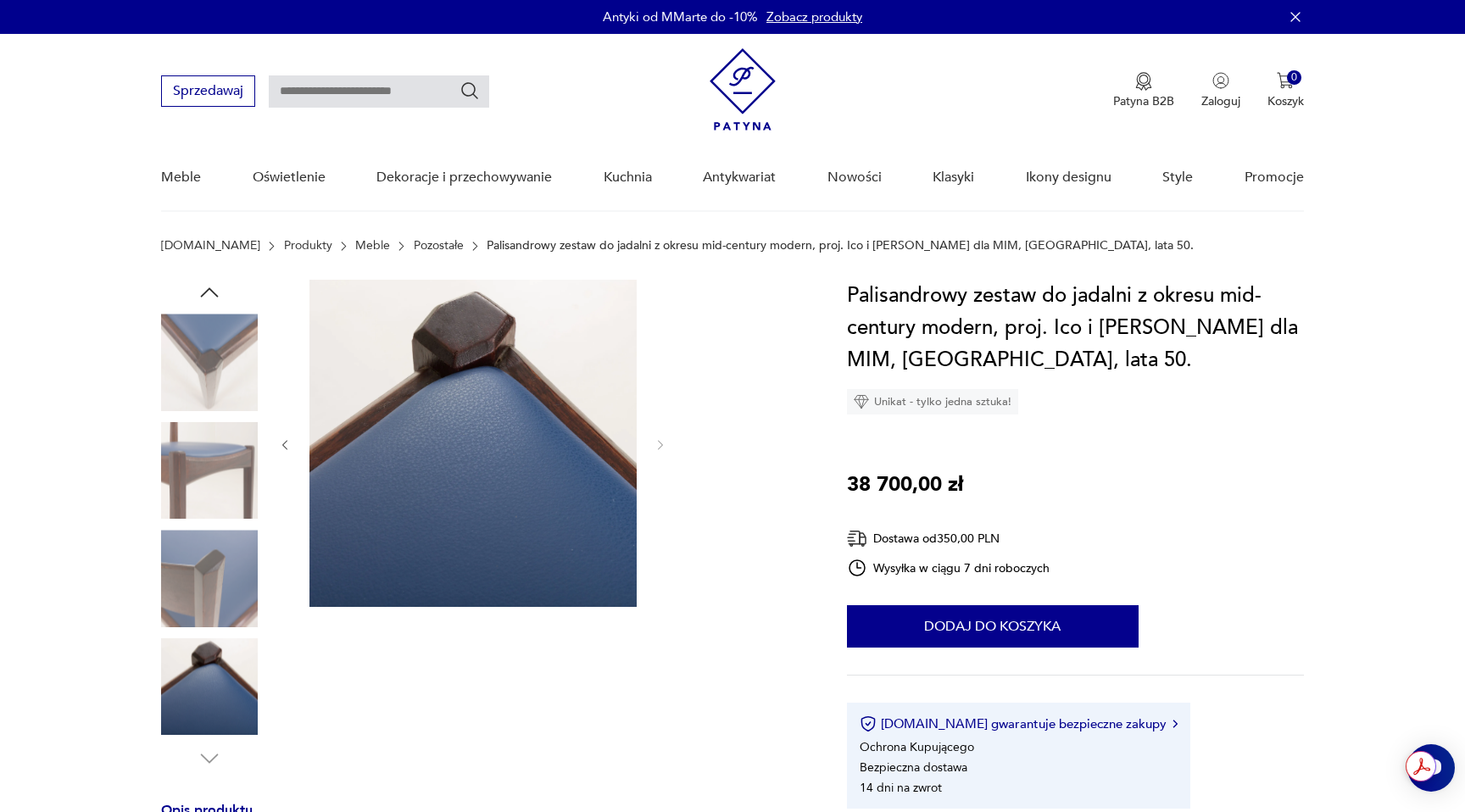
click at [218, 348] on img at bounding box center [209, 361] width 97 height 96
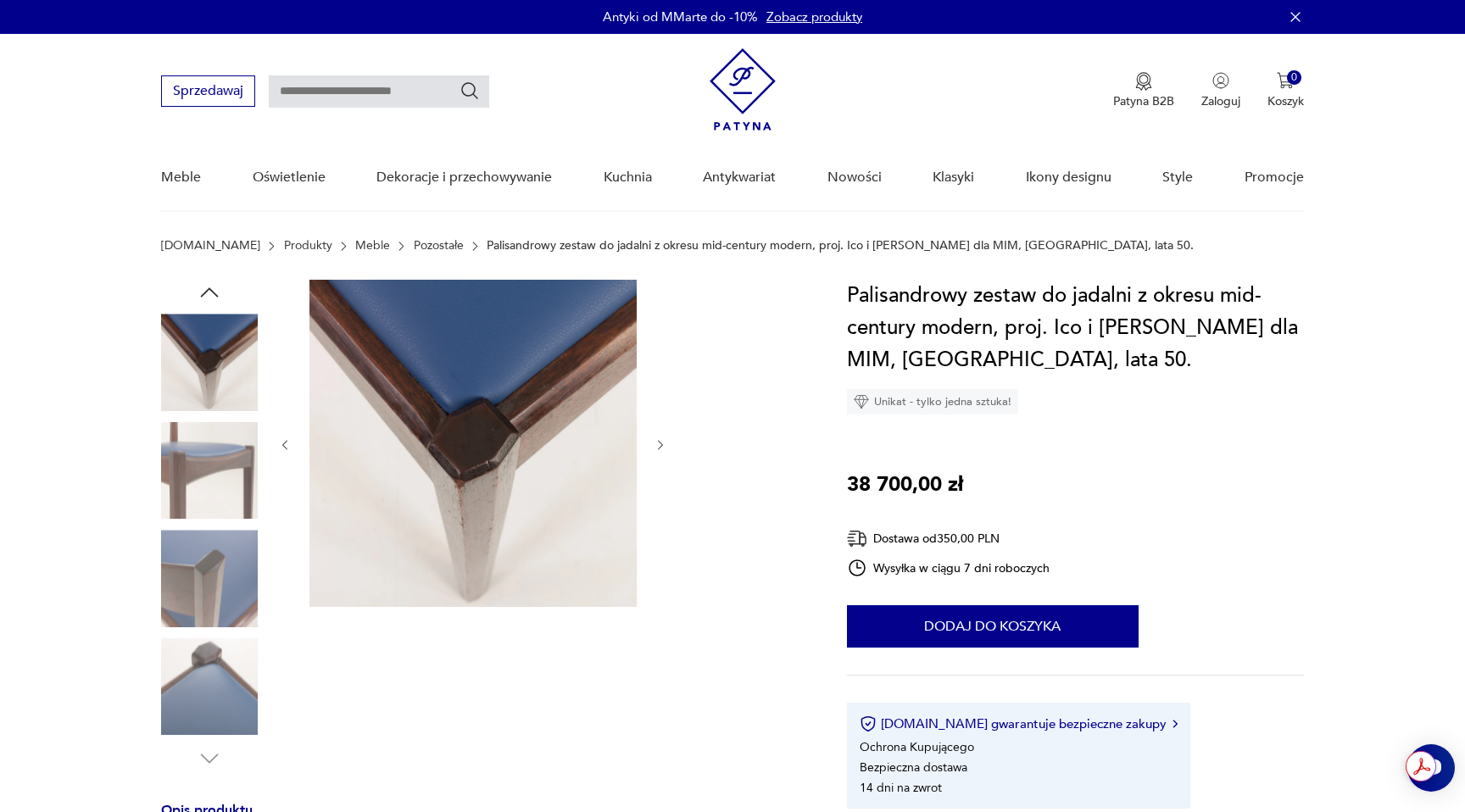
click at [215, 301] on icon "button" at bounding box center [209, 293] width 26 height 26
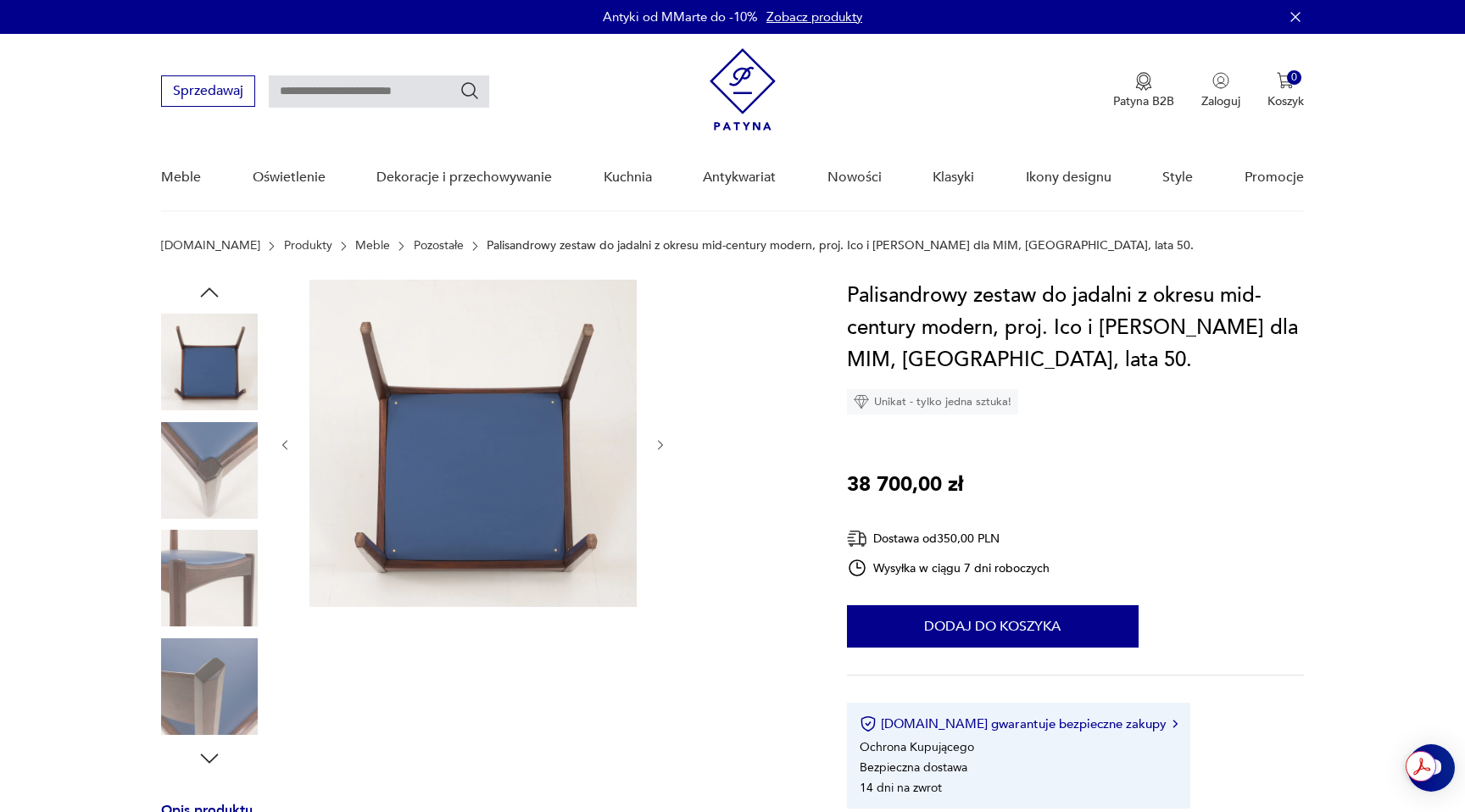
click at [214, 302] on icon "button" at bounding box center [209, 293] width 26 height 26
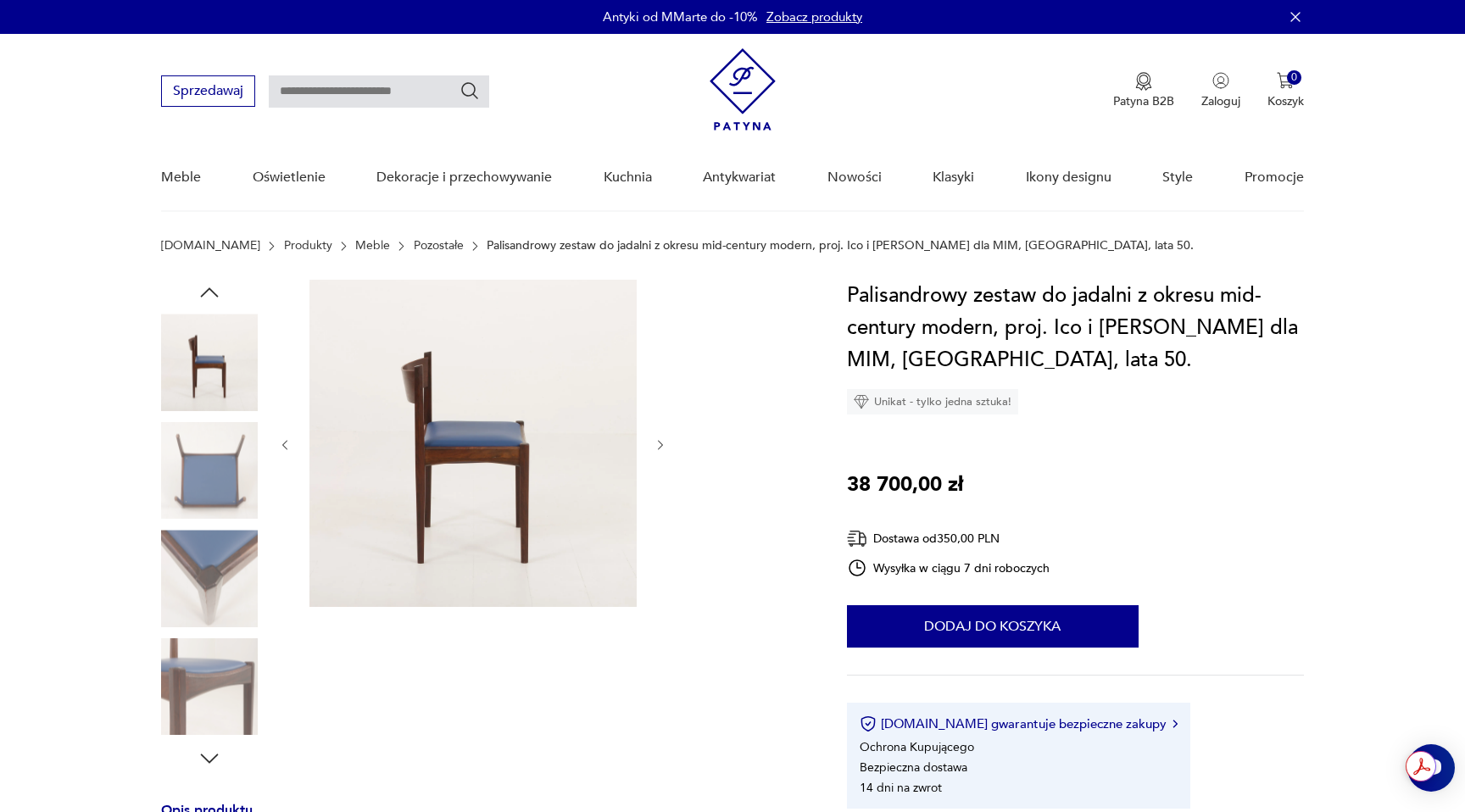
click at [214, 302] on icon "button" at bounding box center [209, 293] width 26 height 26
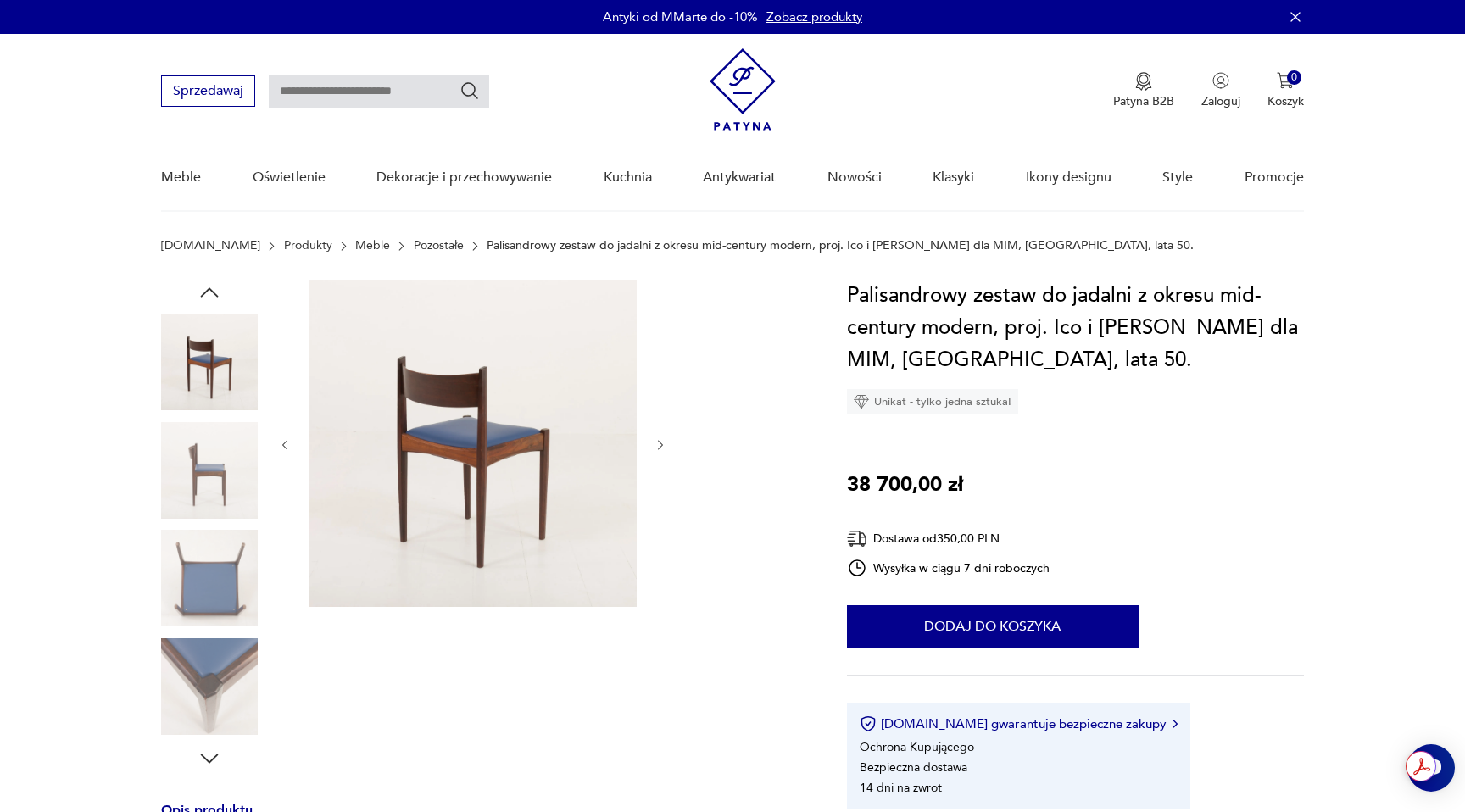
click at [214, 302] on icon "button" at bounding box center [209, 293] width 26 height 26
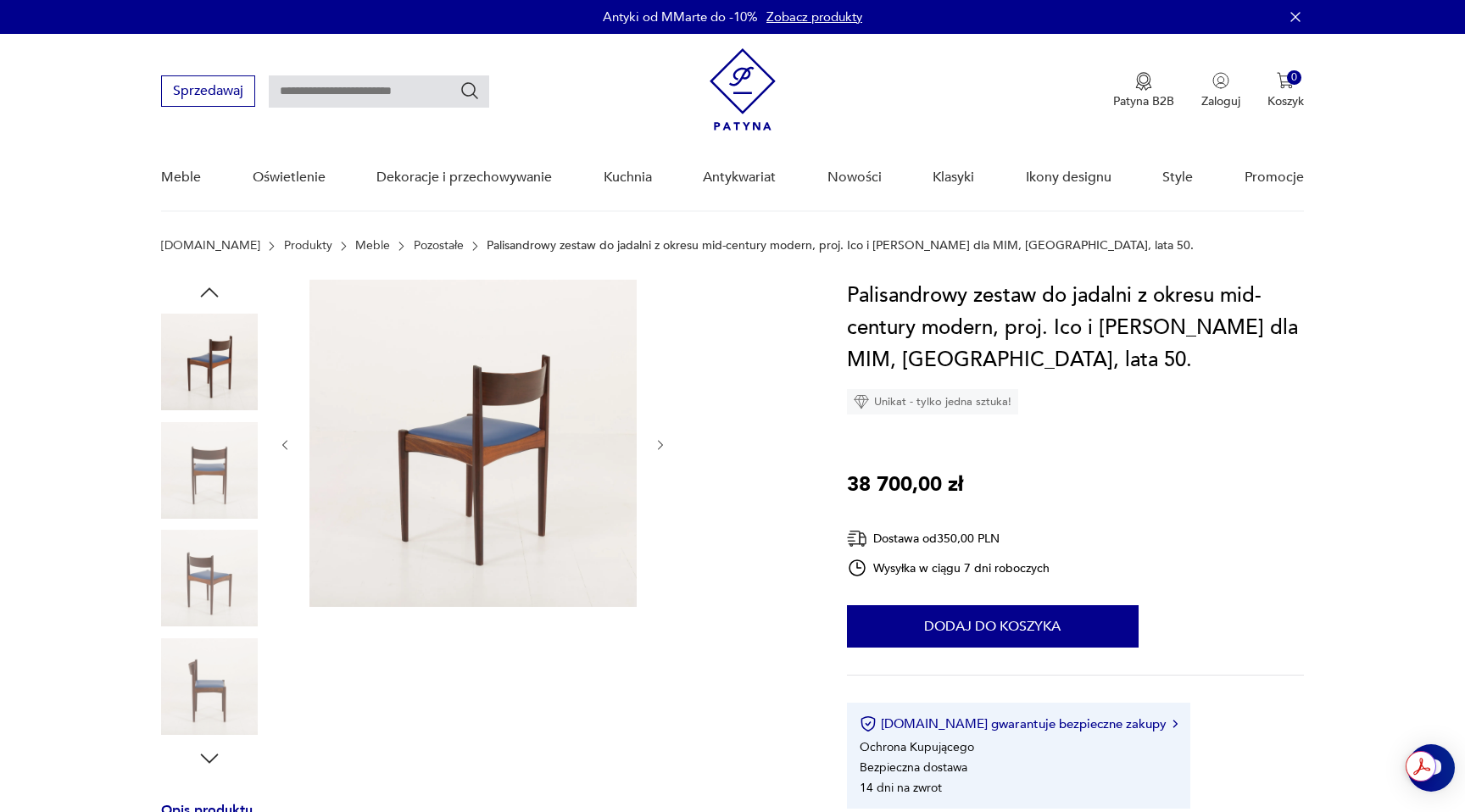
click at [214, 302] on icon "button" at bounding box center [209, 293] width 26 height 26
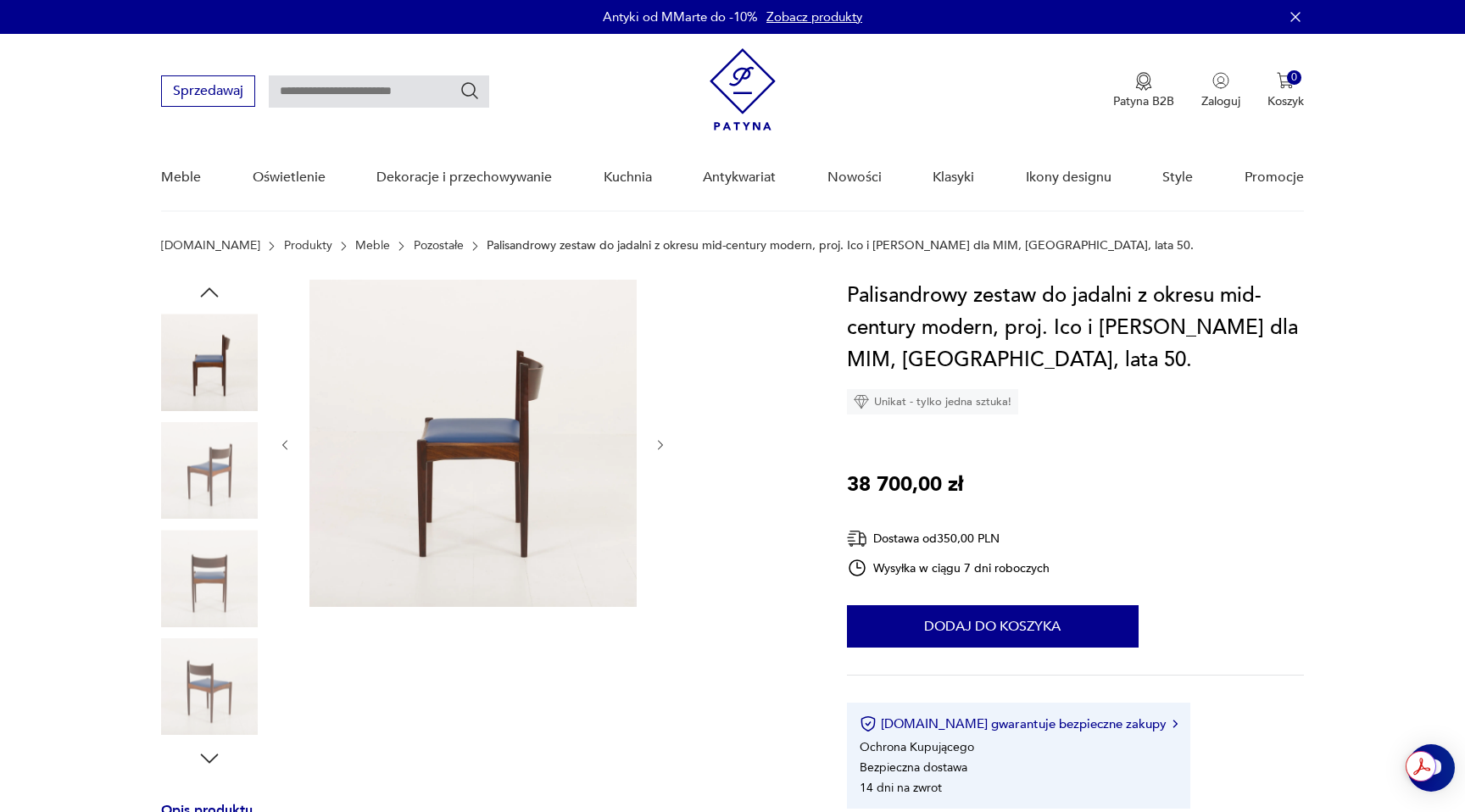
click at [214, 302] on icon "button" at bounding box center [209, 293] width 26 height 26
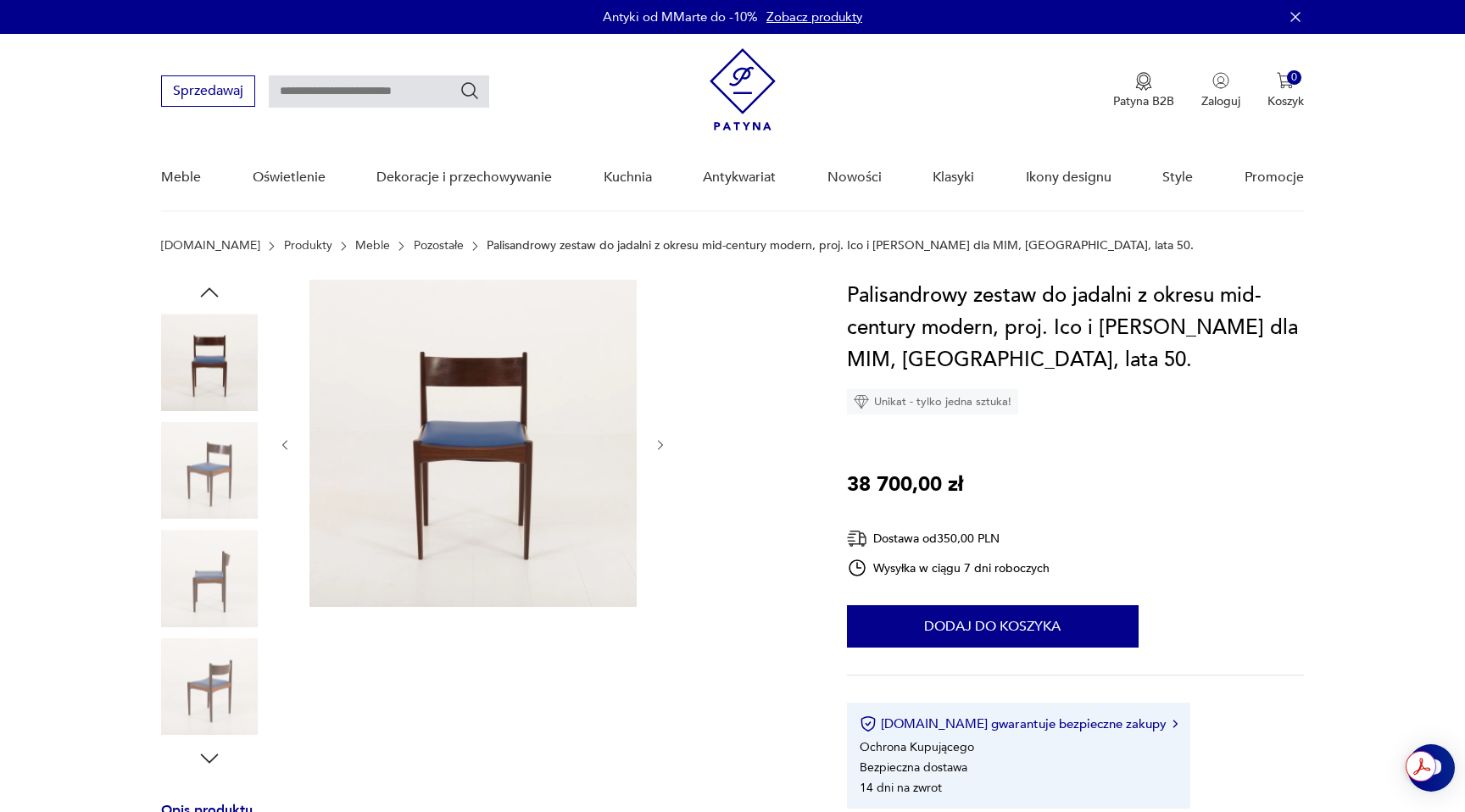
click at [214, 302] on icon "button" at bounding box center [209, 293] width 26 height 26
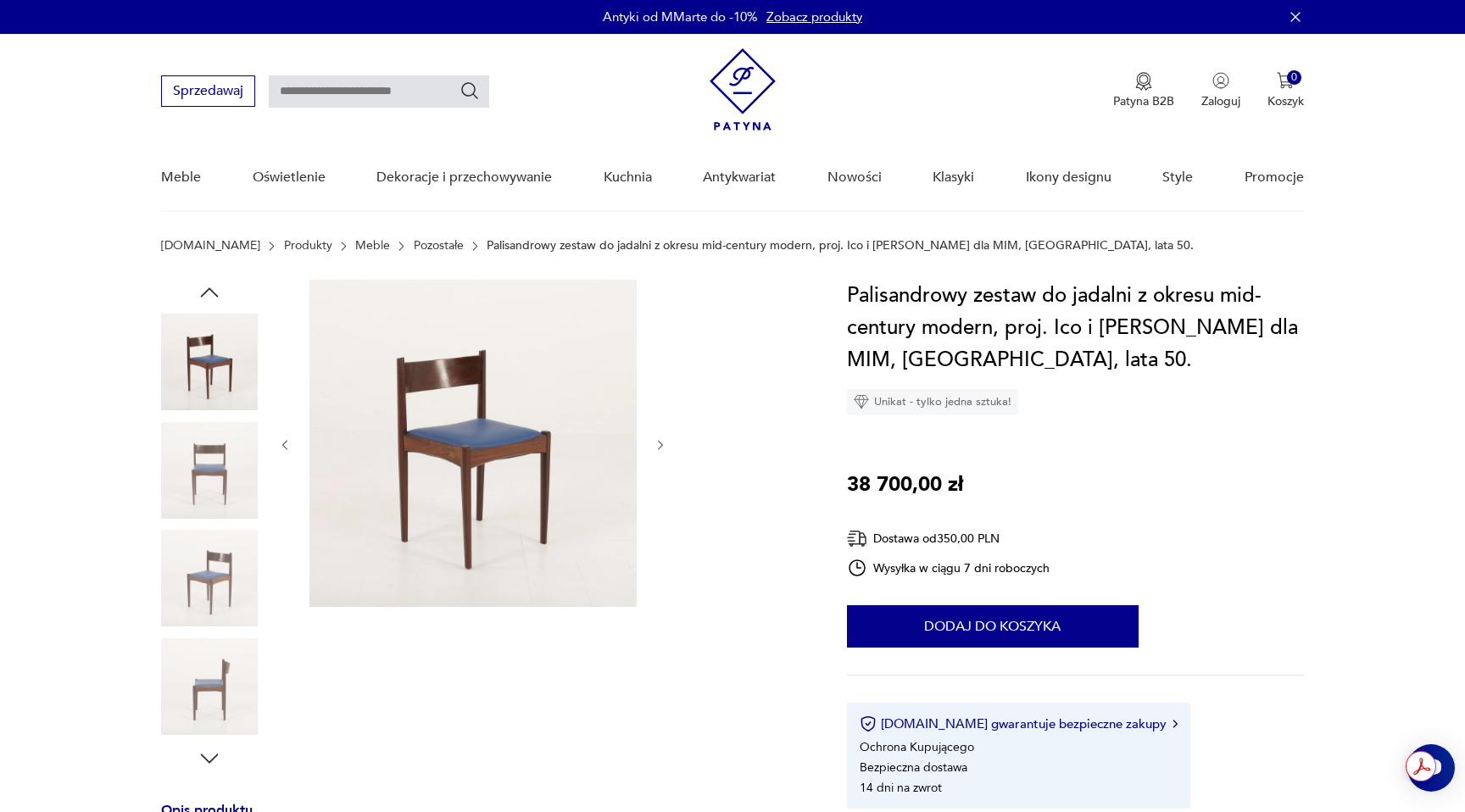
click at [214, 302] on icon "button" at bounding box center [209, 293] width 26 height 26
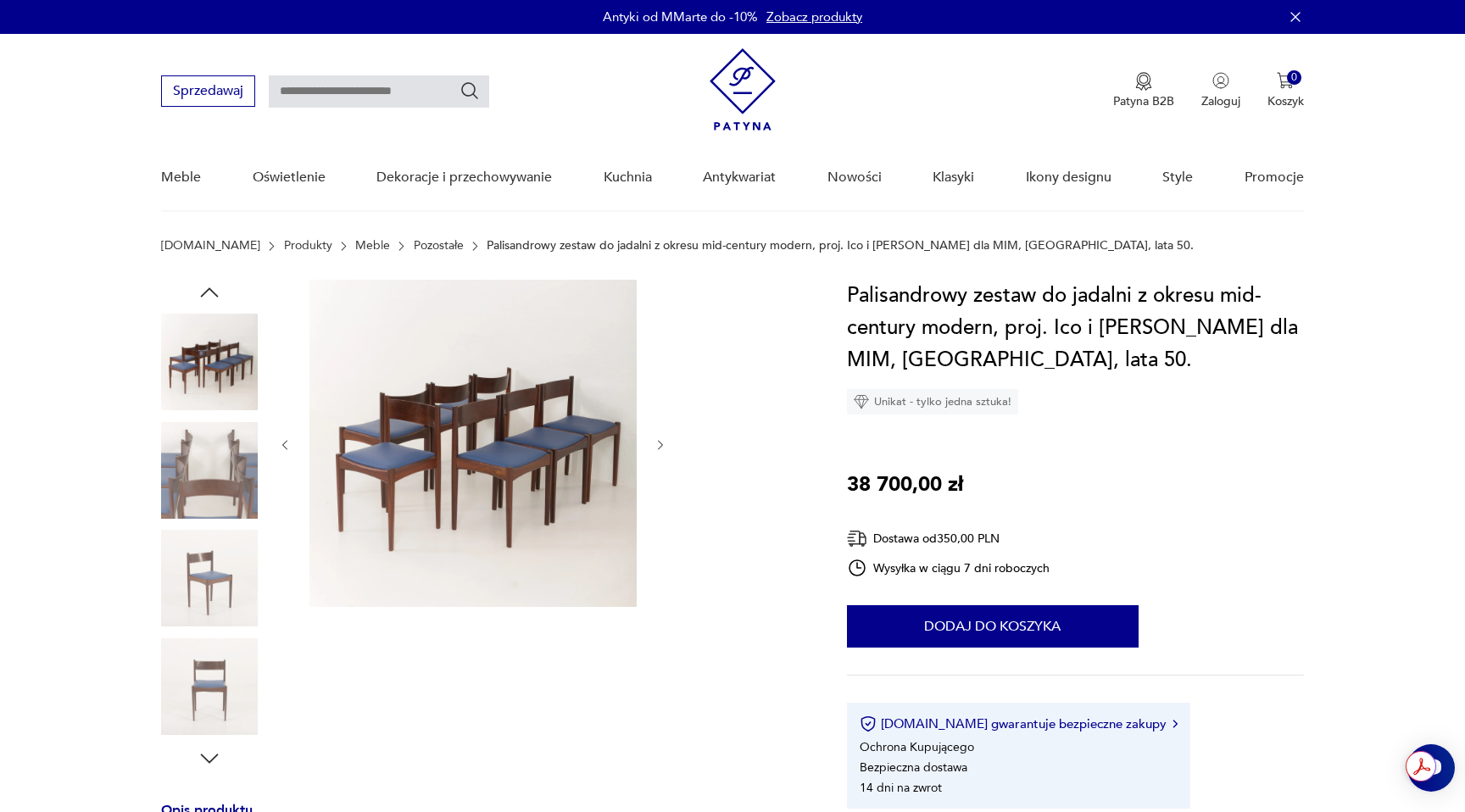
click at [214, 302] on icon "button" at bounding box center [209, 293] width 26 height 26
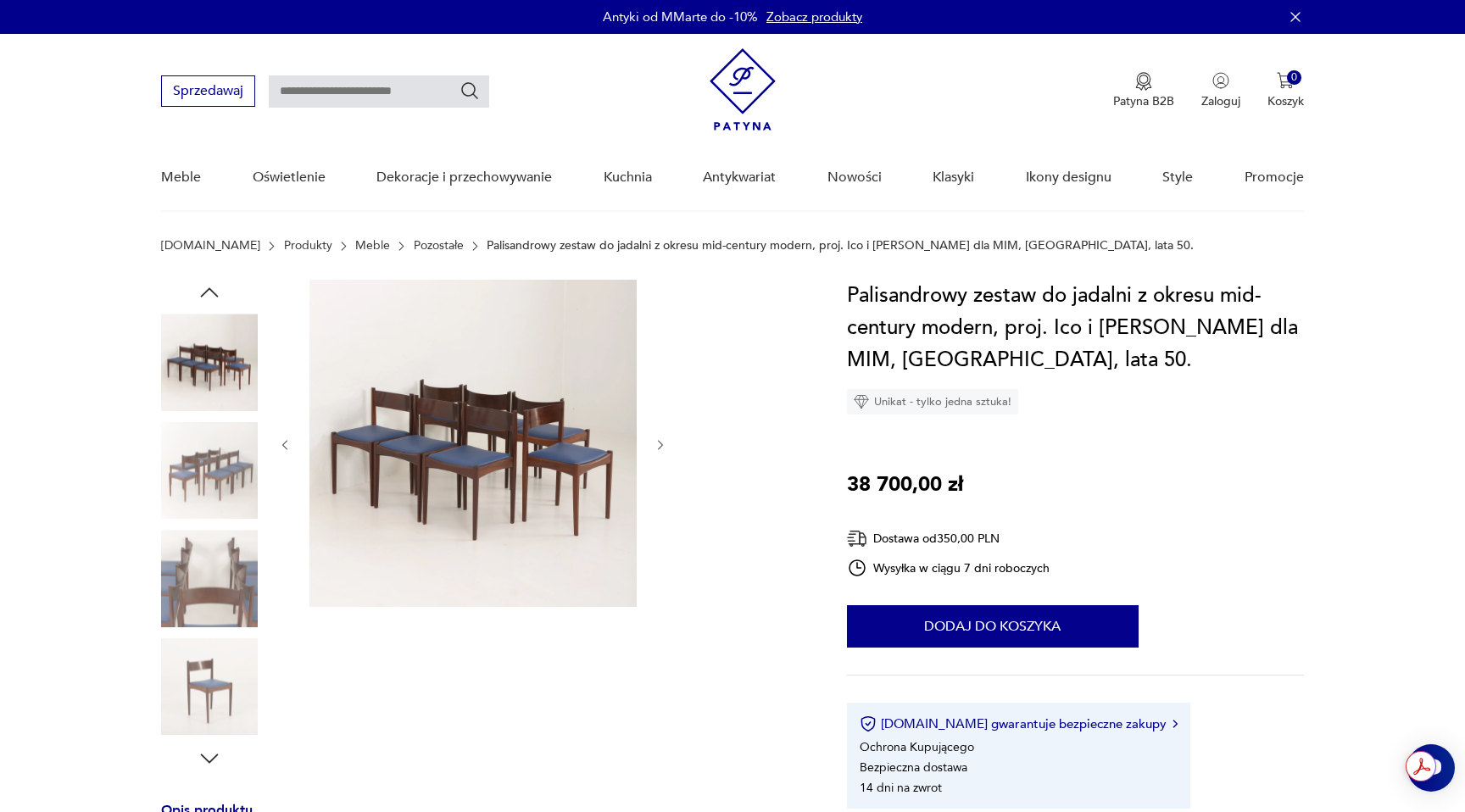
click at [214, 302] on icon "button" at bounding box center [209, 293] width 26 height 26
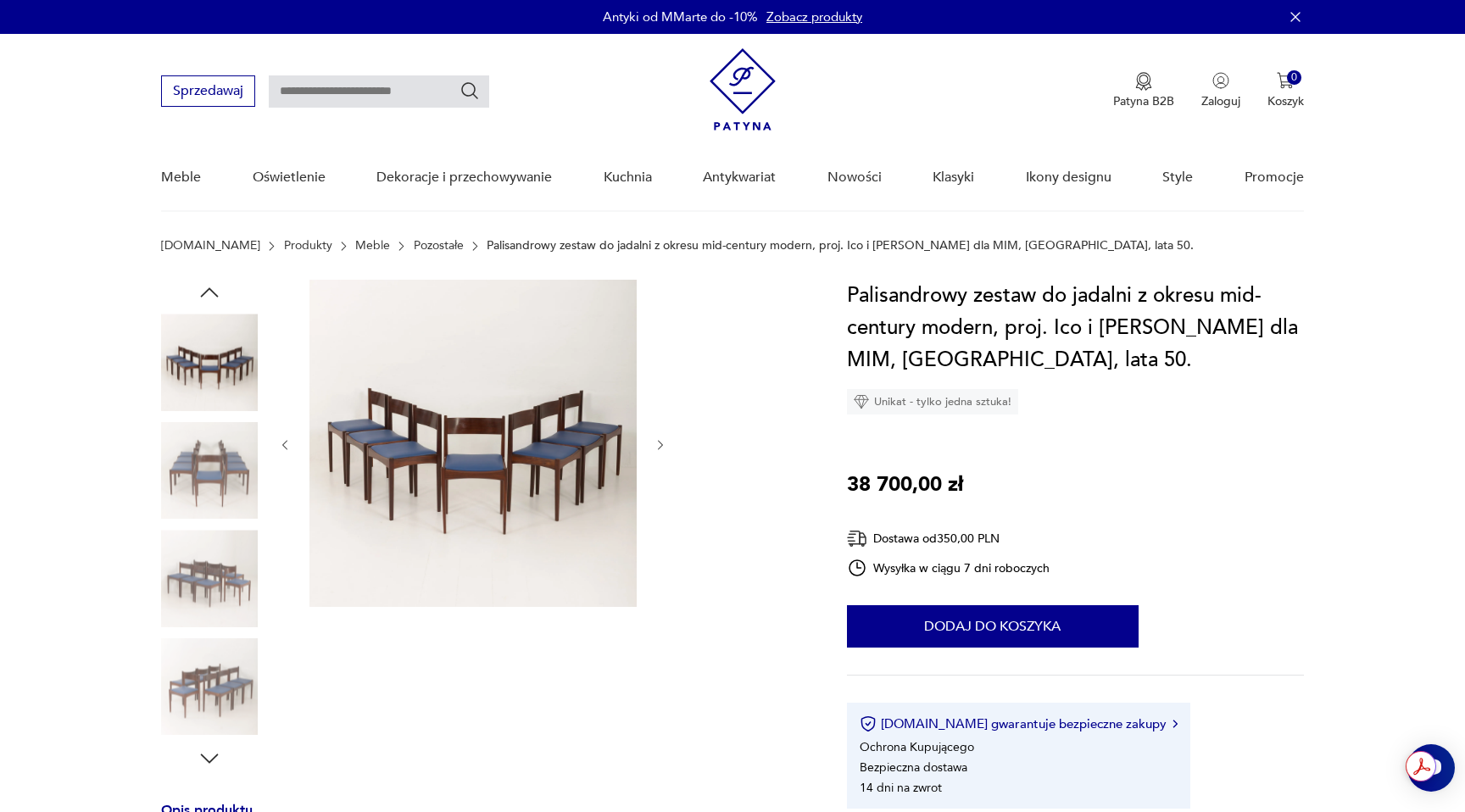
click at [214, 302] on icon "button" at bounding box center [209, 293] width 26 height 26
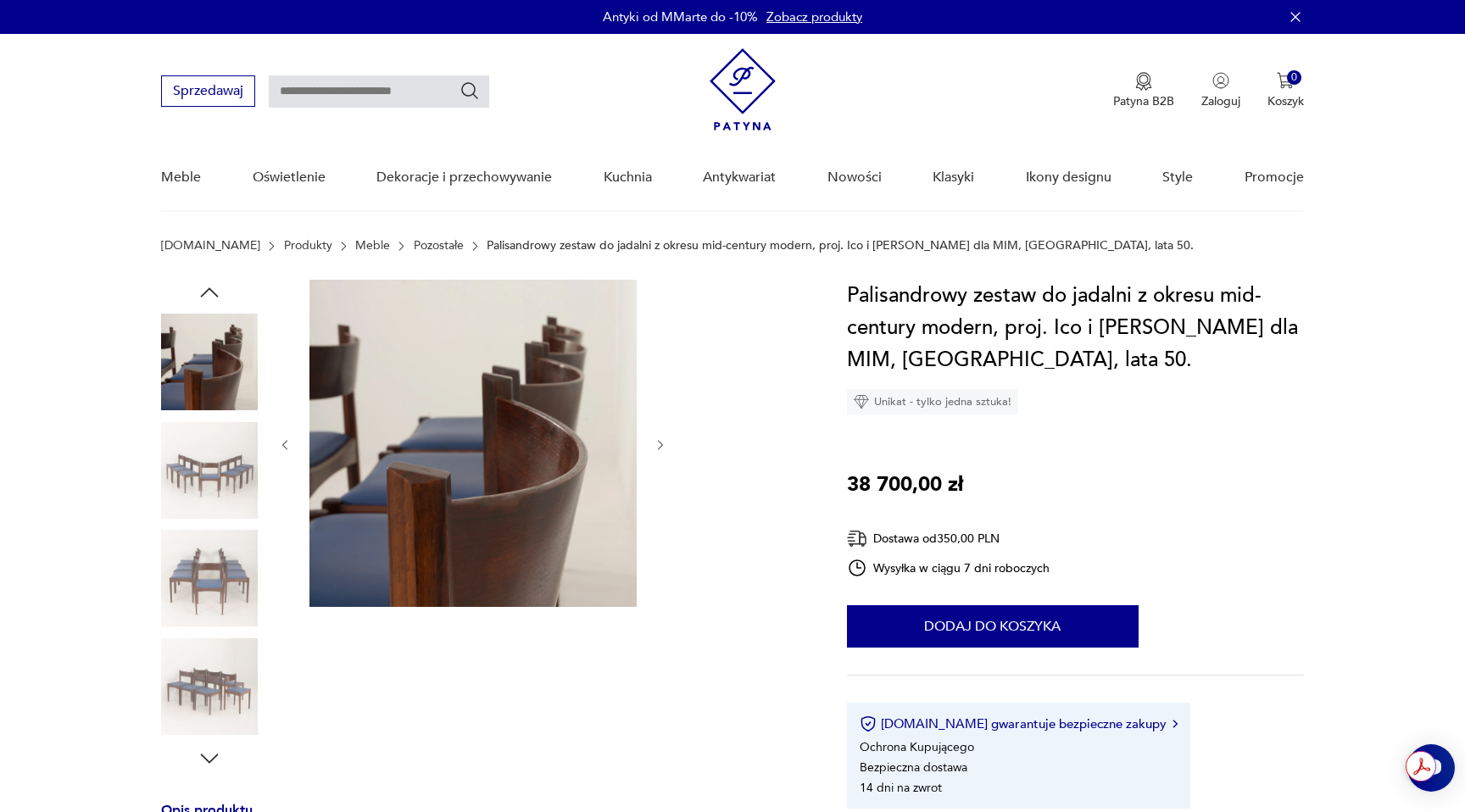
click at [214, 302] on icon "button" at bounding box center [209, 293] width 26 height 26
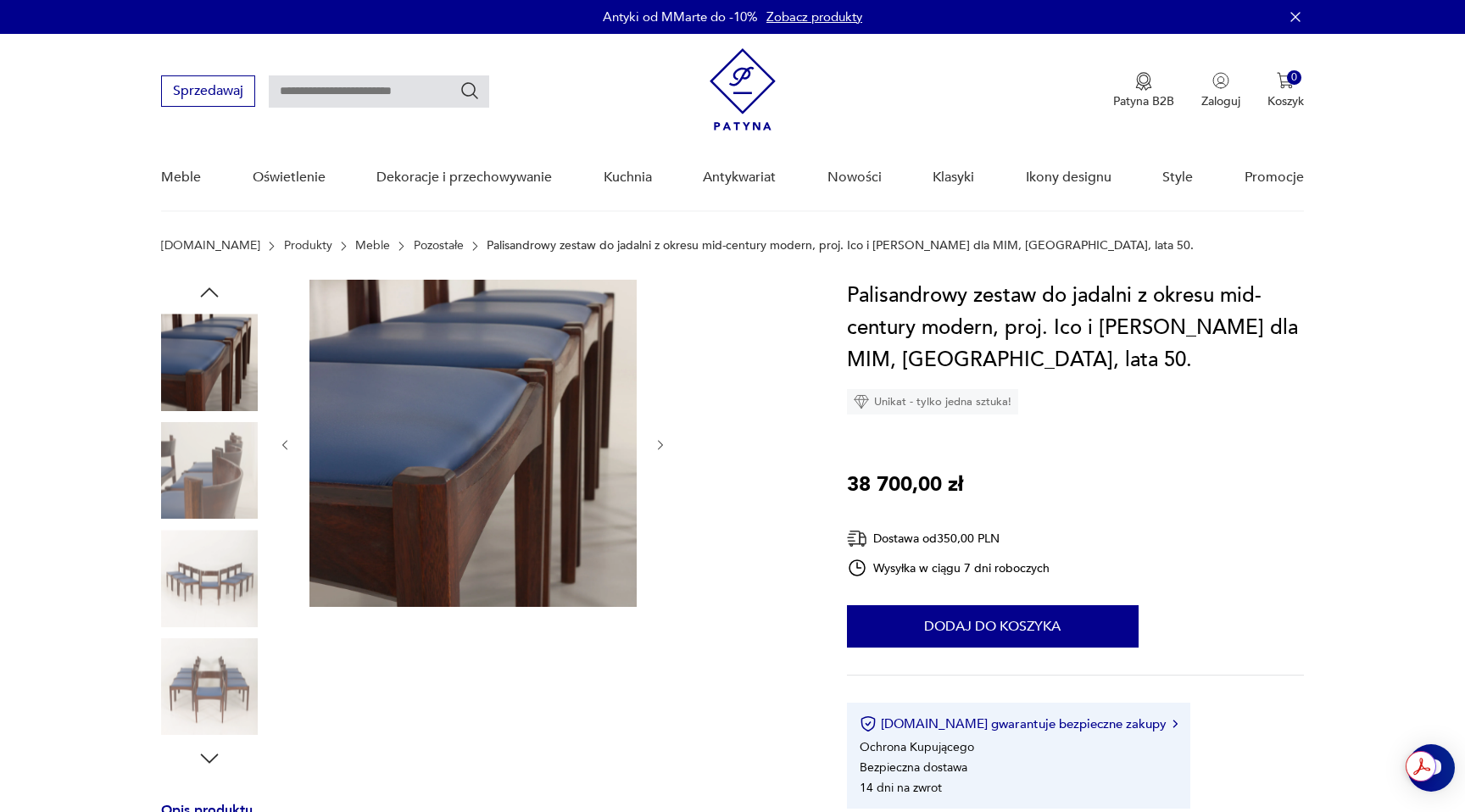
click at [214, 302] on icon "button" at bounding box center [209, 293] width 26 height 26
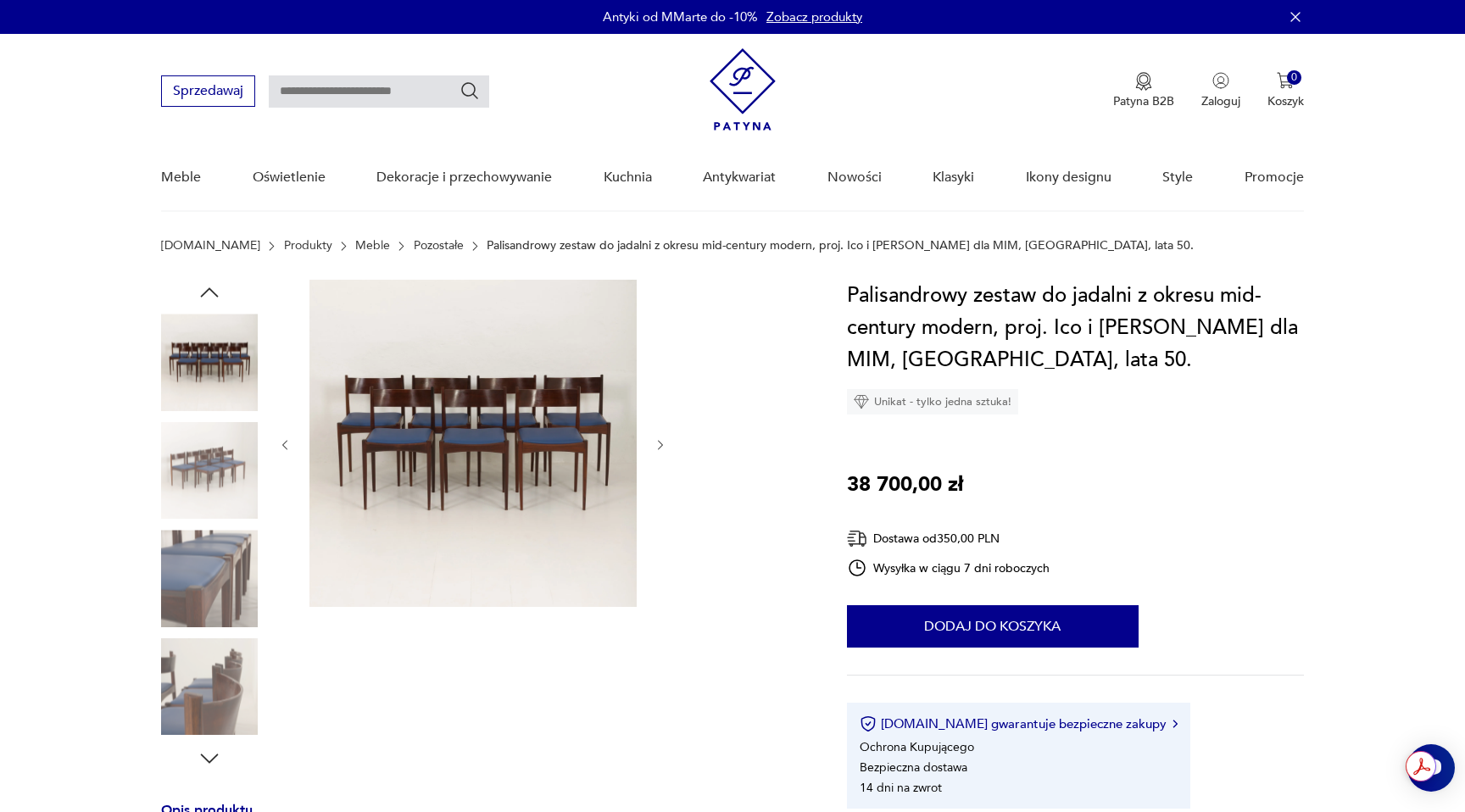
click at [214, 302] on icon "button" at bounding box center [209, 293] width 26 height 26
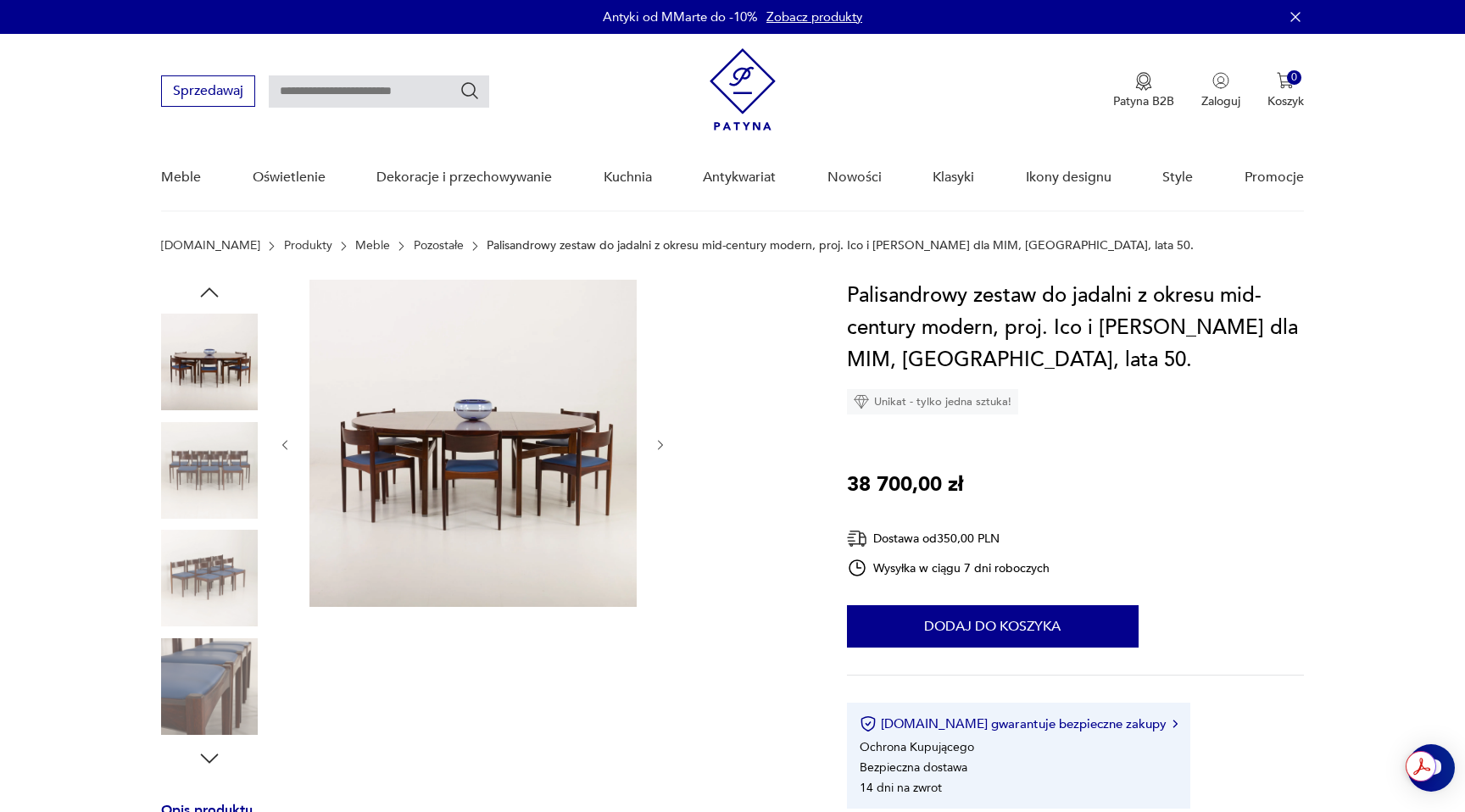
click at [214, 302] on icon "button" at bounding box center [209, 293] width 26 height 26
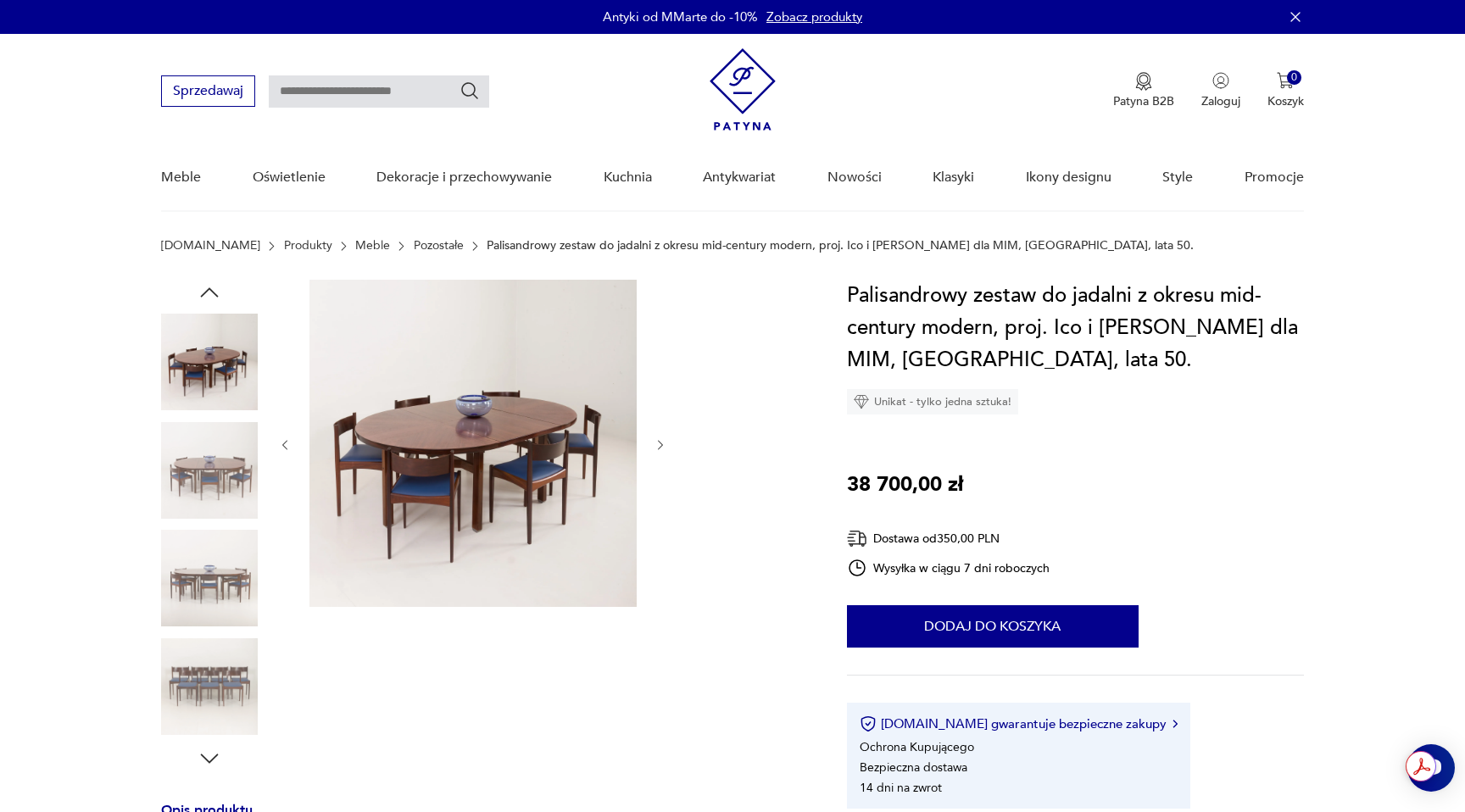
click at [209, 367] on img at bounding box center [209, 361] width 97 height 96
click at [213, 367] on img at bounding box center [209, 361] width 97 height 96
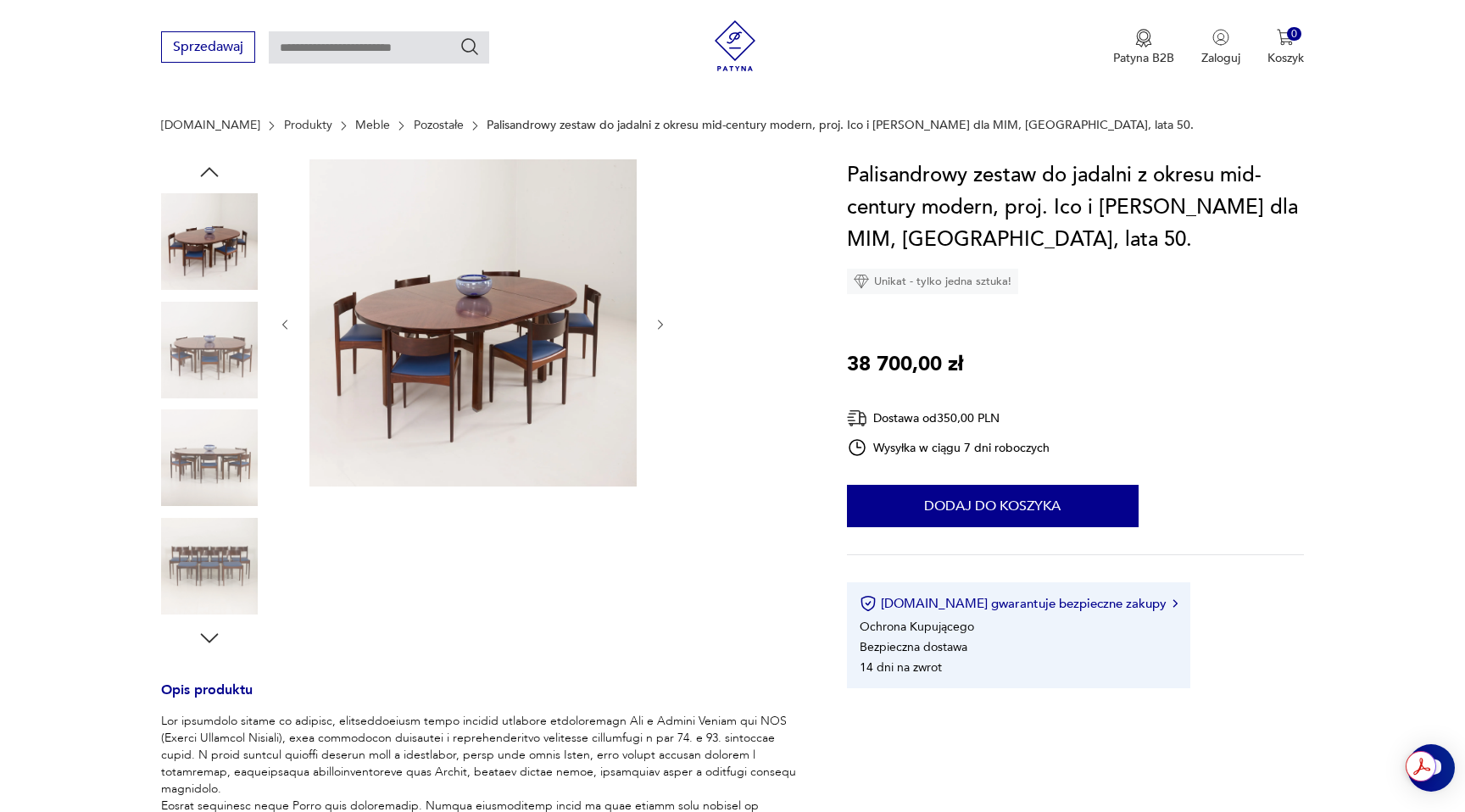
scroll to position [692, 0]
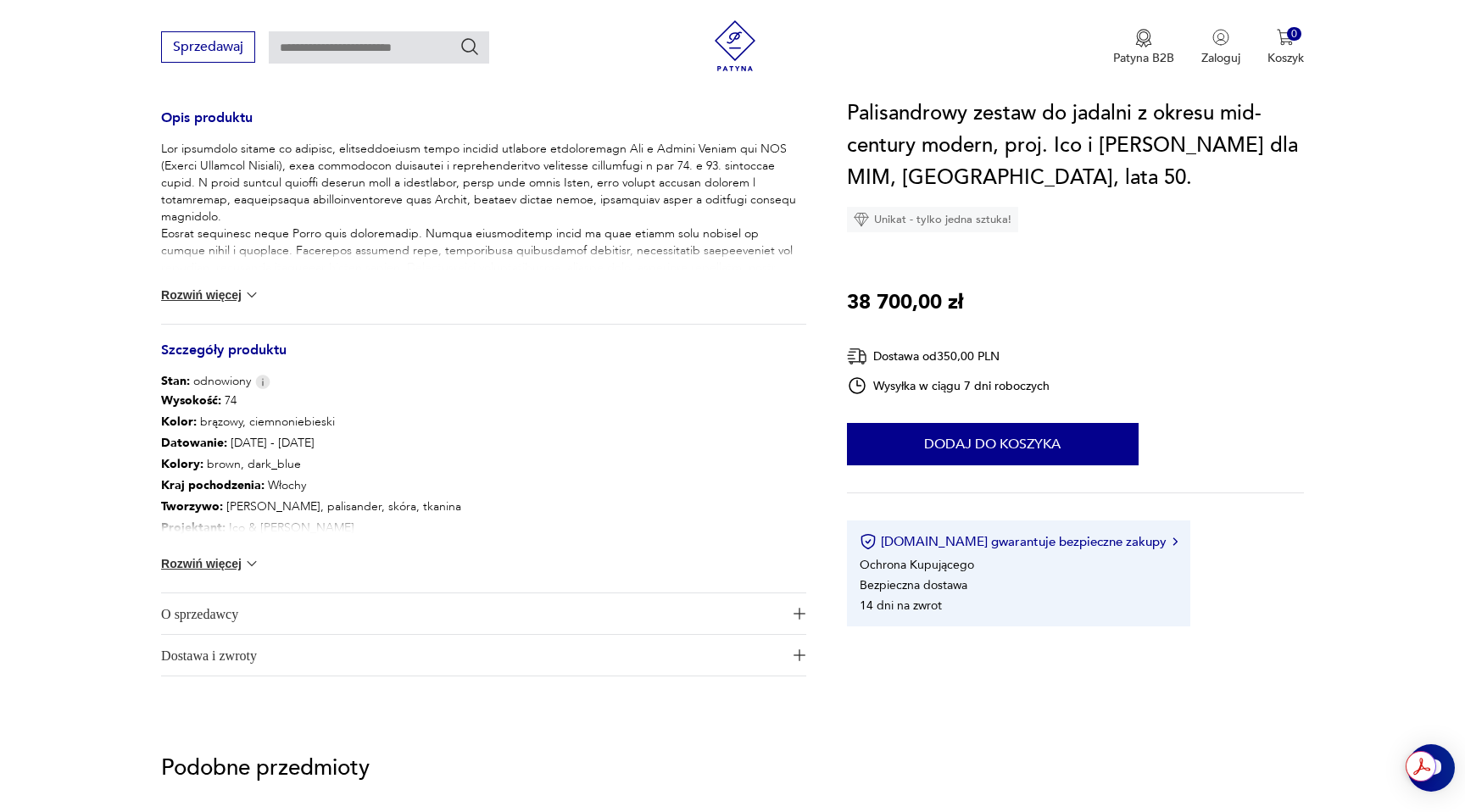
click at [237, 556] on button "Rozwiń więcej" at bounding box center [210, 564] width 98 height 17
